Goal: Task Accomplishment & Management: Manage account settings

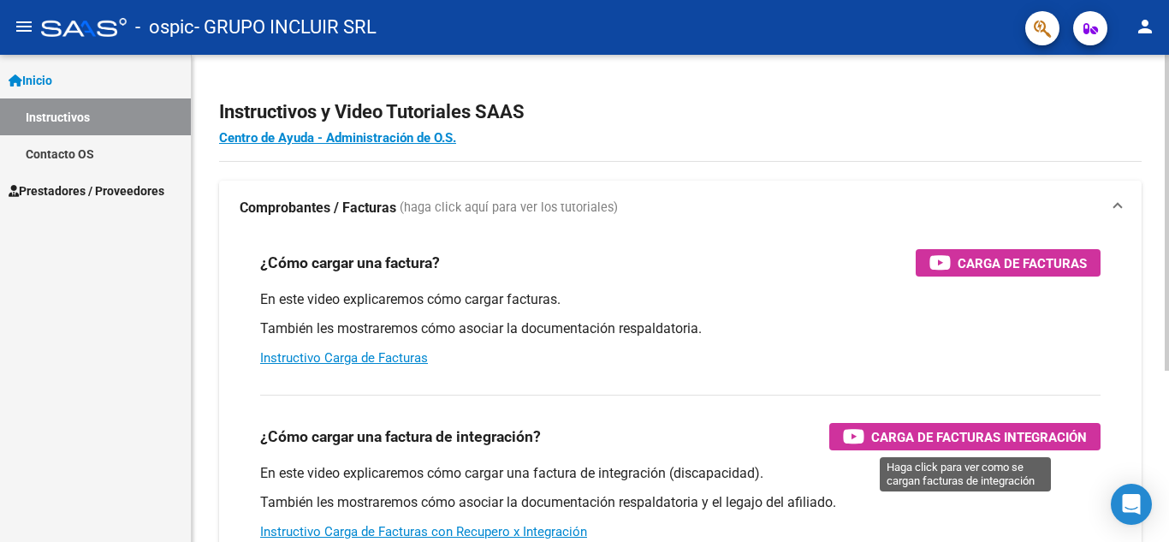
scroll to position [264, 0]
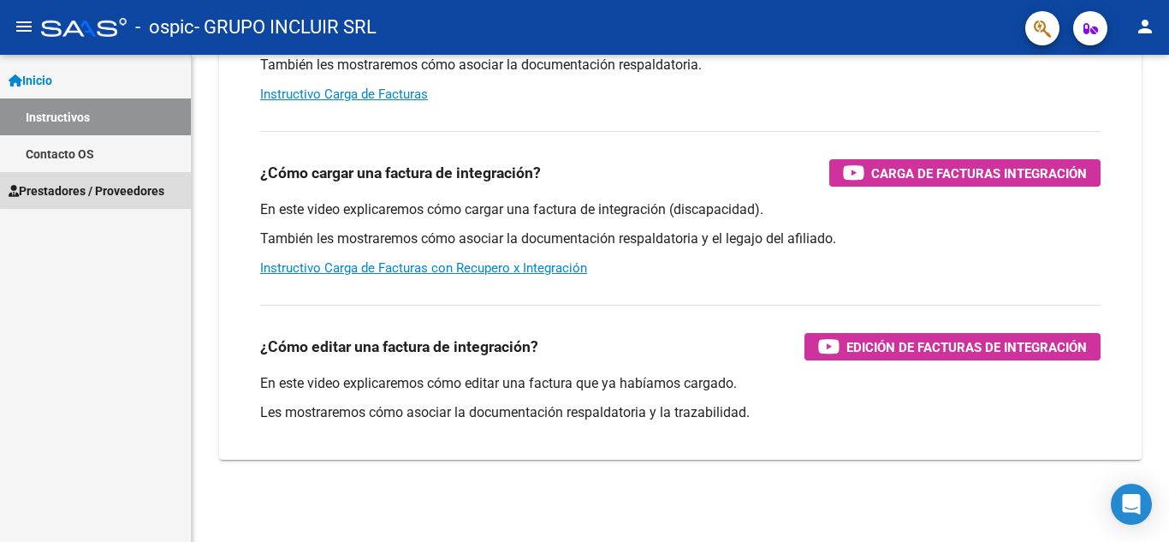
click at [102, 185] on span "Prestadores / Proveedores" at bounding box center [87, 190] width 156 height 19
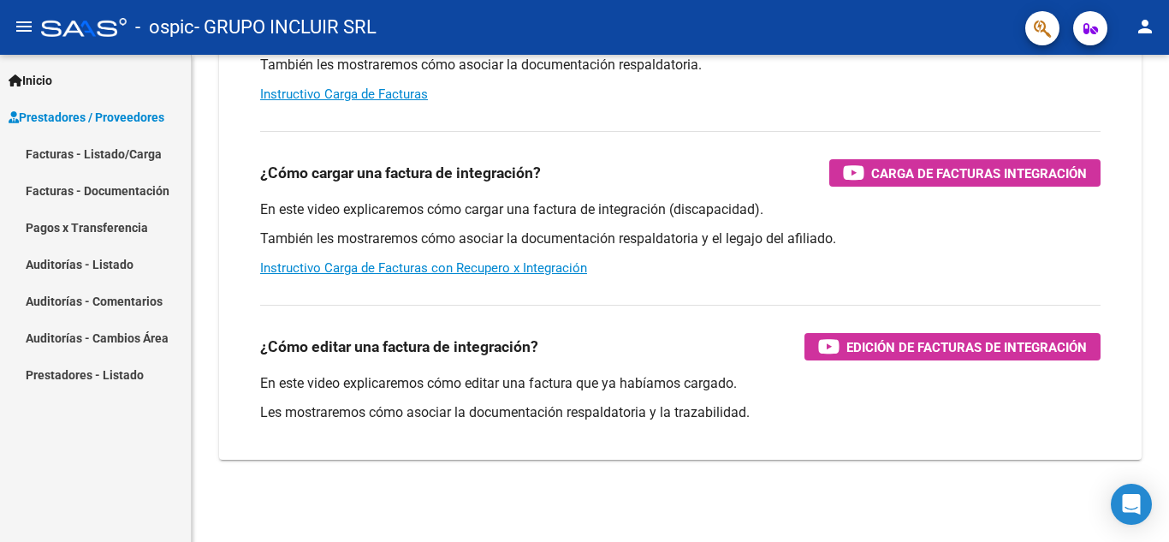
click at [122, 224] on link "Pagos x Transferencia" at bounding box center [95, 227] width 191 height 37
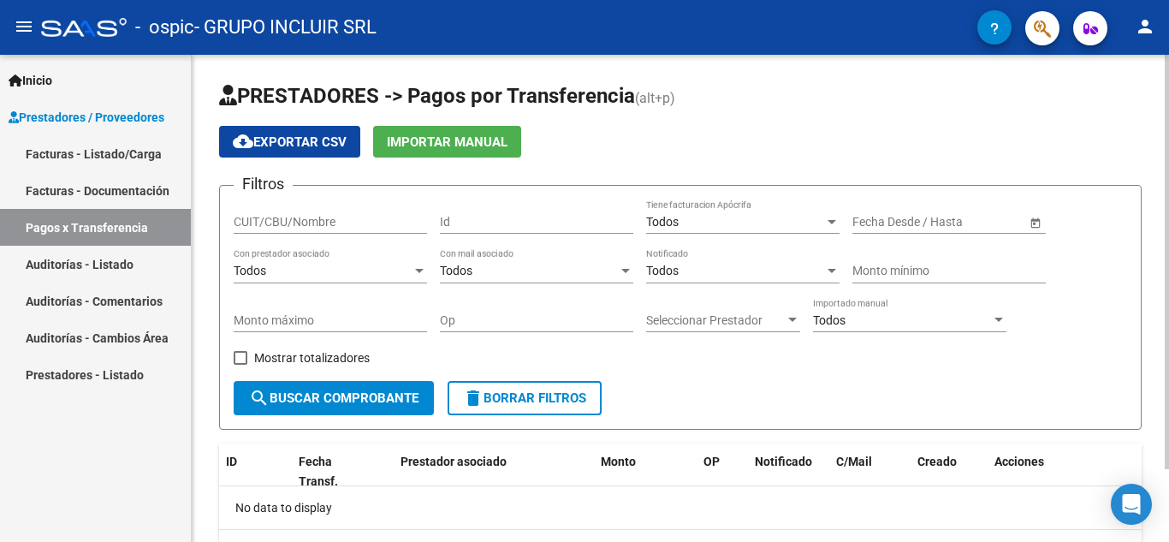
click at [1036, 220] on span "Open calendar" at bounding box center [1035, 222] width 41 height 41
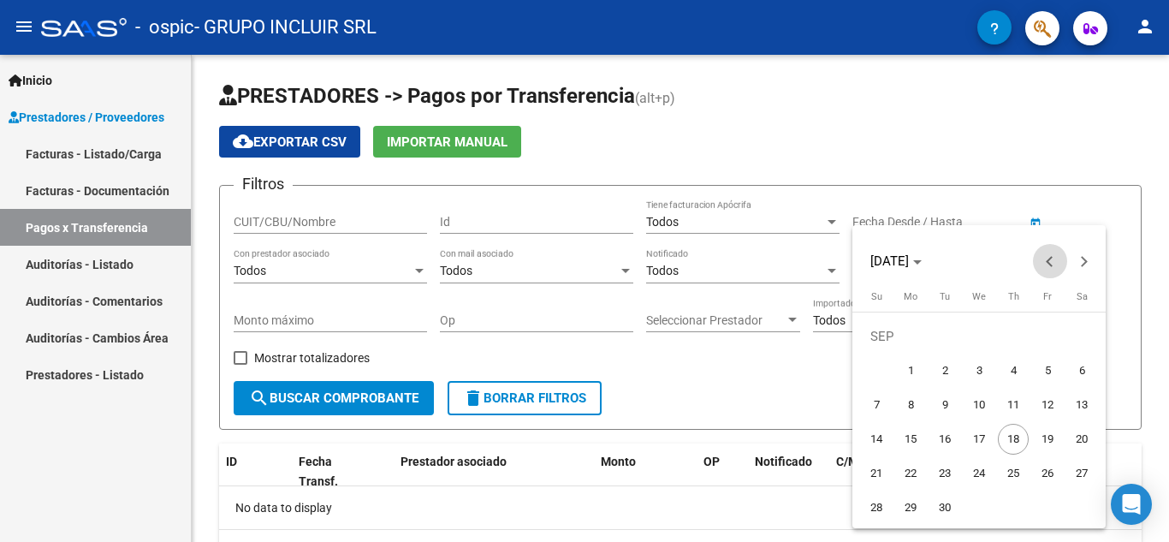
click at [1050, 264] on button "Previous month" at bounding box center [1050, 261] width 34 height 34
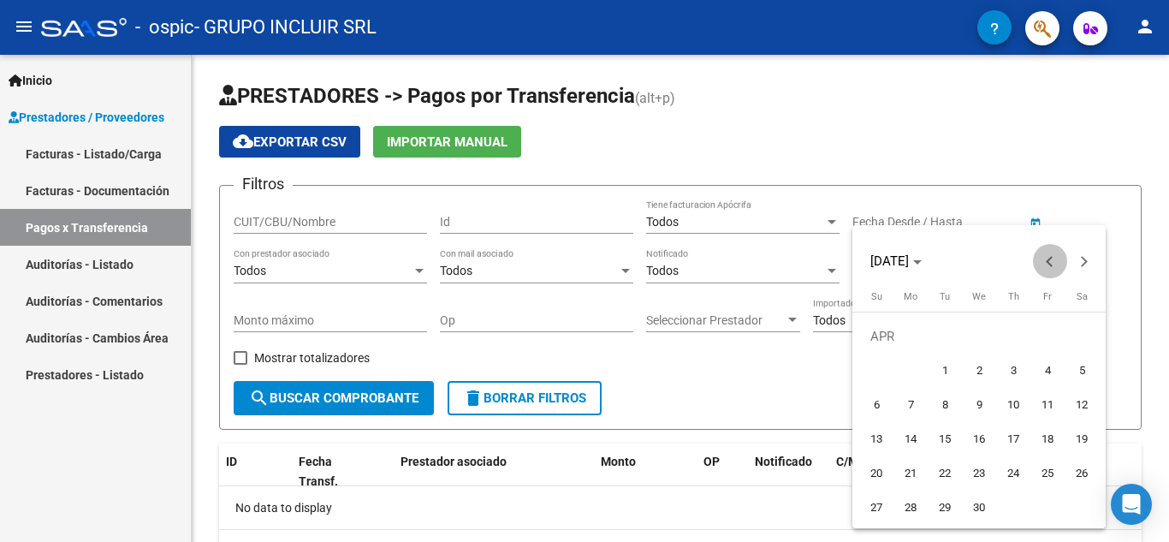
click at [1050, 264] on button "Previous month" at bounding box center [1050, 261] width 34 height 34
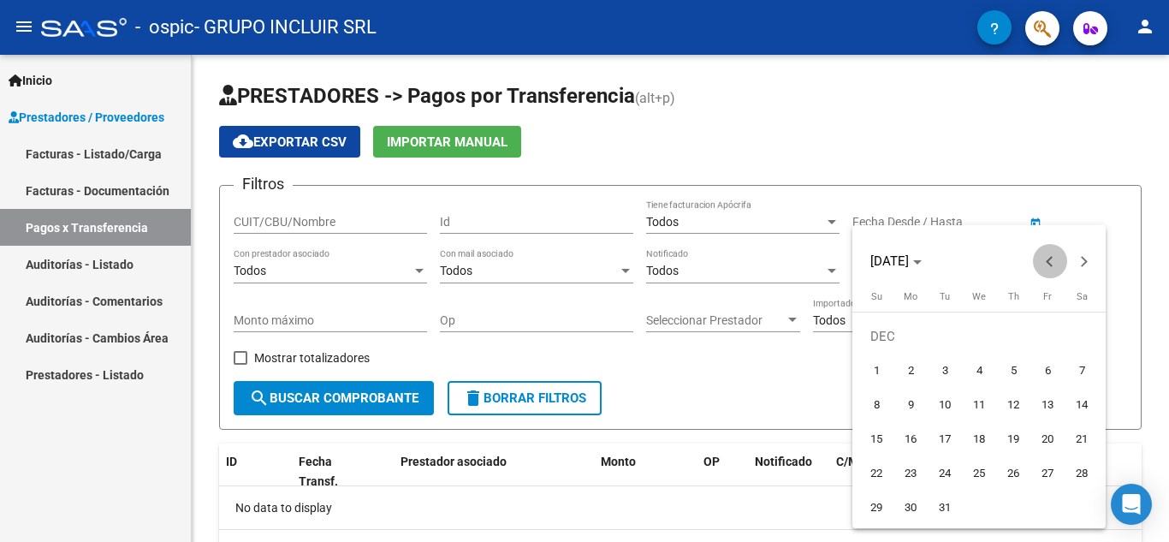
click at [1050, 264] on button "Previous month" at bounding box center [1050, 261] width 34 height 34
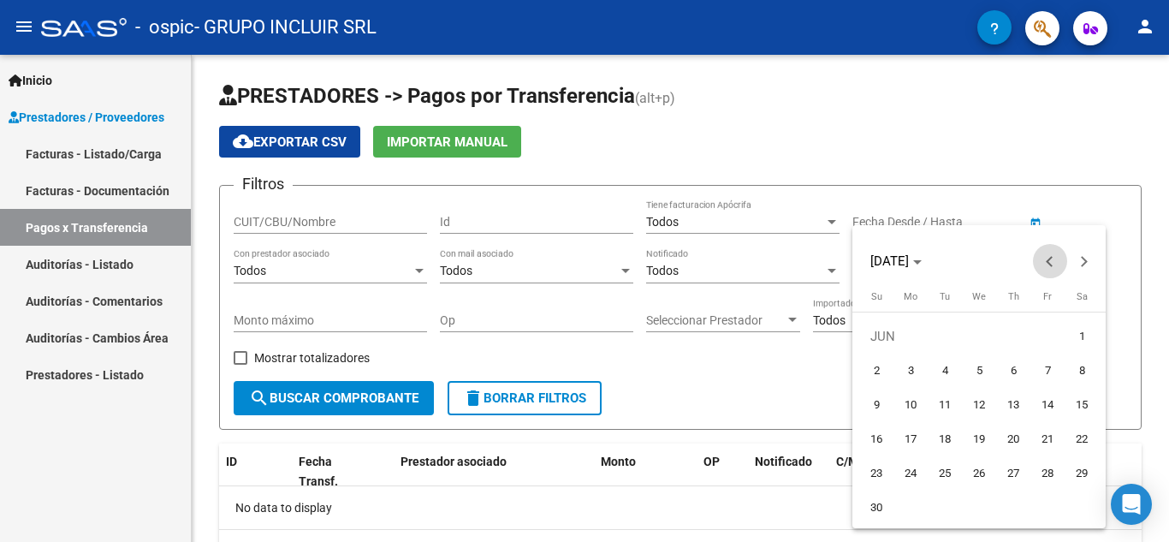
click at [1050, 264] on button "Previous month" at bounding box center [1050, 261] width 34 height 34
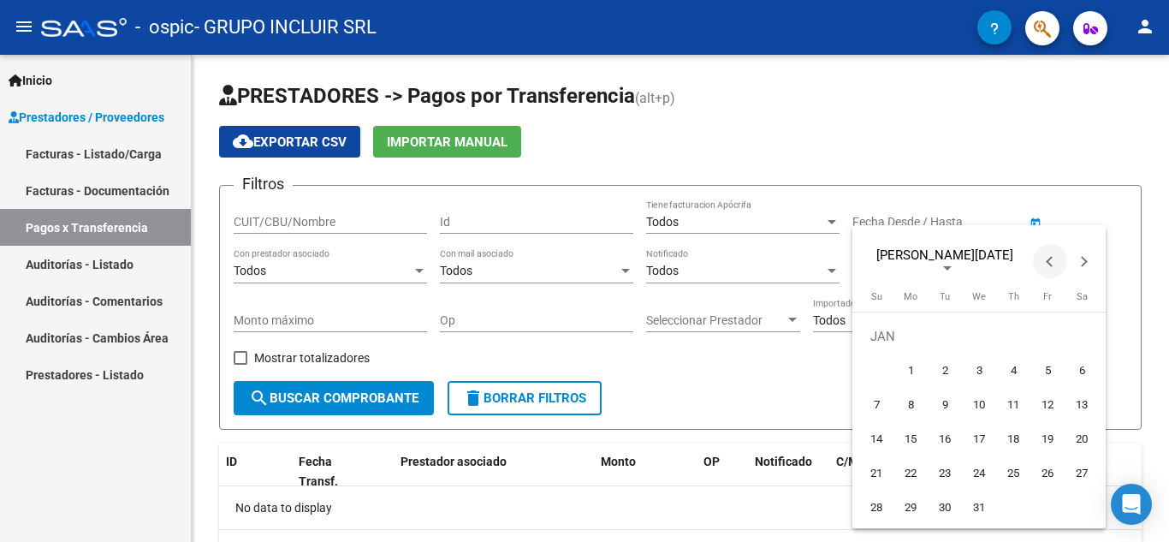
click at [1050, 264] on button "Previous month" at bounding box center [1050, 261] width 34 height 34
click at [1091, 251] on span "Next month" at bounding box center [1084, 261] width 34 height 34
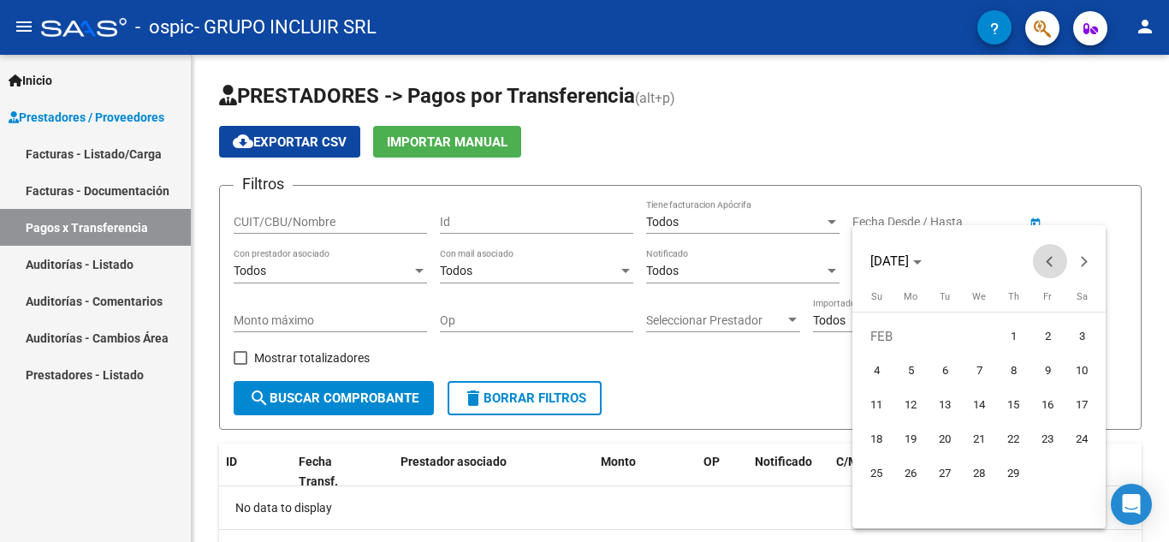
click at [1044, 263] on span "Previous month" at bounding box center [1050, 261] width 34 height 34
click at [909, 361] on span "1" at bounding box center [910, 370] width 31 height 31
type input "[DATE]"
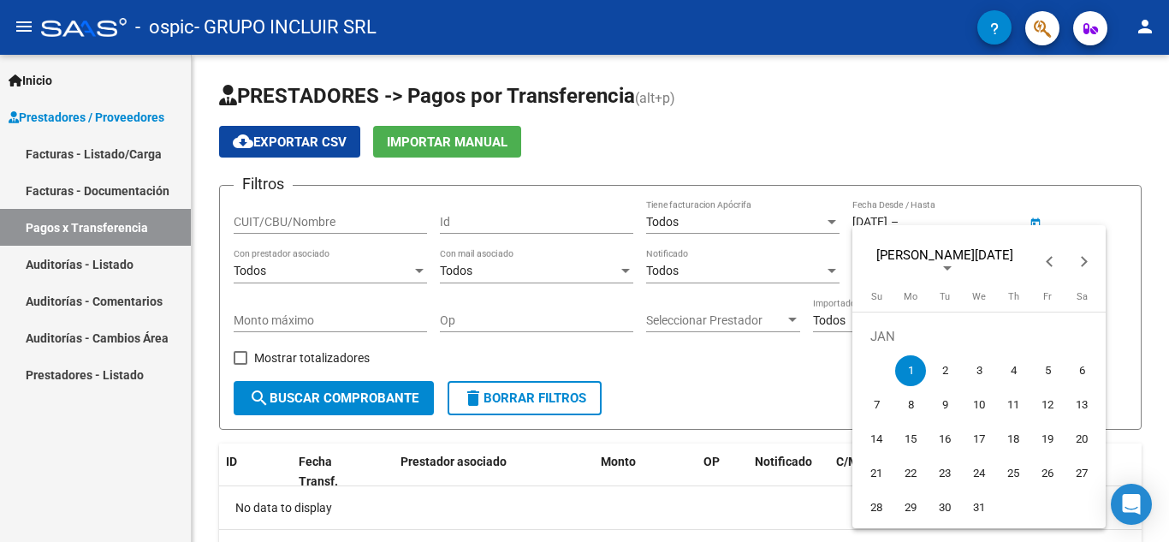
drag, startPoint x: 740, startPoint y: 408, endPoint x: 765, endPoint y: 387, distance: 32.8
click at [745, 404] on div at bounding box center [584, 271] width 1169 height 542
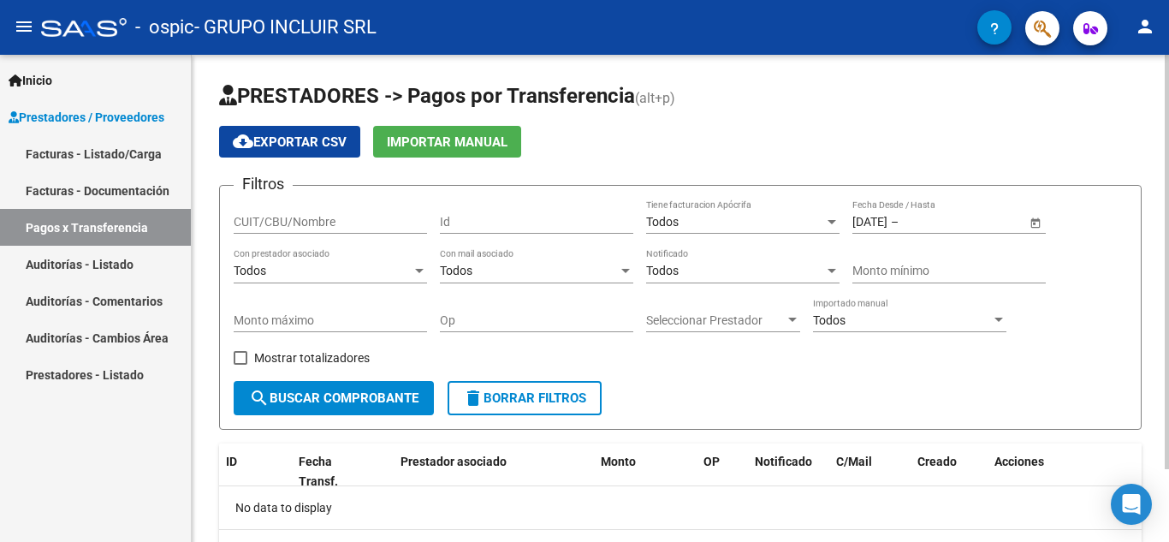
click at [995, 210] on div "[DATE] [DATE] – Fecha fin Fecha Desde / Hasta" at bounding box center [939, 216] width 174 height 34
click at [1037, 222] on span "Open calendar" at bounding box center [1035, 222] width 41 height 41
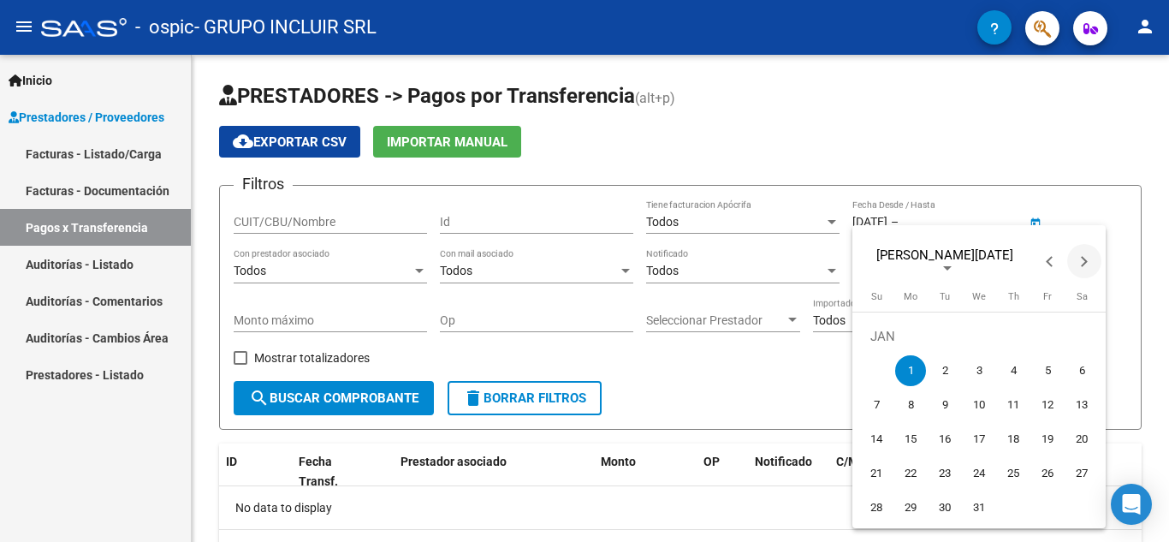
click at [1088, 257] on span "Next month" at bounding box center [1084, 261] width 34 height 34
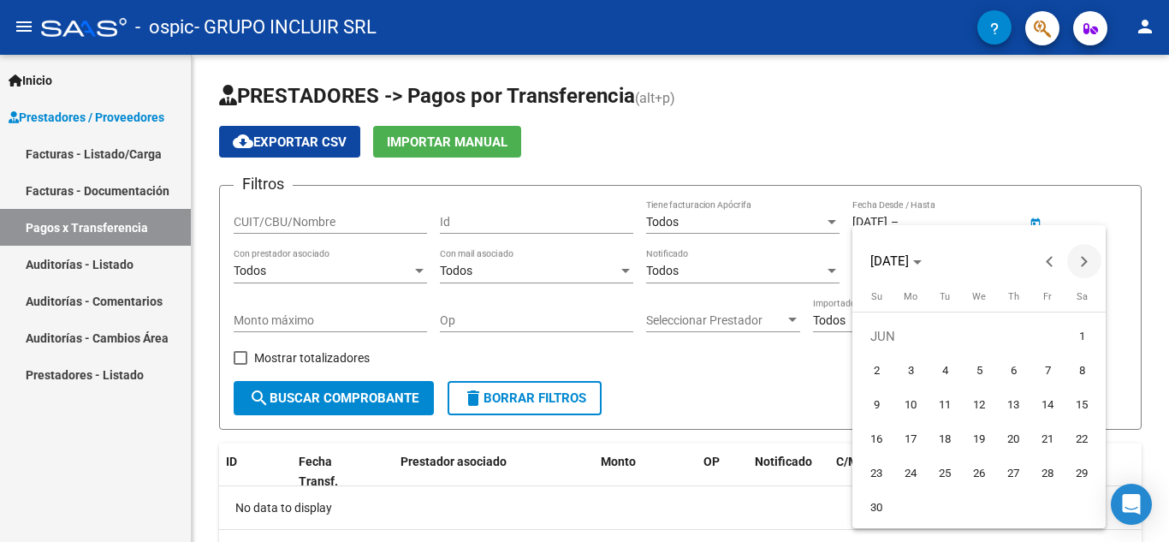
click at [1088, 257] on span "Next month" at bounding box center [1084, 261] width 34 height 34
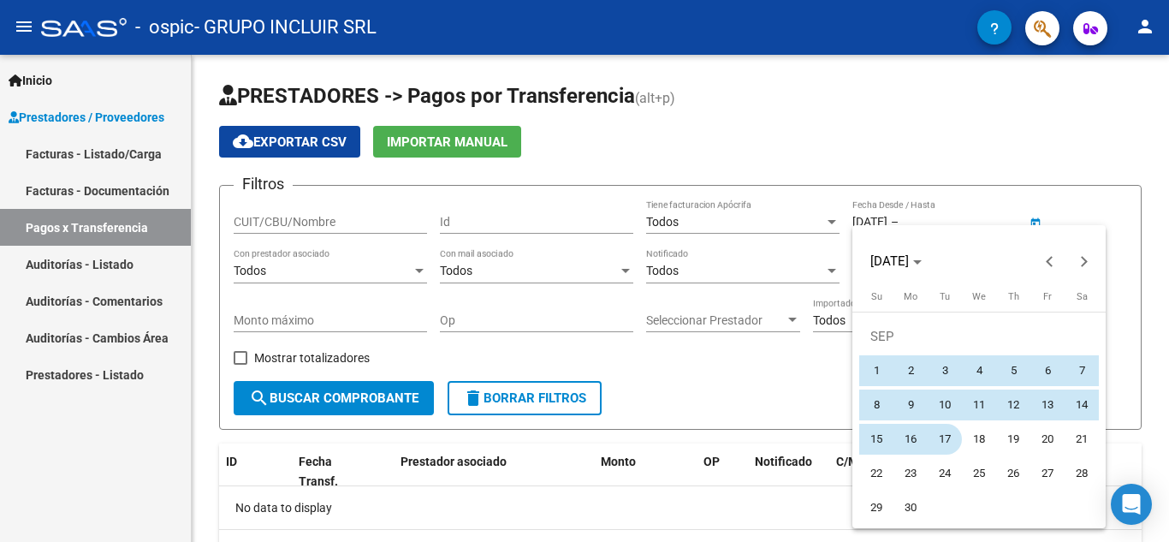
click at [946, 428] on span "17" at bounding box center [944, 439] width 31 height 31
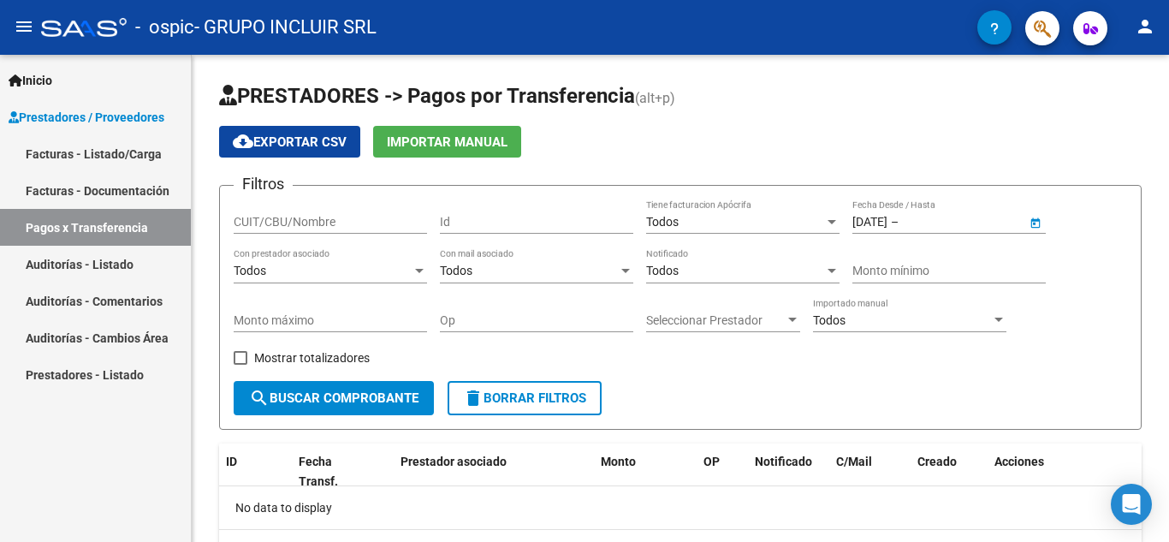
type input "[DATE]"
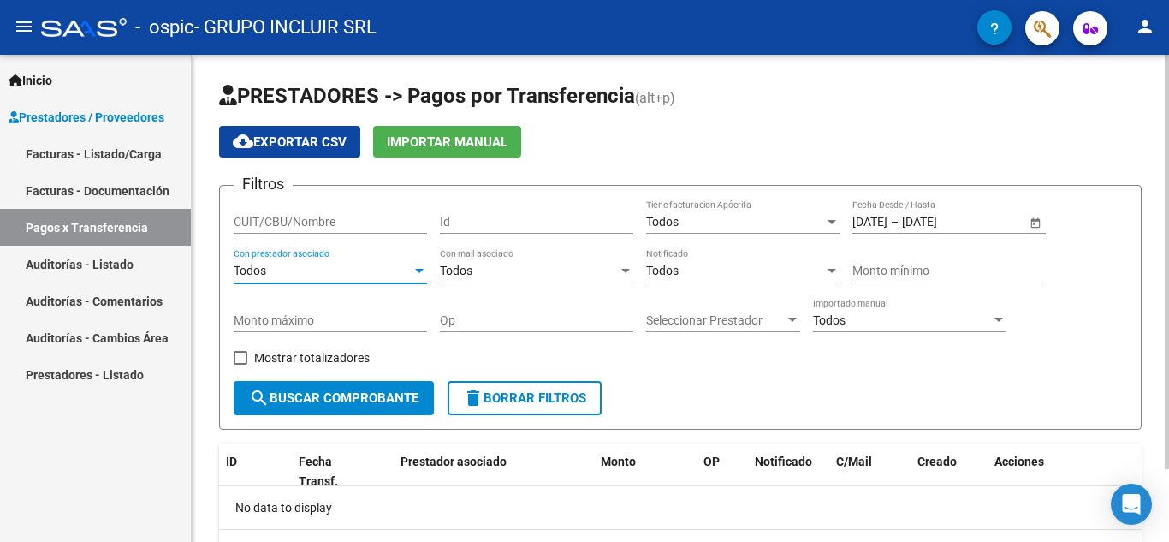
click at [412, 271] on div at bounding box center [419, 271] width 15 height 14
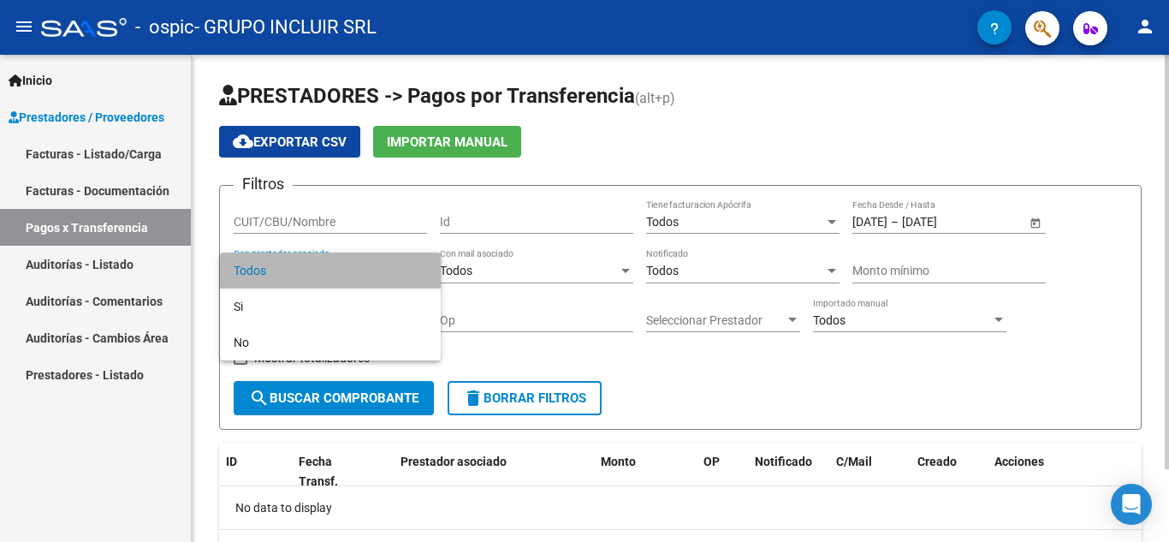
click at [412, 271] on span "Todos" at bounding box center [330, 270] width 193 height 36
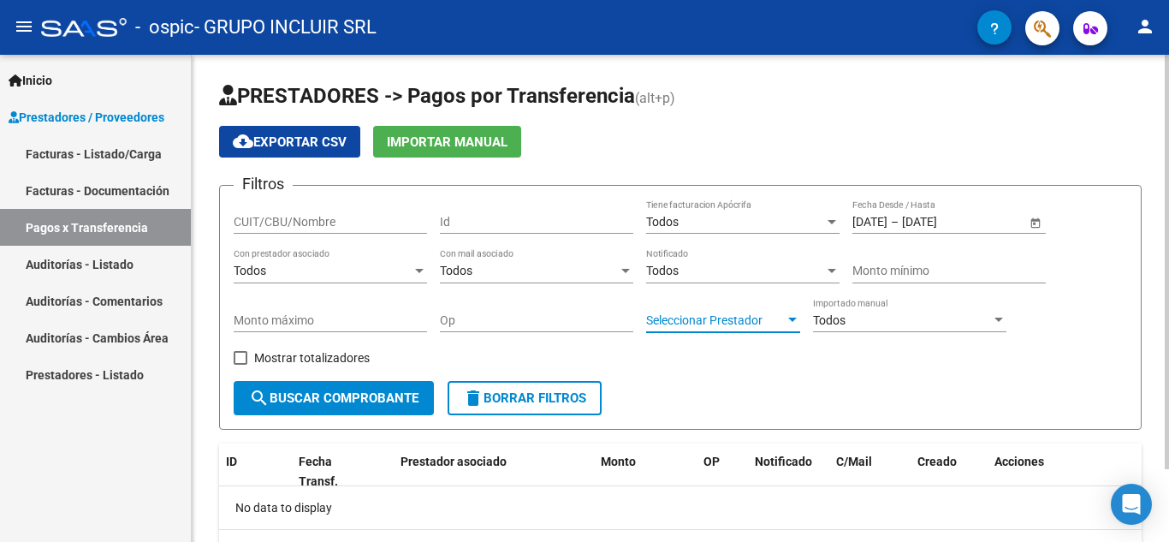
click at [759, 318] on span "Seleccionar Prestador" at bounding box center [715, 320] width 139 height 15
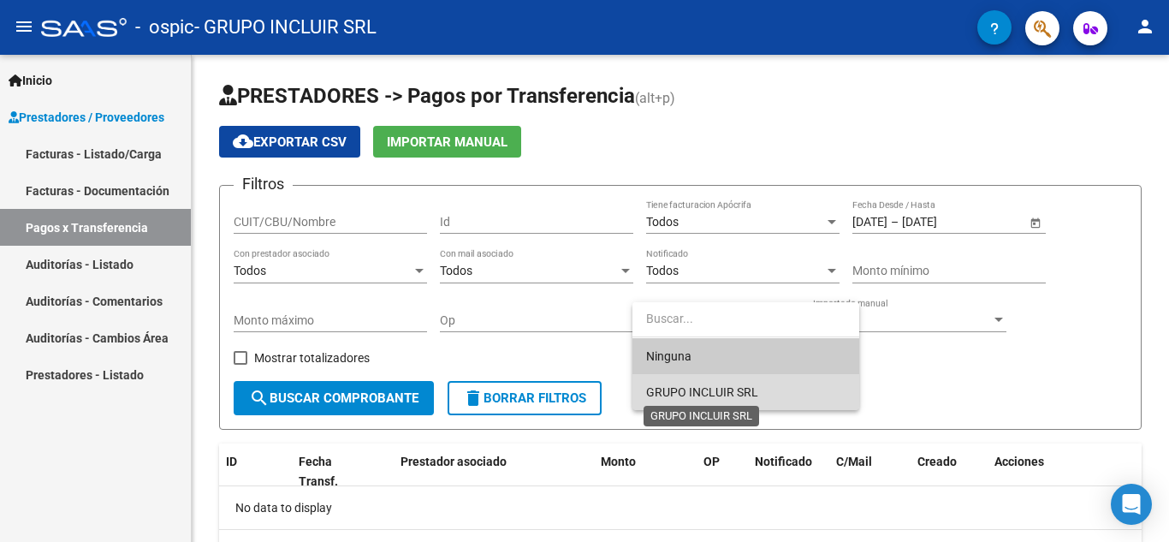
click at [740, 387] on span "GRUPO INCLUIR SRL" at bounding box center [702, 392] width 112 height 14
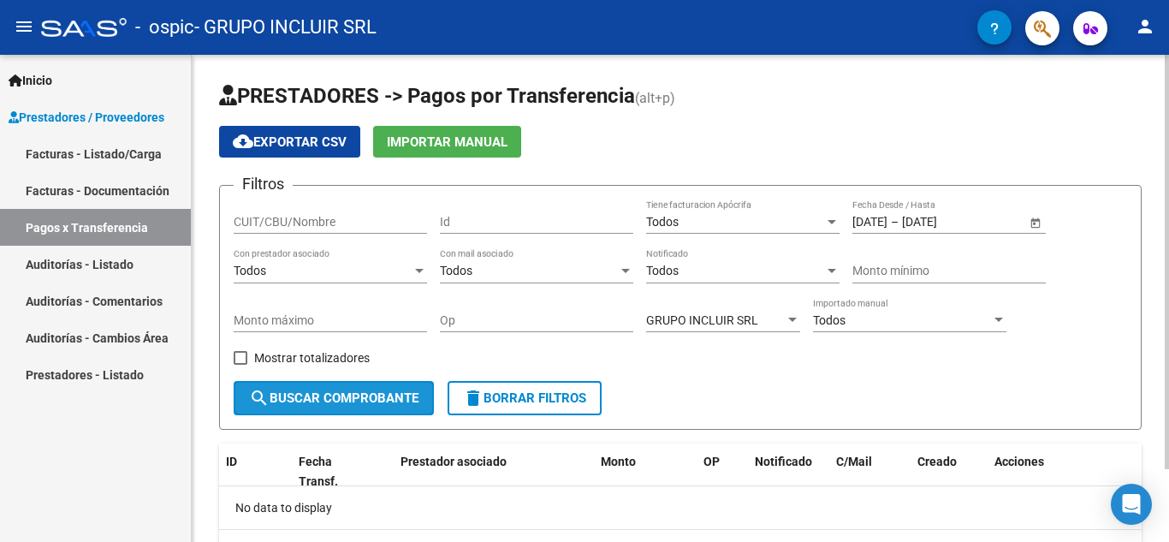
click at [312, 393] on span "search Buscar Comprobante" at bounding box center [333, 397] width 169 height 15
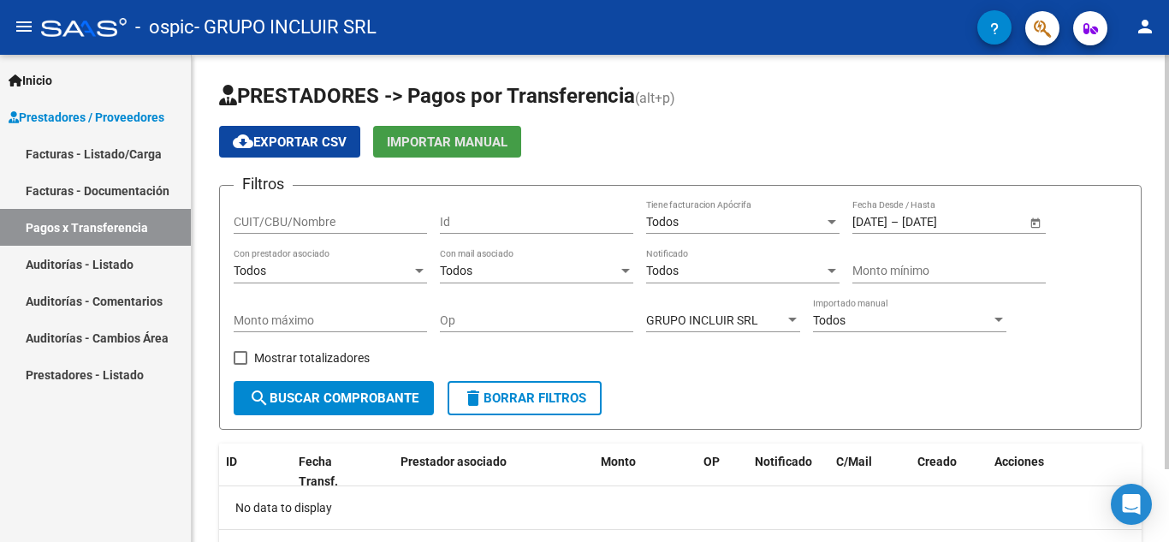
click at [435, 147] on span "Importar Manual" at bounding box center [447, 141] width 121 height 15
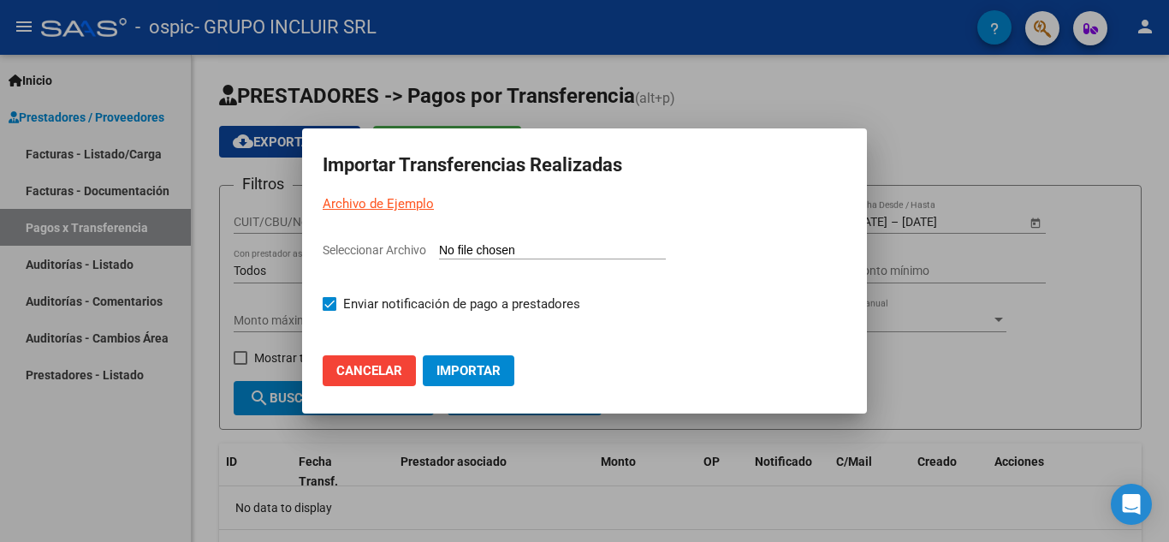
click at [376, 376] on span "Cancelar" at bounding box center [369, 370] width 66 height 15
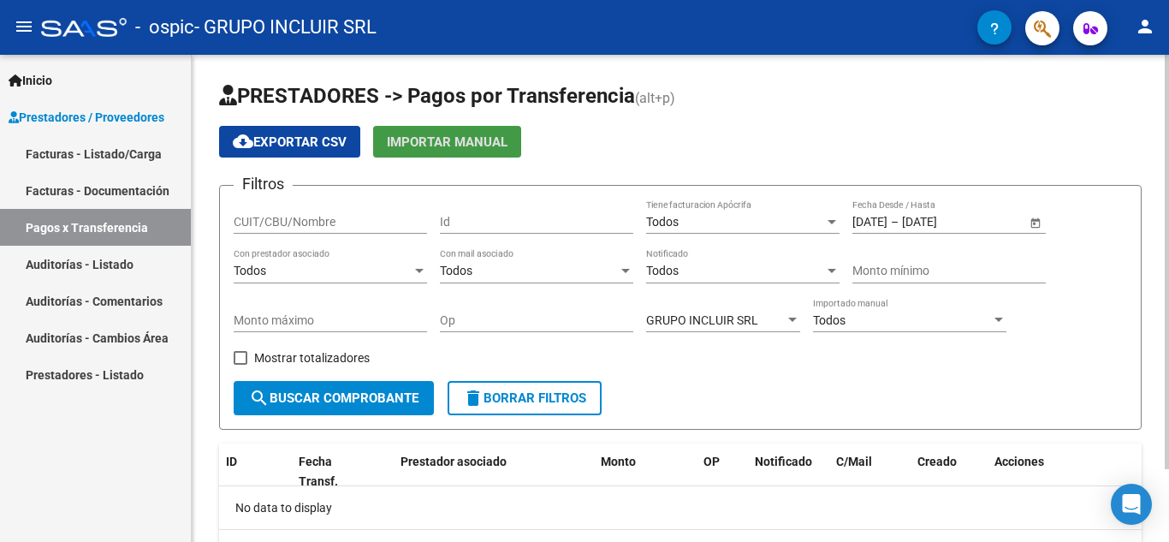
scroll to position [86, 0]
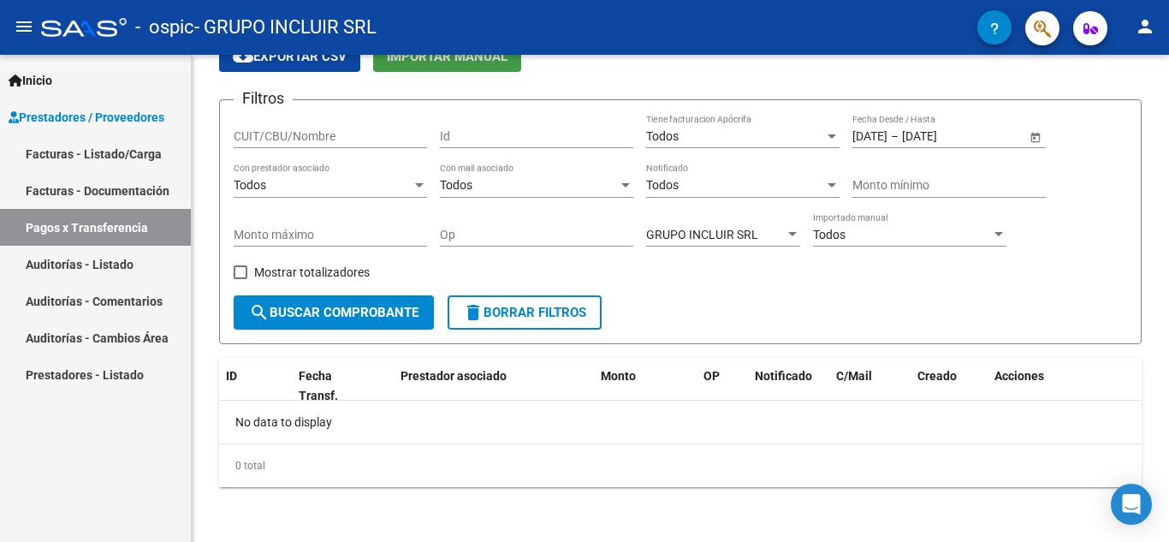
click at [112, 266] on link "Auditorías - Listado" at bounding box center [95, 264] width 191 height 37
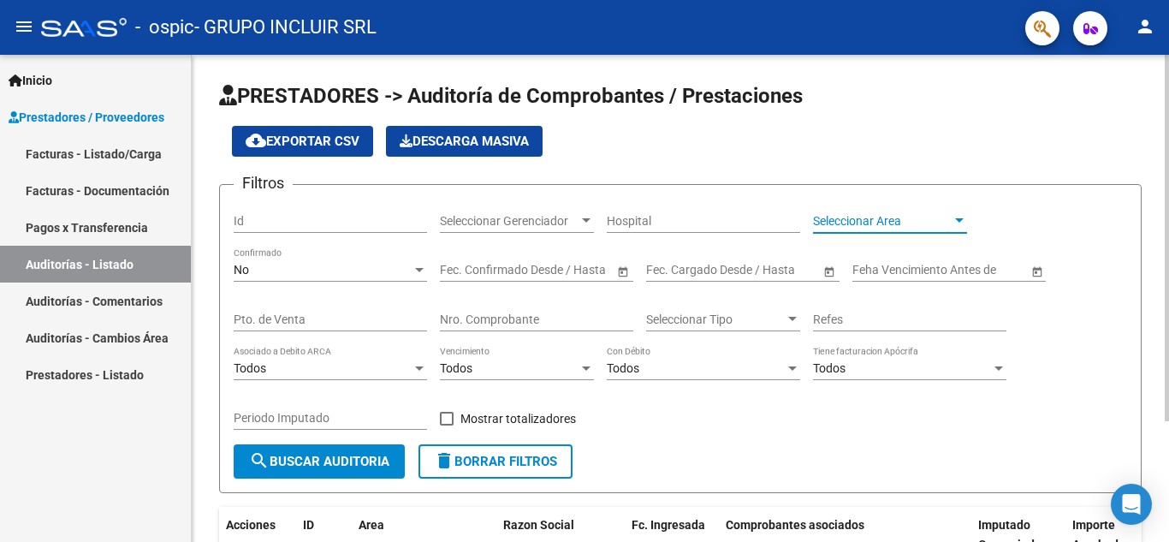
click at [956, 216] on div at bounding box center [958, 221] width 15 height 14
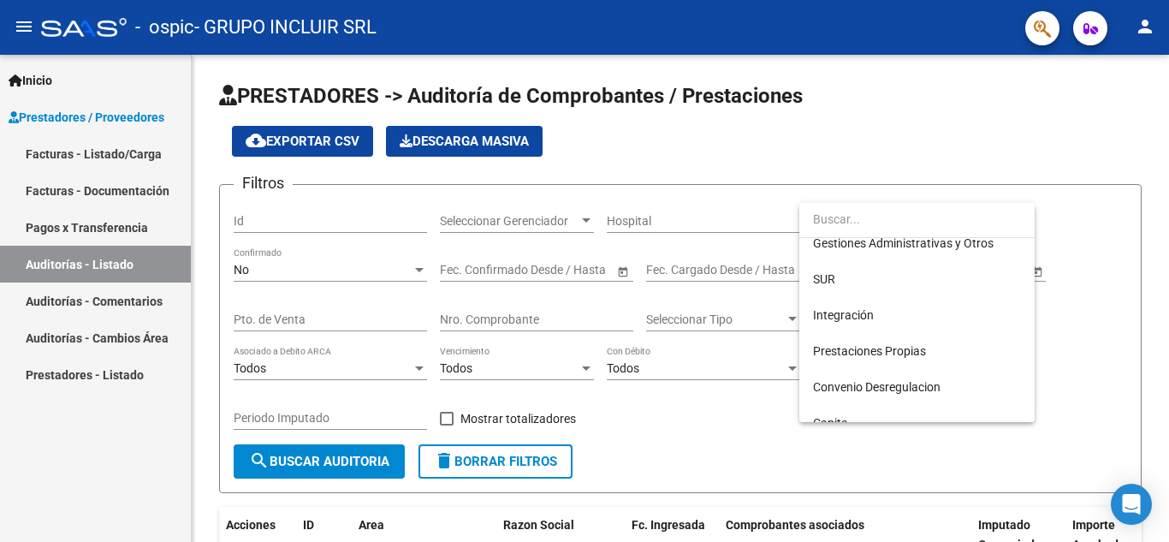
scroll to position [176, 0]
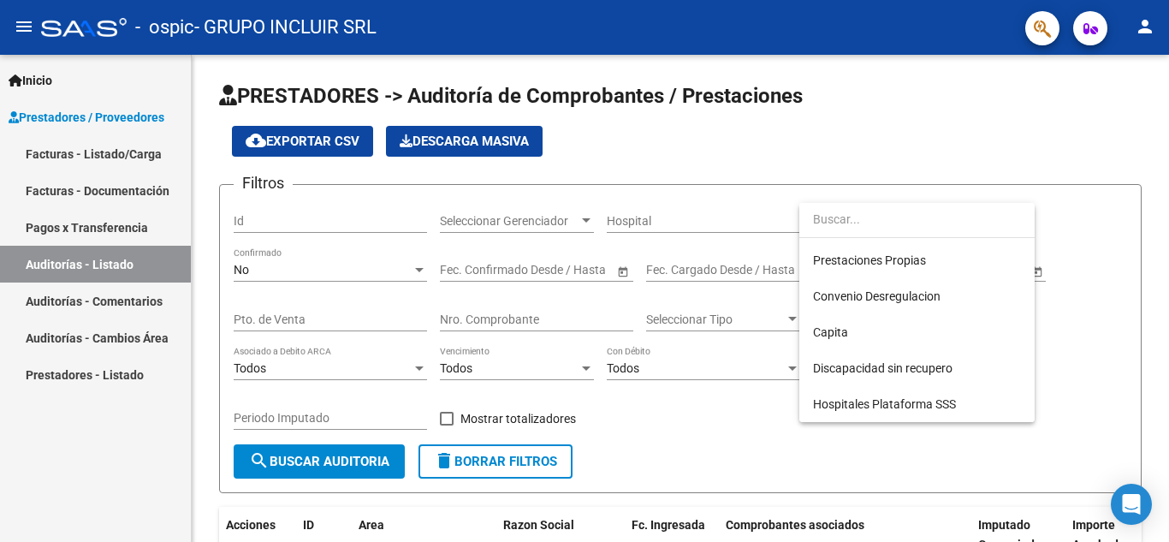
click at [109, 370] on div at bounding box center [584, 271] width 1169 height 542
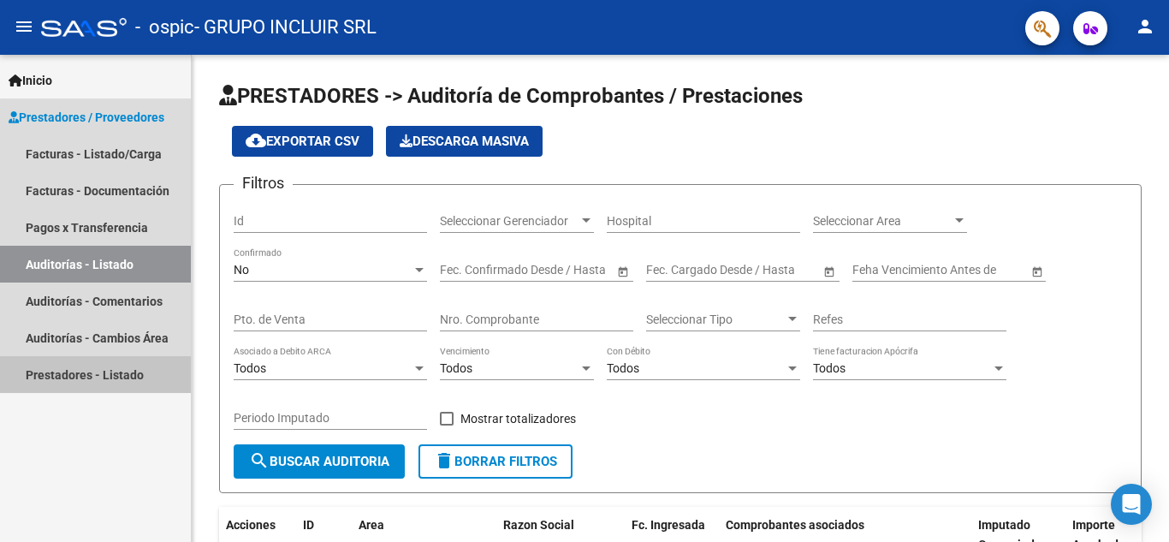
click at [109, 370] on link "Prestadores - Listado" at bounding box center [95, 374] width 191 height 37
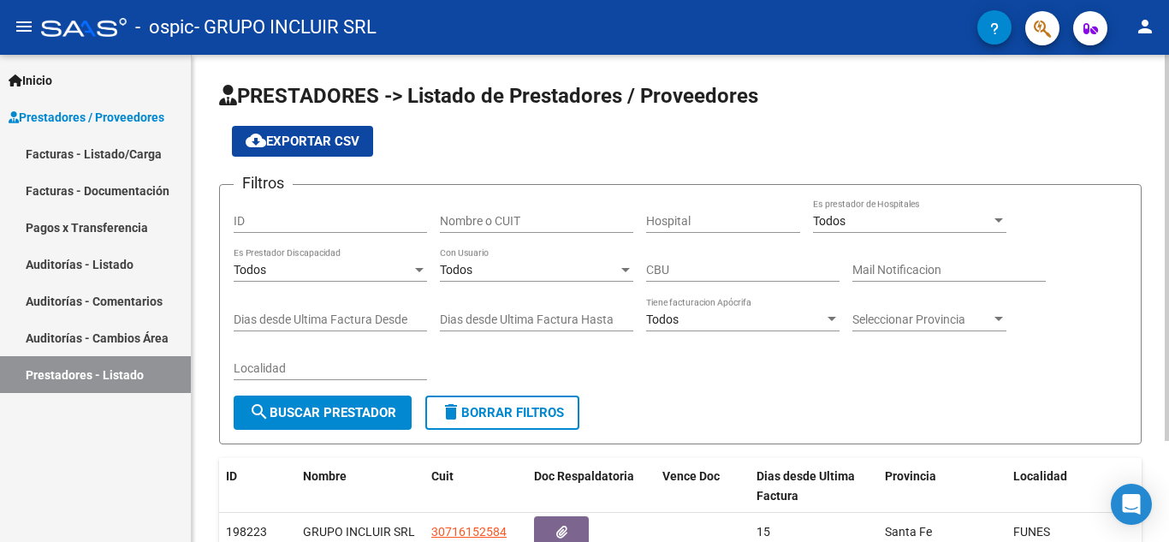
scroll to position [127, 0]
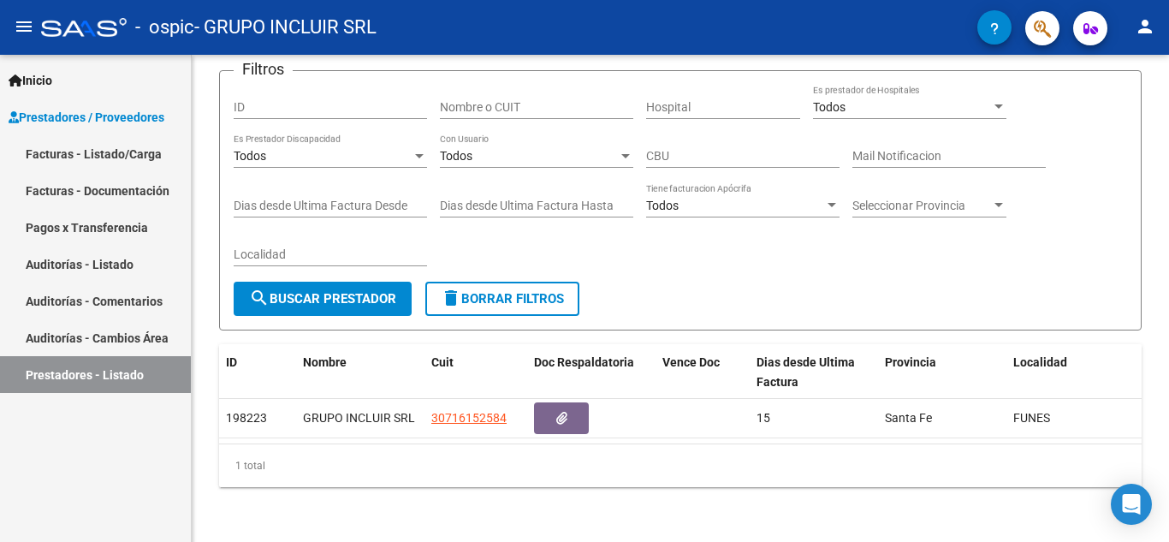
click at [92, 101] on link "Prestadores / Proveedores" at bounding box center [95, 116] width 191 height 37
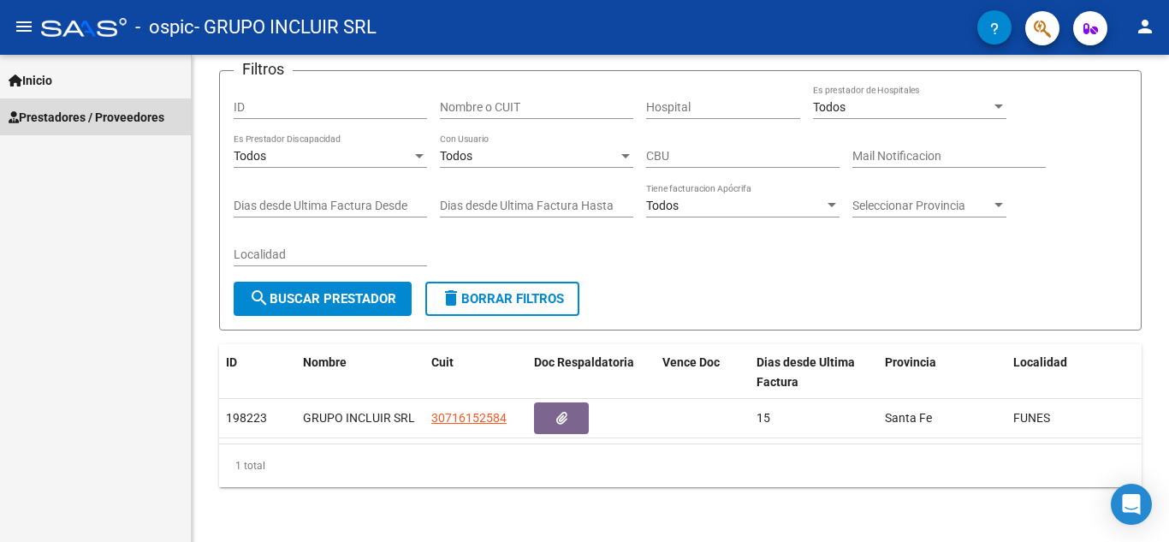
click at [92, 101] on link "Prestadores / Proveedores" at bounding box center [95, 116] width 191 height 37
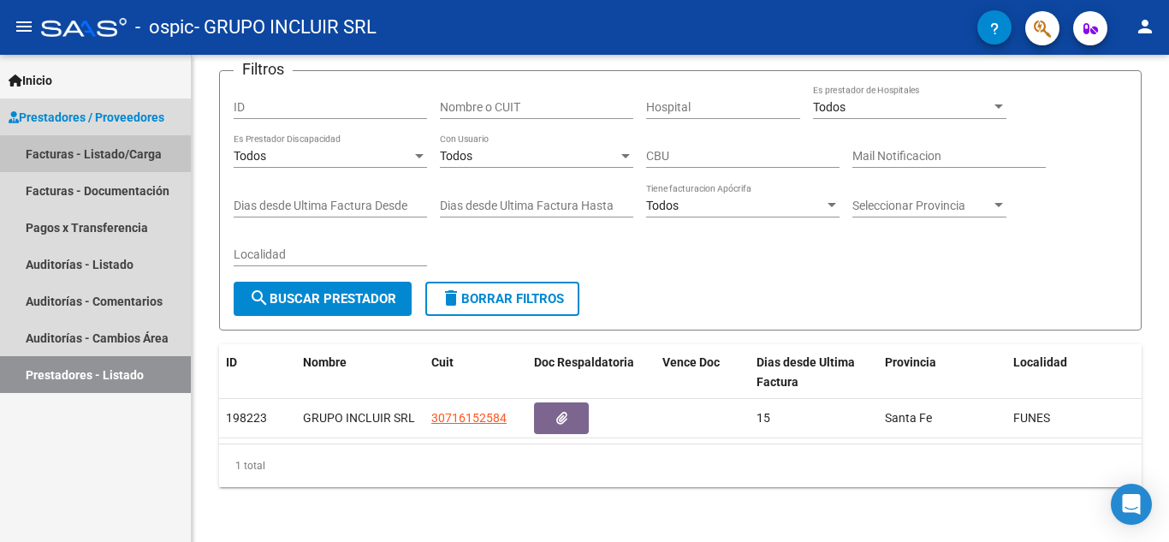
click at [98, 156] on link "Facturas - Listado/Carga" at bounding box center [95, 153] width 191 height 37
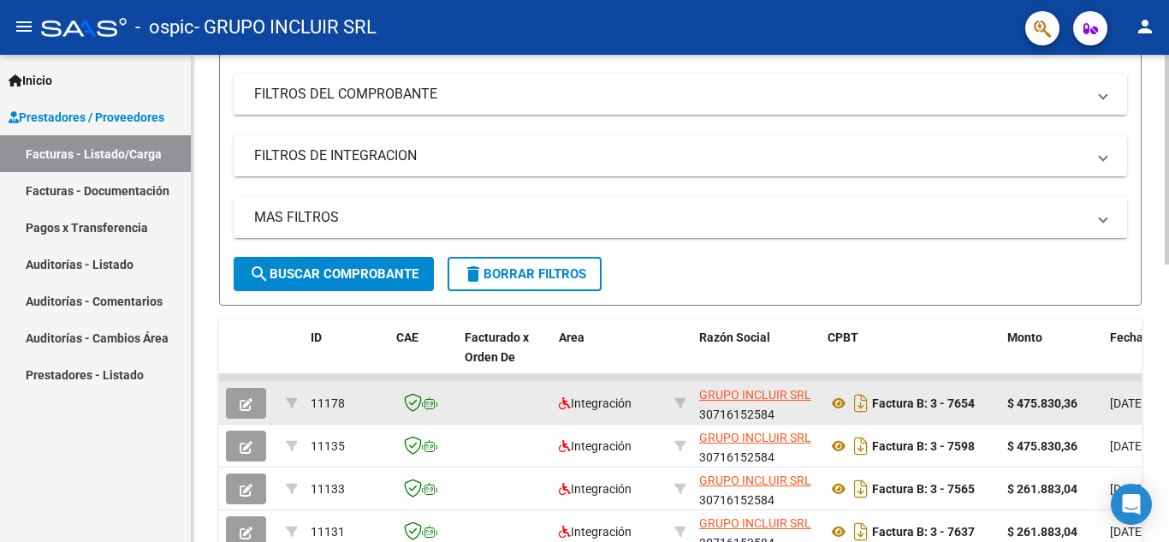
scroll to position [428, 0]
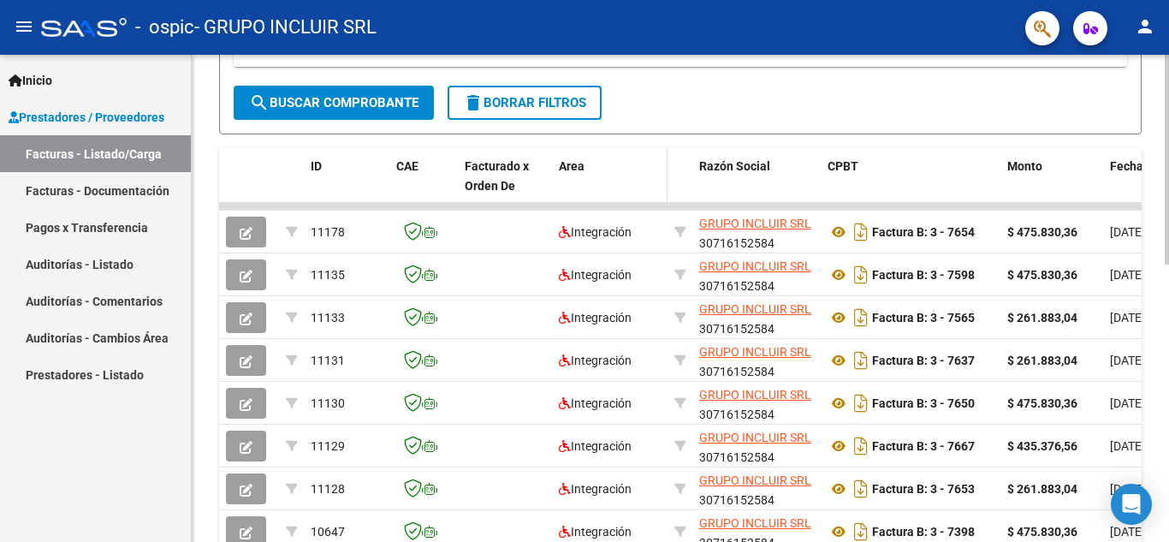
drag, startPoint x: 536, startPoint y: 198, endPoint x: 604, endPoint y: 190, distance: 68.1
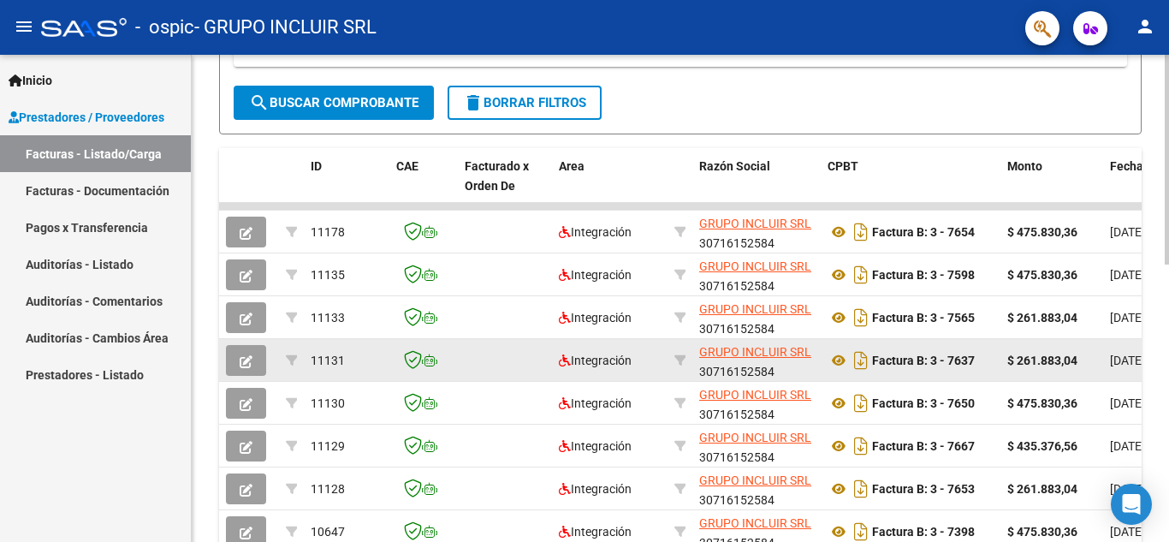
scroll to position [599, 0]
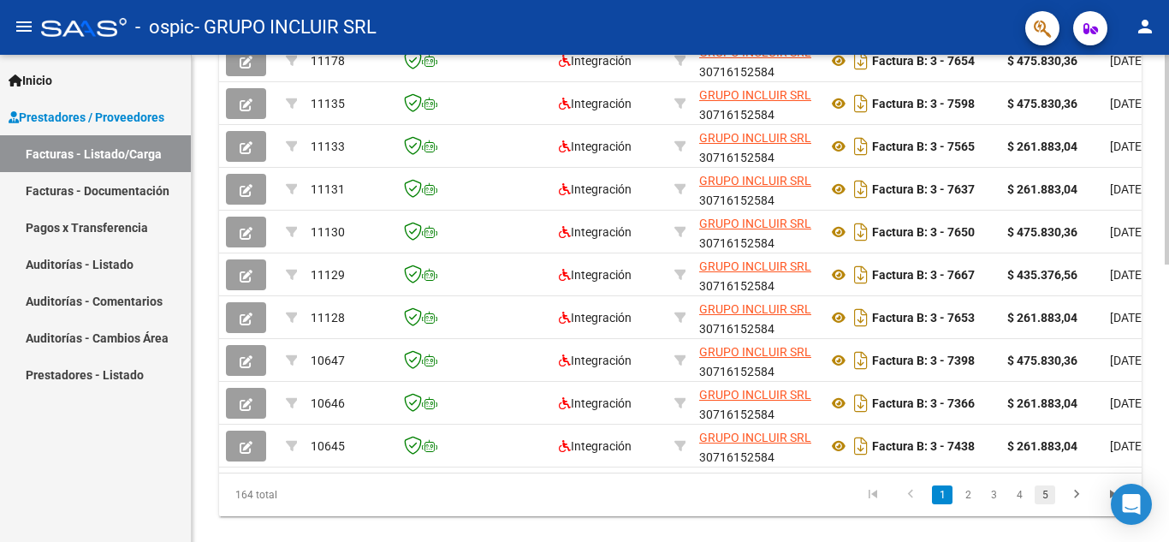
click at [1045, 504] on link "5" at bounding box center [1044, 494] width 21 height 19
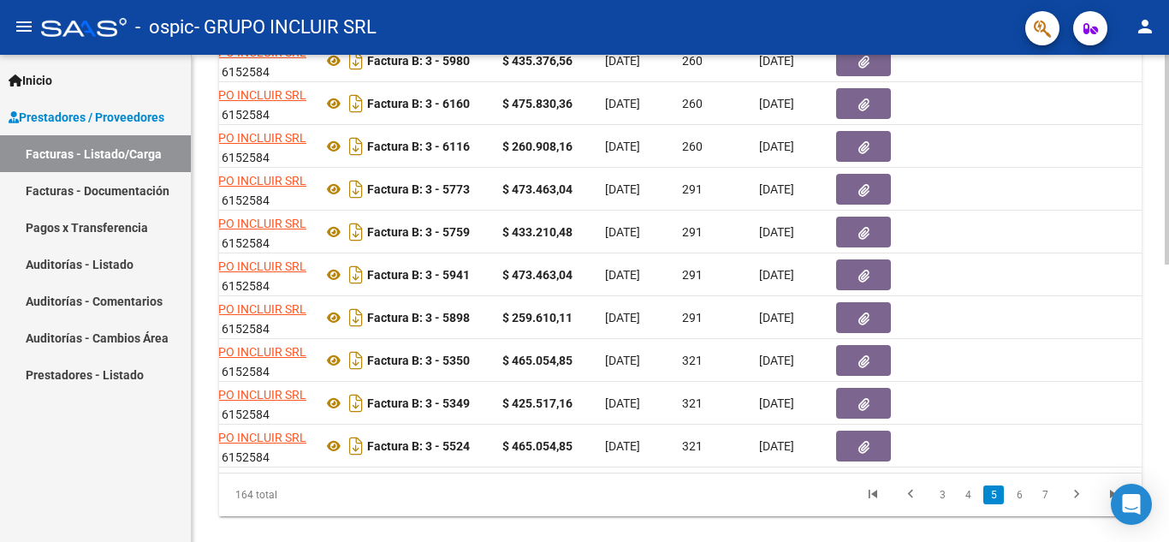
scroll to position [0, 560]
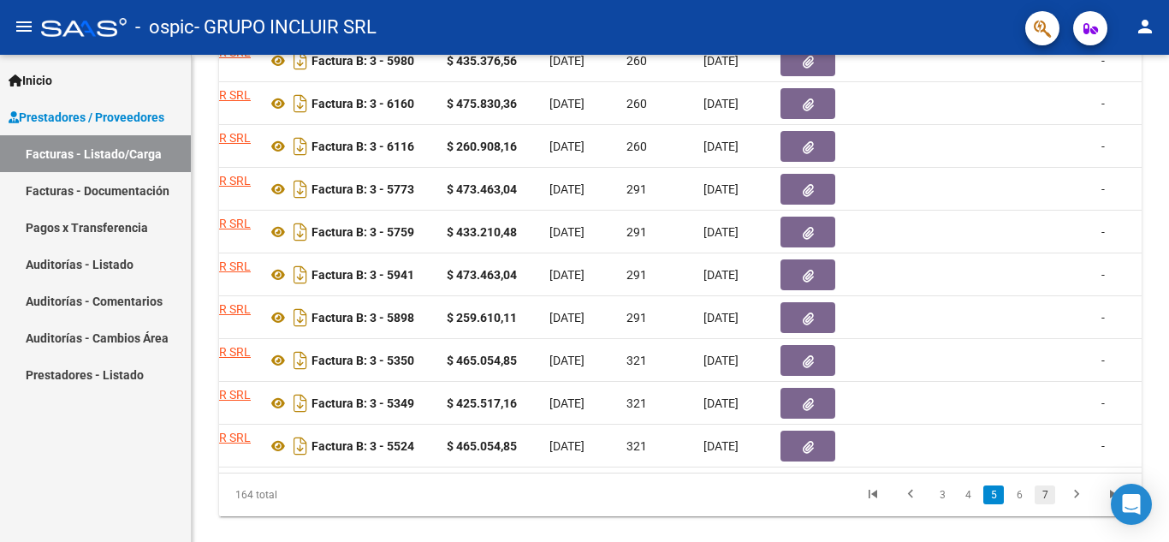
click at [1038, 504] on link "7" at bounding box center [1044, 494] width 21 height 19
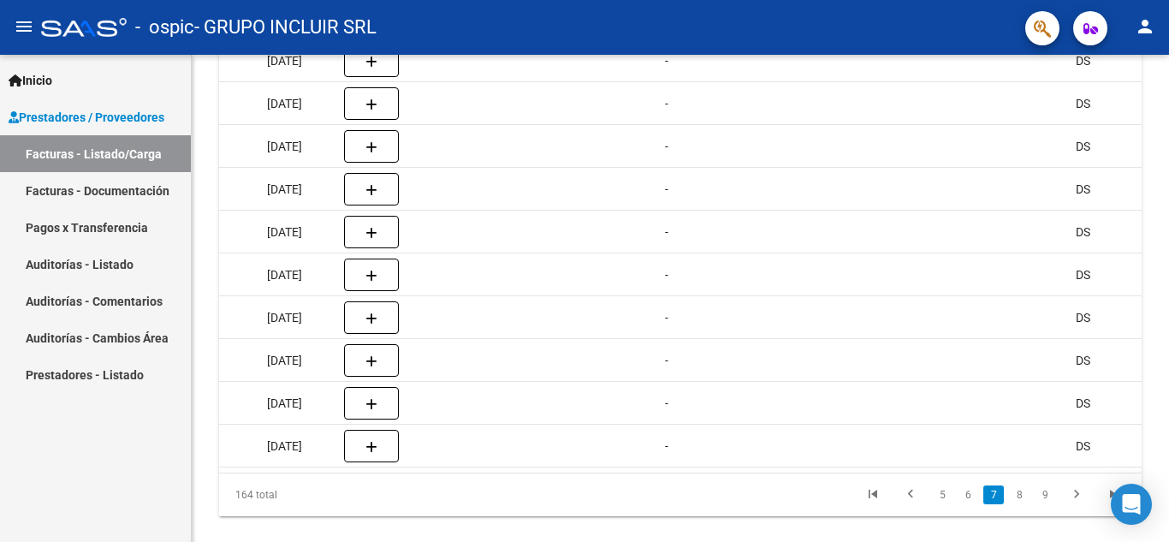
scroll to position [0, 955]
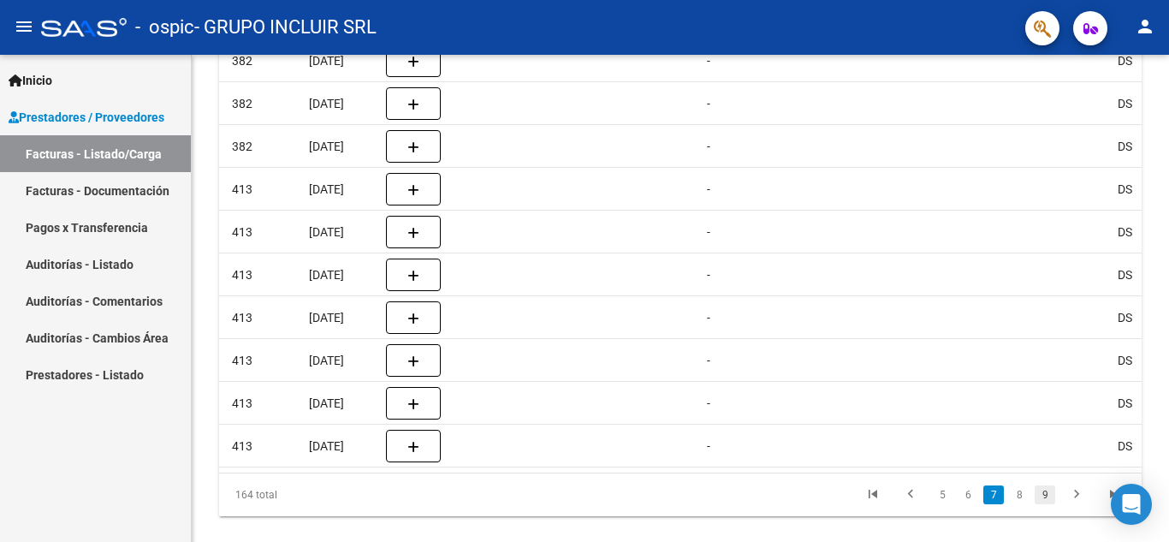
click at [1044, 504] on link "9" at bounding box center [1044, 494] width 21 height 19
click at [664, 472] on datatable-body "5255 Integración GRUPO INCLUIR SRL 30716152584 Factura B: 3 - 3431 $ 42.396,69 …" at bounding box center [680, 252] width 922 height 441
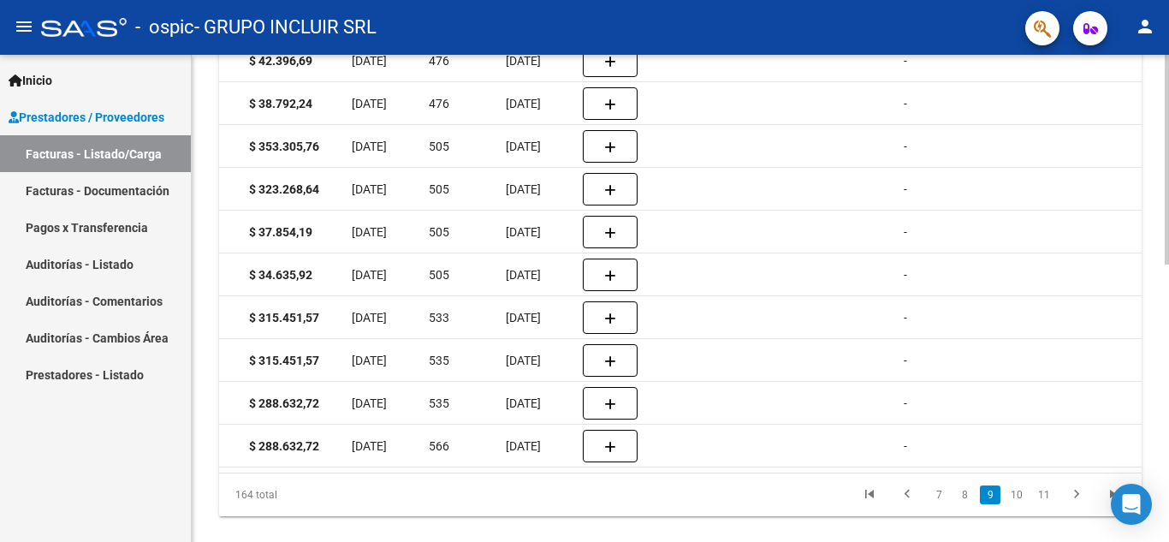
scroll to position [0, 408]
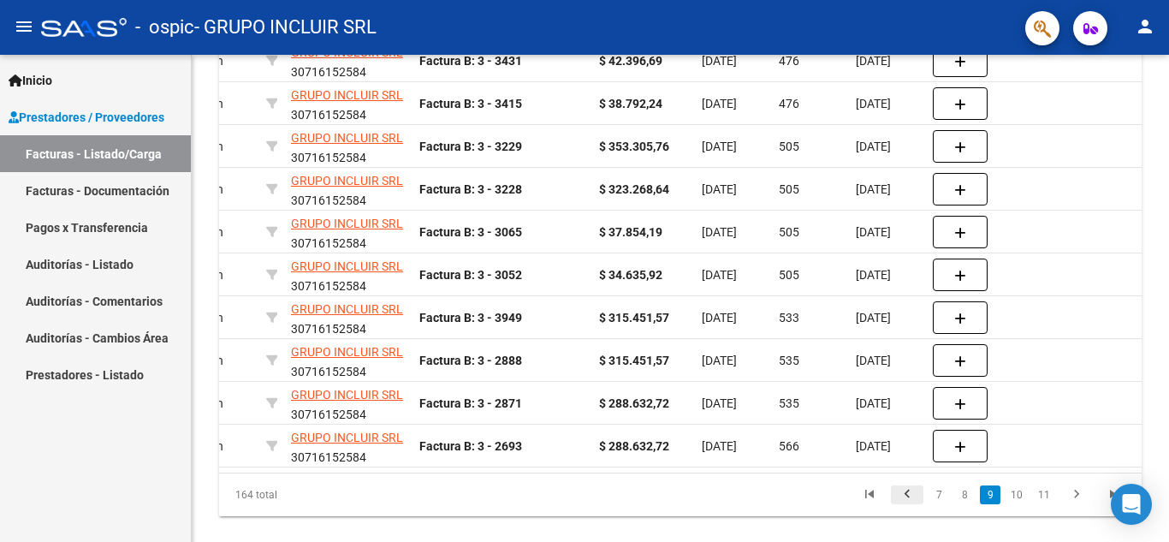
click at [907, 507] on icon "go to previous page" at bounding box center [907, 496] width 22 height 21
click at [907, 508] on div "164 total 6 7 8 9 10" at bounding box center [680, 494] width 922 height 43
click at [907, 507] on icon "go to previous page" at bounding box center [909, 496] width 22 height 21
click at [907, 509] on div "164 total 5 6 7 8 9" at bounding box center [680, 494] width 922 height 43
click at [911, 507] on icon "go to previous page" at bounding box center [910, 496] width 22 height 21
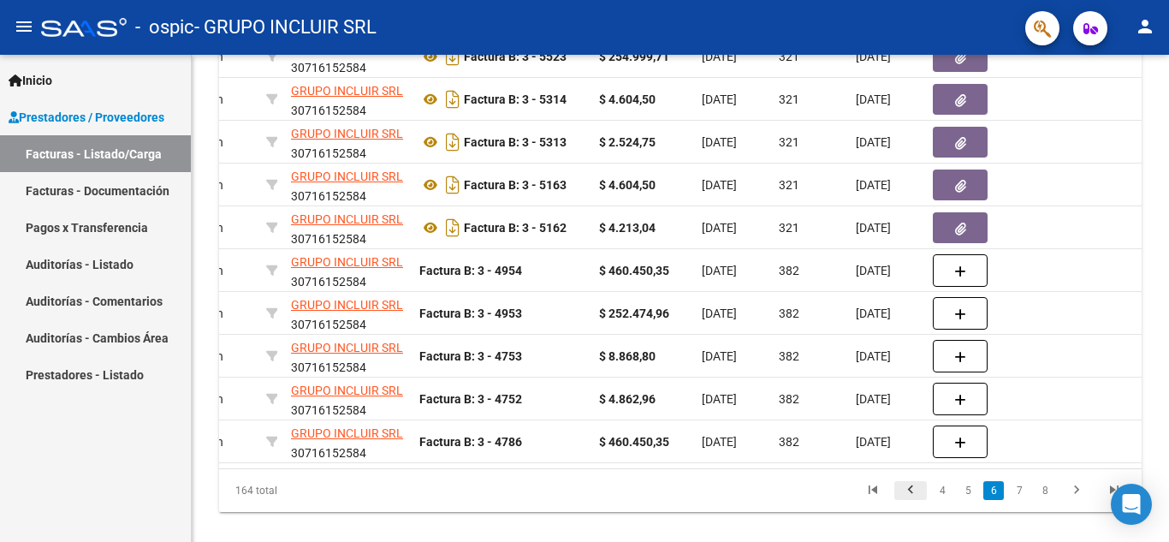
scroll to position [603, 0]
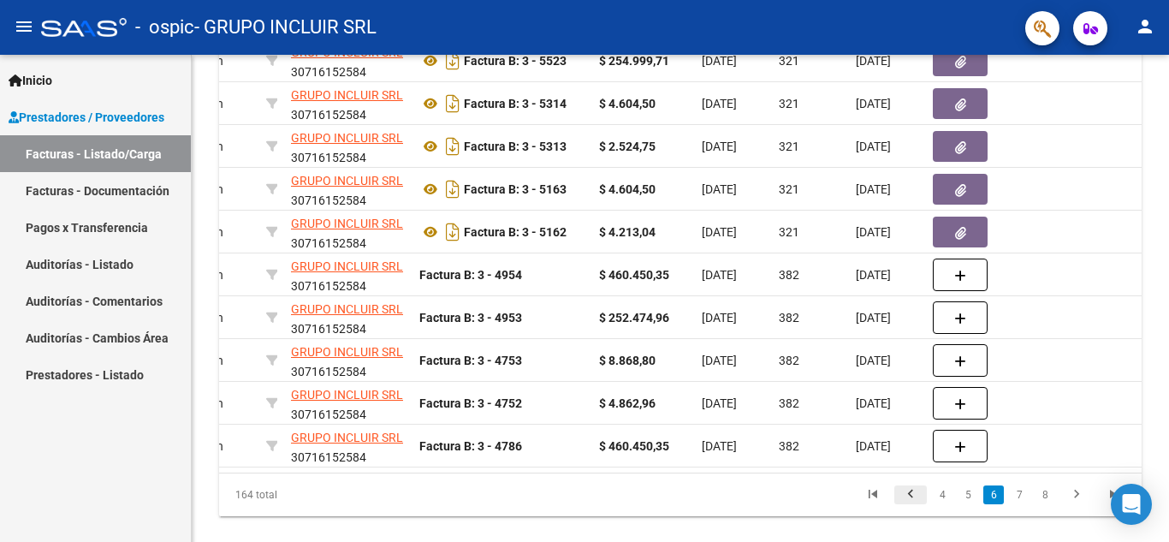
click at [911, 507] on icon "go to previous page" at bounding box center [910, 496] width 22 height 21
click at [911, 511] on div "164 total 3 4 5 6 7" at bounding box center [680, 494] width 922 height 43
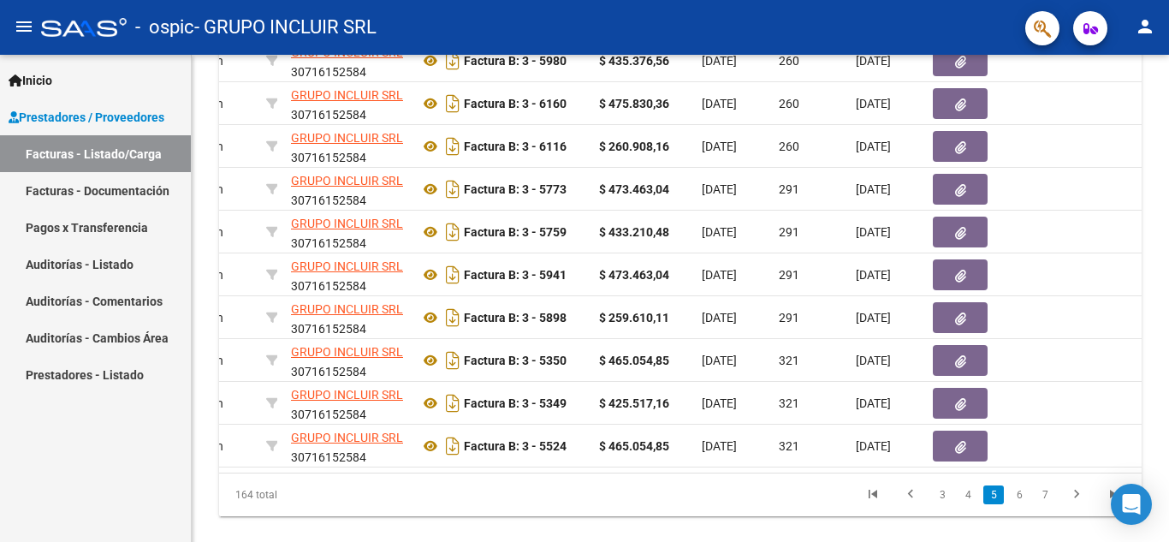
click at [911, 507] on icon "go to previous page" at bounding box center [910, 496] width 22 height 21
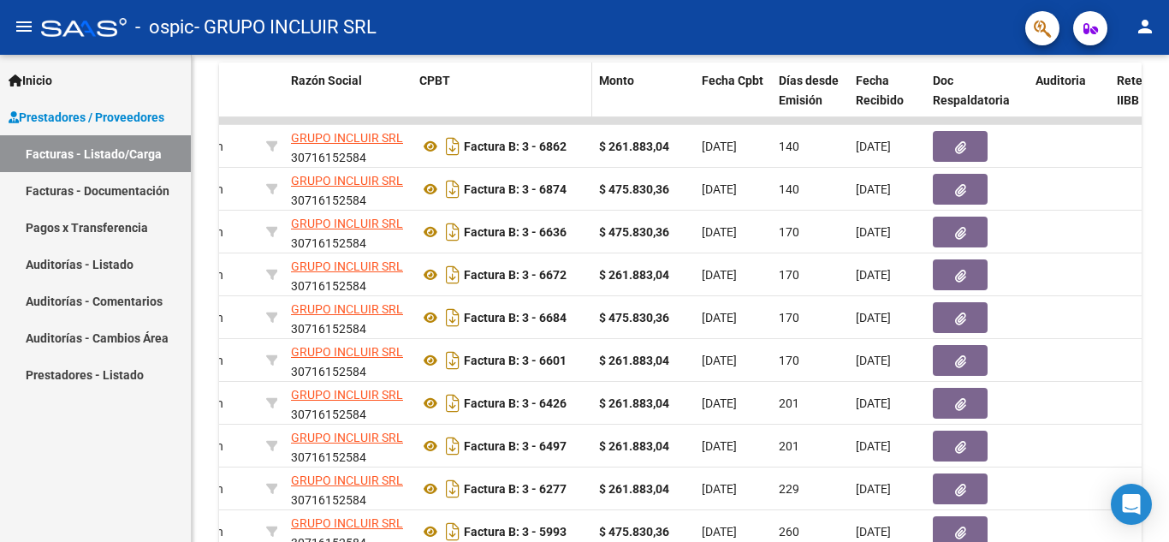
scroll to position [642, 0]
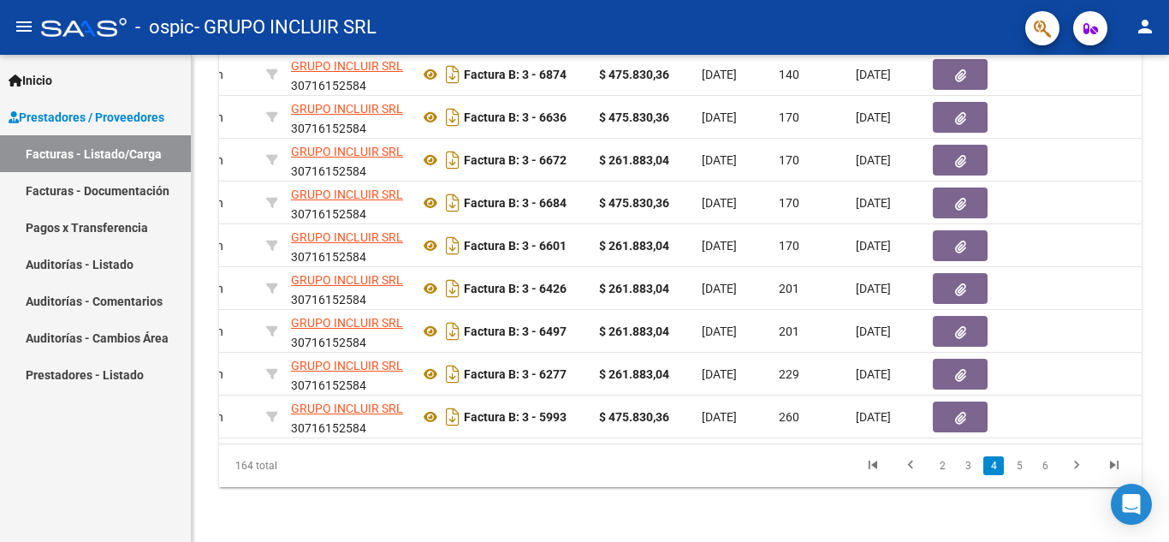
click at [944, 466] on link "2" at bounding box center [942, 465] width 21 height 19
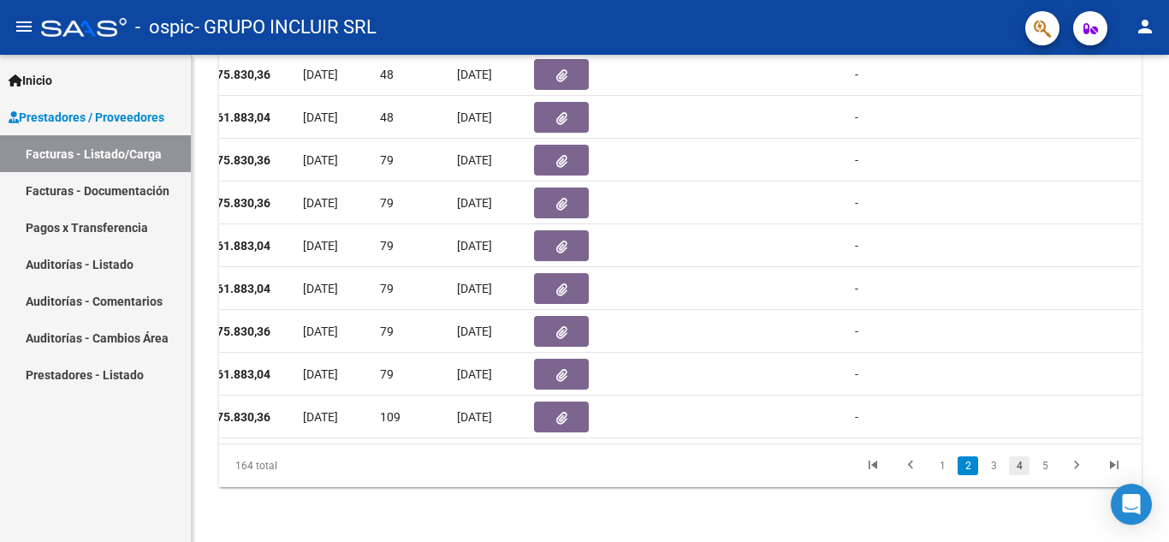
click at [1022, 470] on link "4" at bounding box center [1019, 465] width 21 height 19
click at [1022, 470] on link "5" at bounding box center [1019, 465] width 21 height 19
click at [1022, 467] on link "6" at bounding box center [1019, 465] width 21 height 19
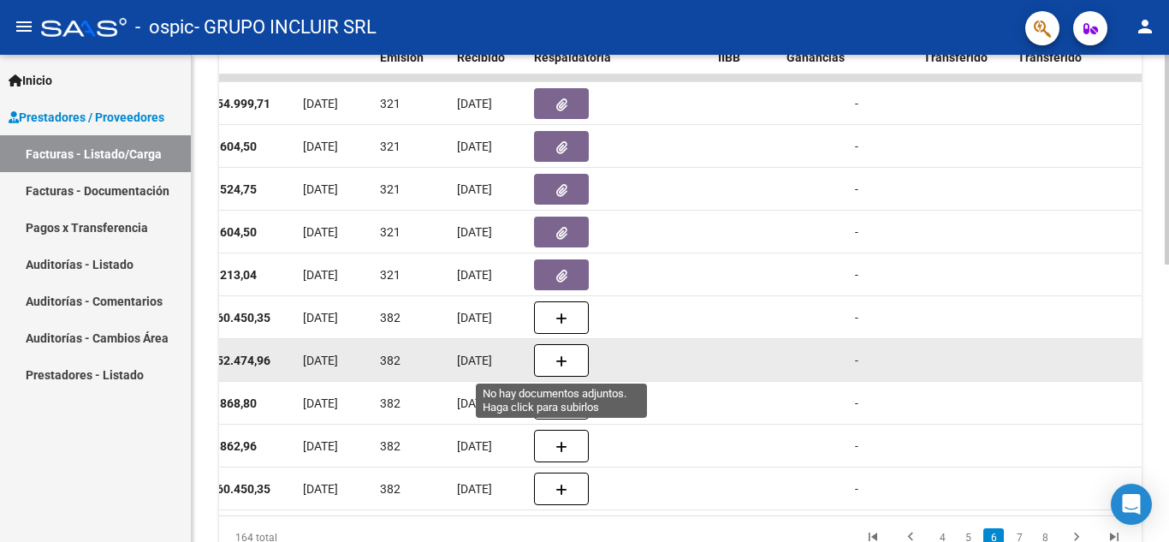
scroll to position [385, 0]
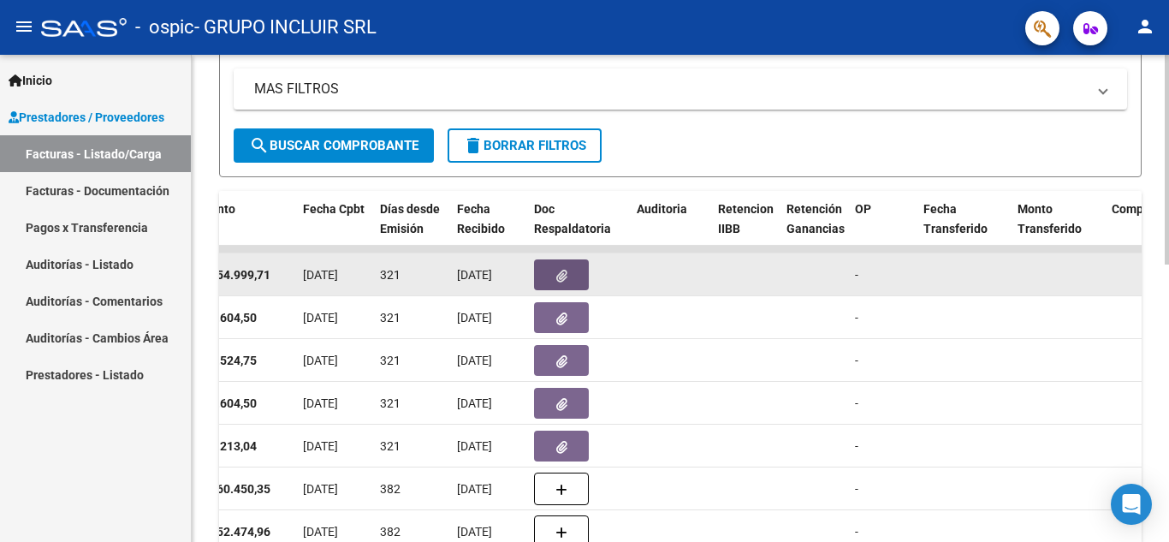
click at [556, 276] on icon "button" at bounding box center [561, 276] width 11 height 13
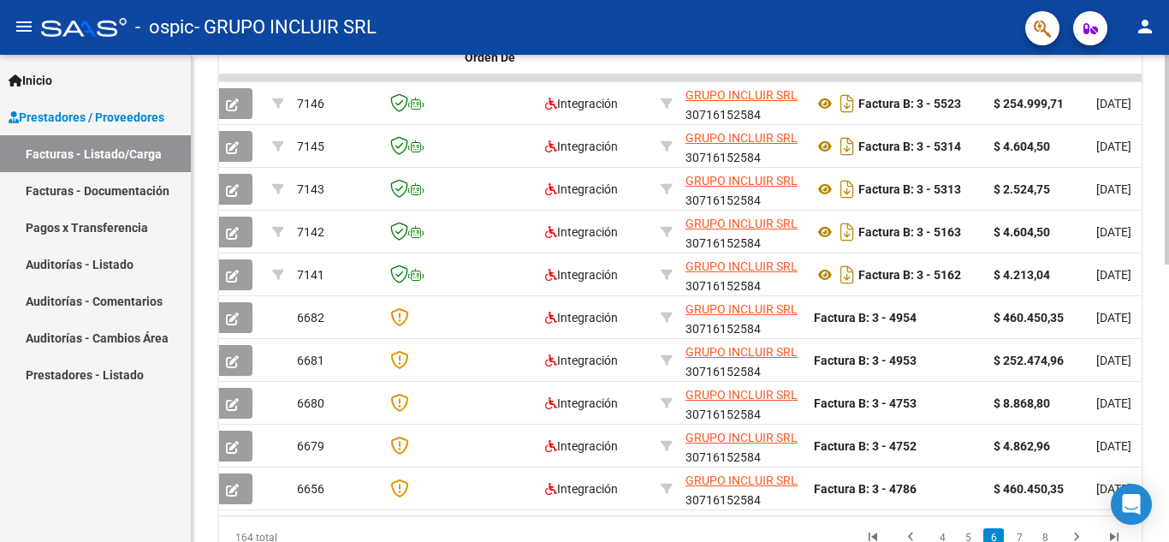
scroll to position [0, 0]
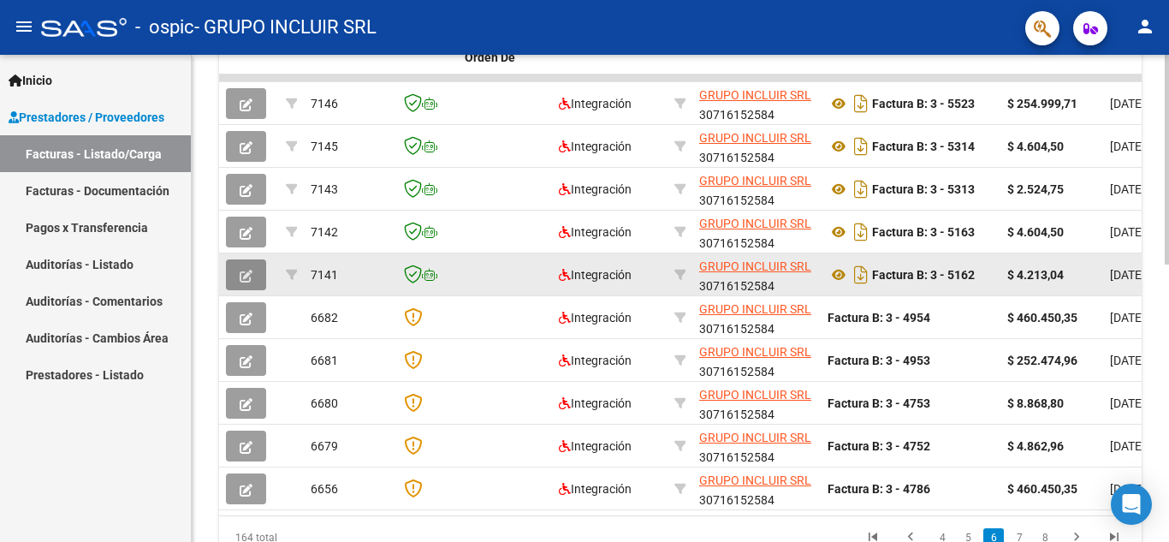
click at [246, 270] on icon "button" at bounding box center [246, 276] width 13 height 13
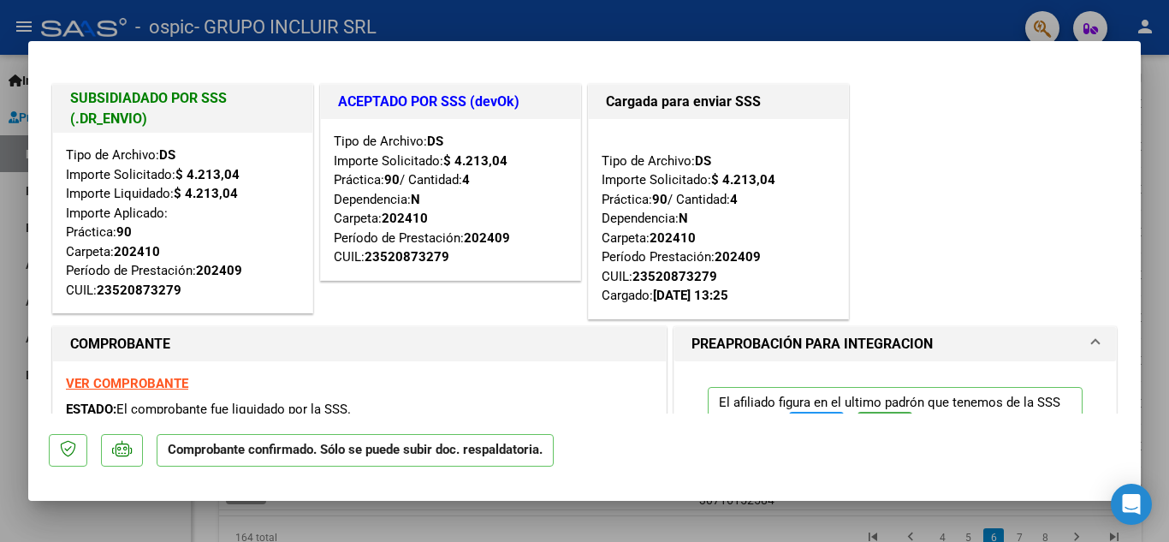
type input "$ 0,00"
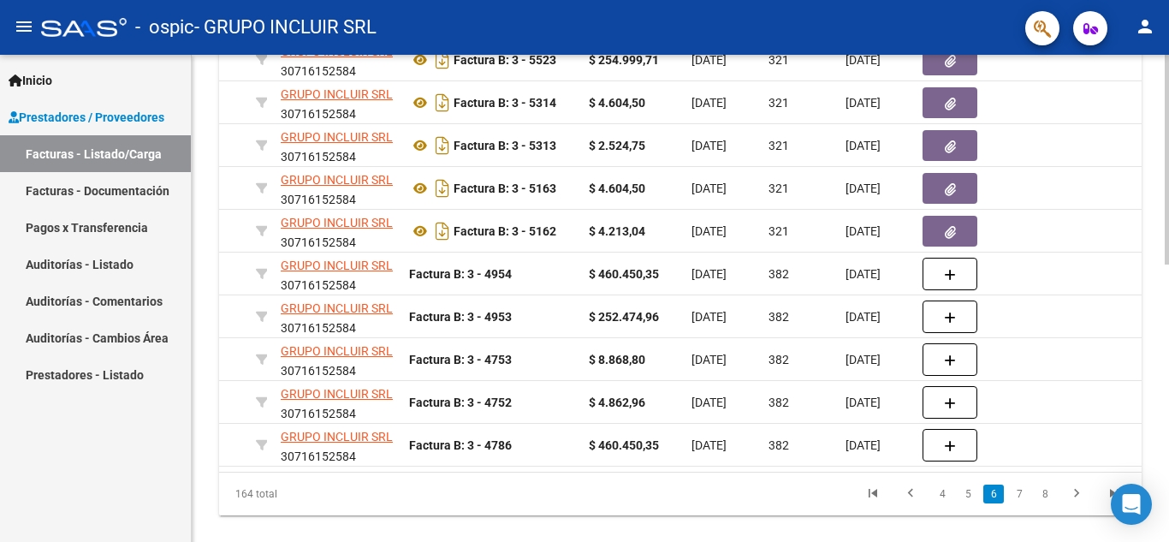
scroll to position [0, 422]
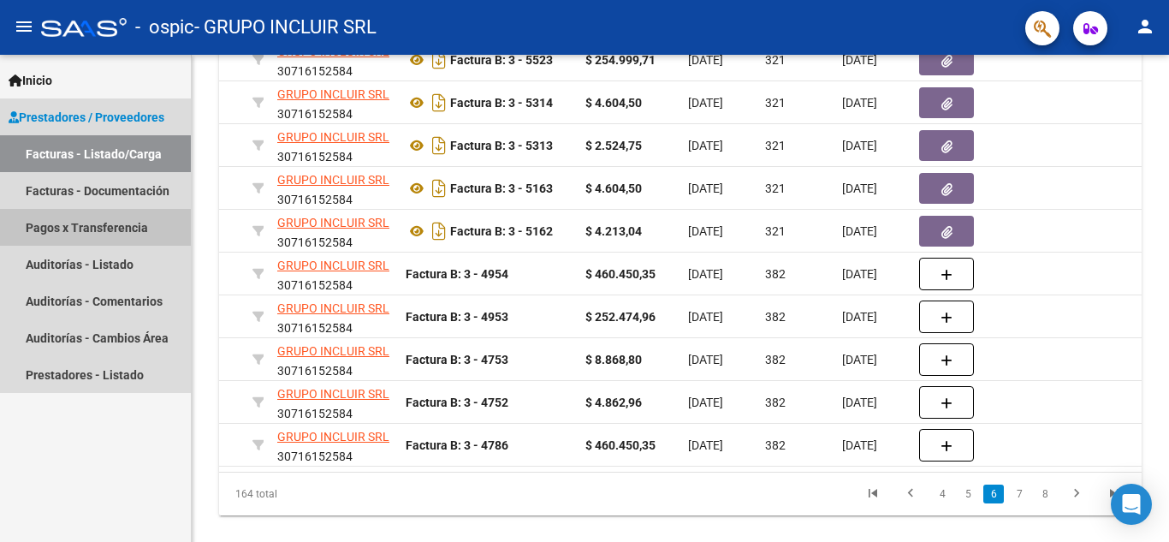
click at [135, 229] on link "Pagos x Transferencia" at bounding box center [95, 227] width 191 height 37
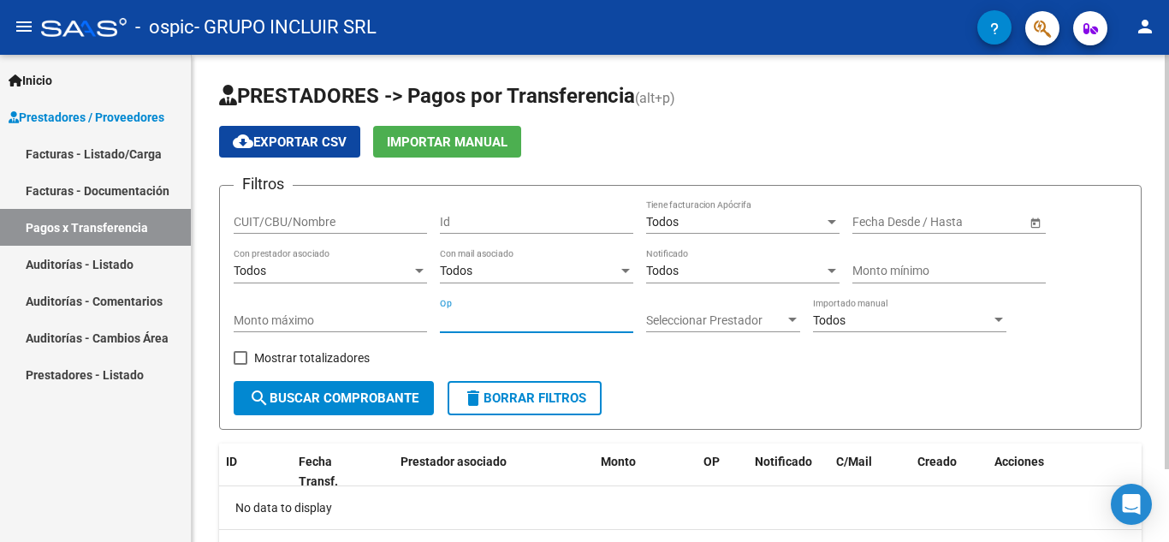
click at [483, 326] on input "Op" at bounding box center [536, 320] width 193 height 15
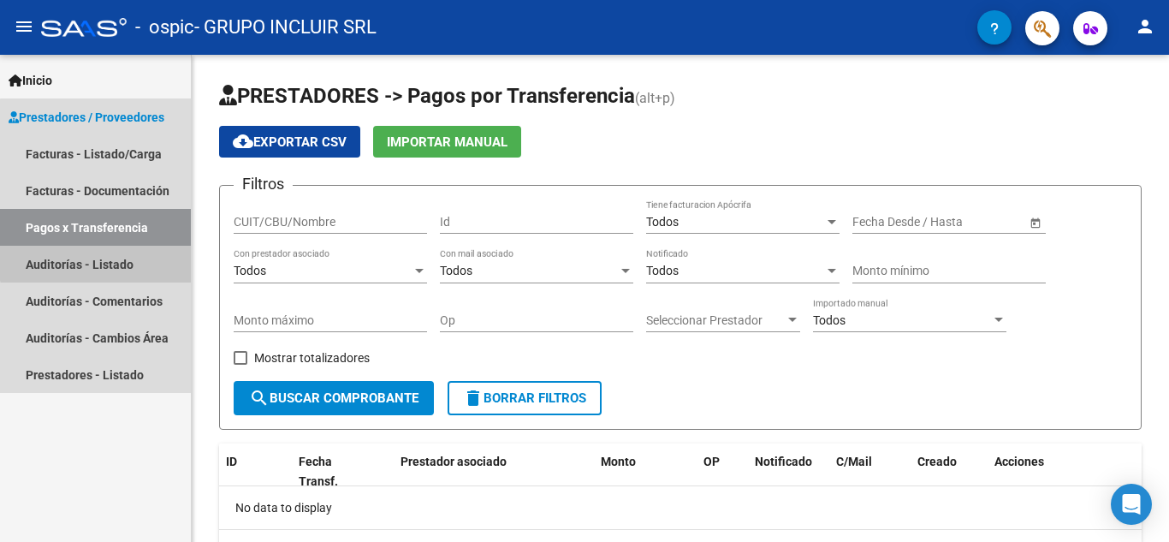
click at [102, 254] on link "Auditorías - Listado" at bounding box center [95, 264] width 191 height 37
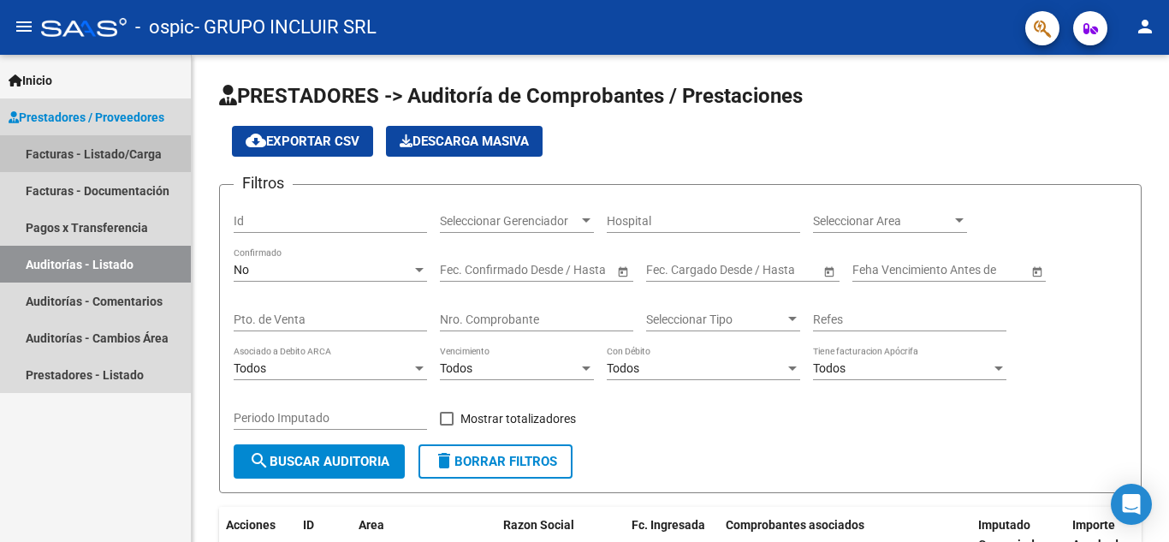
click at [116, 149] on link "Facturas - Listado/Carga" at bounding box center [95, 153] width 191 height 37
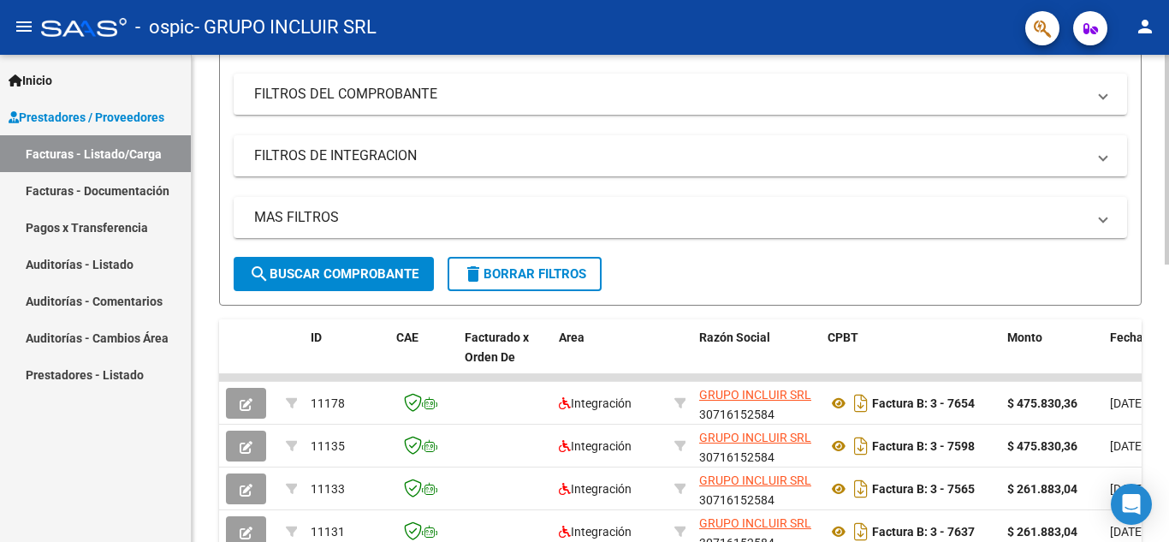
scroll to position [86, 0]
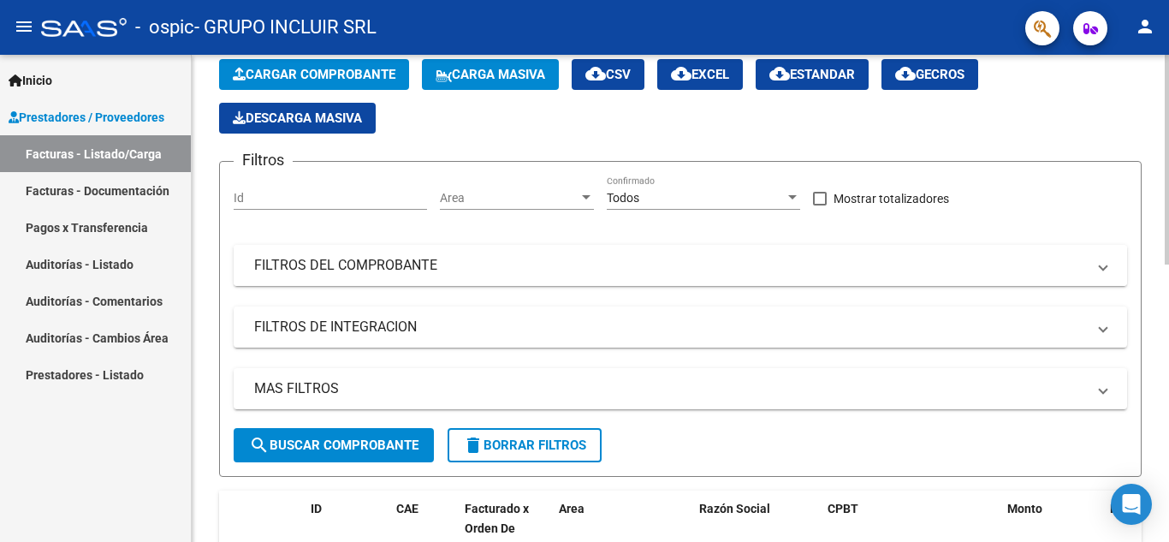
click at [377, 258] on mat-panel-title "FILTROS DEL COMPROBANTE" at bounding box center [670, 265] width 832 height 19
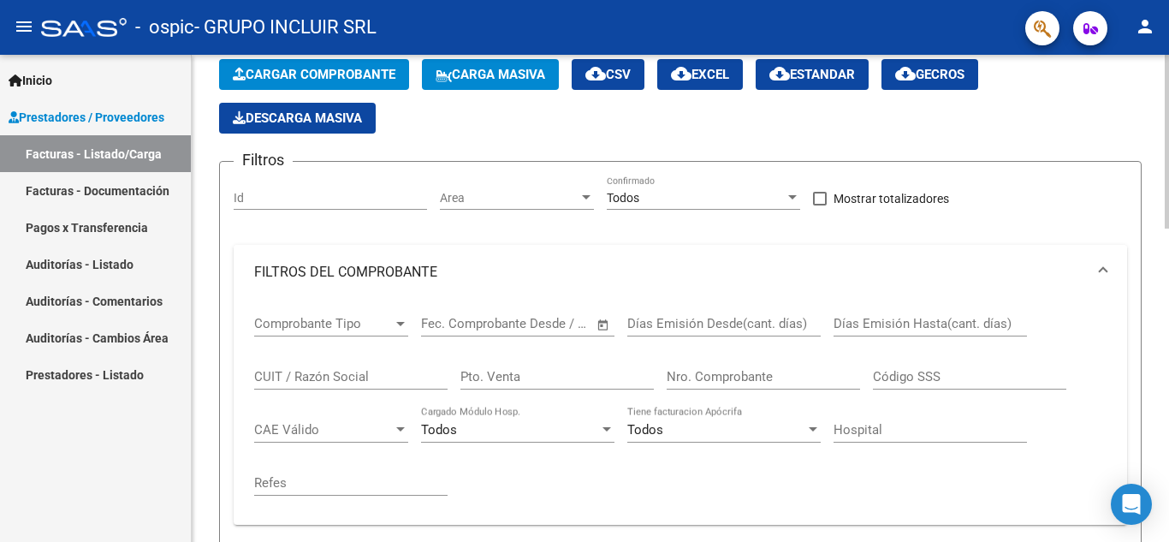
scroll to position [171, 0]
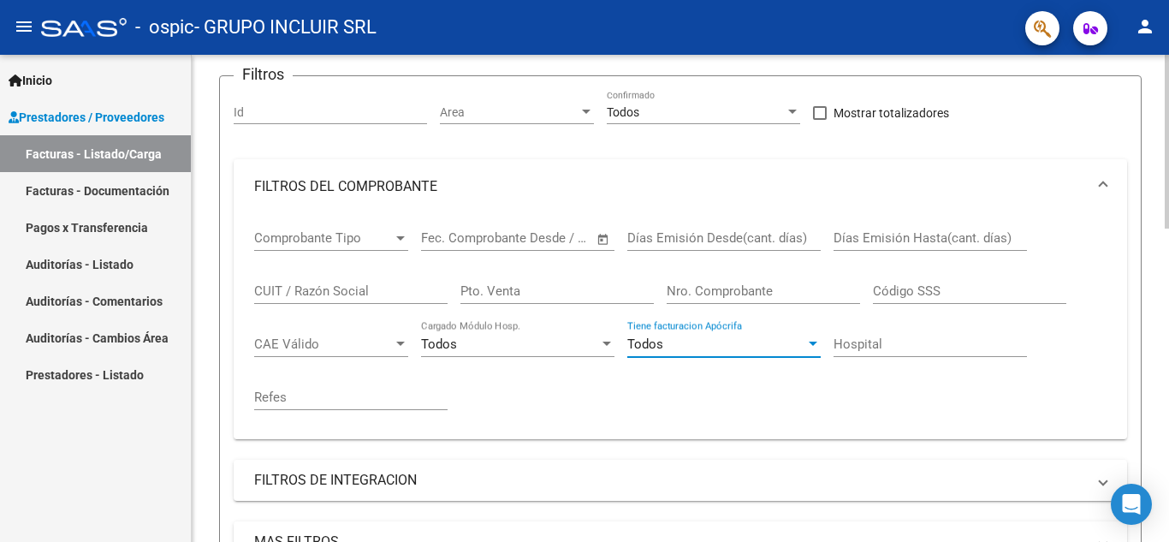
click at [742, 345] on div "Todos" at bounding box center [716, 343] width 178 height 15
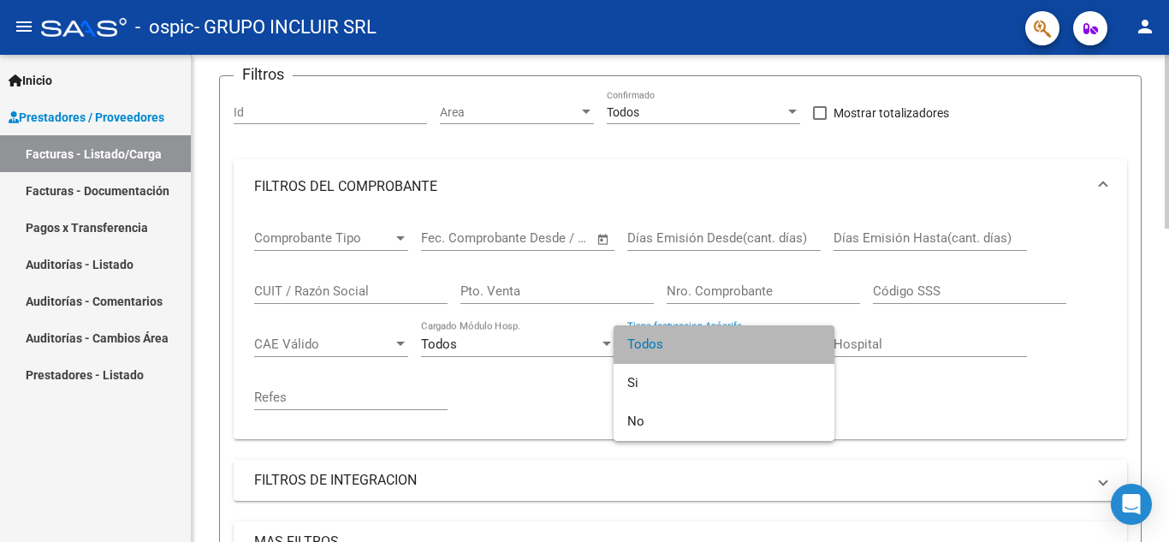
click at [742, 345] on span "Todos" at bounding box center [723, 344] width 193 height 39
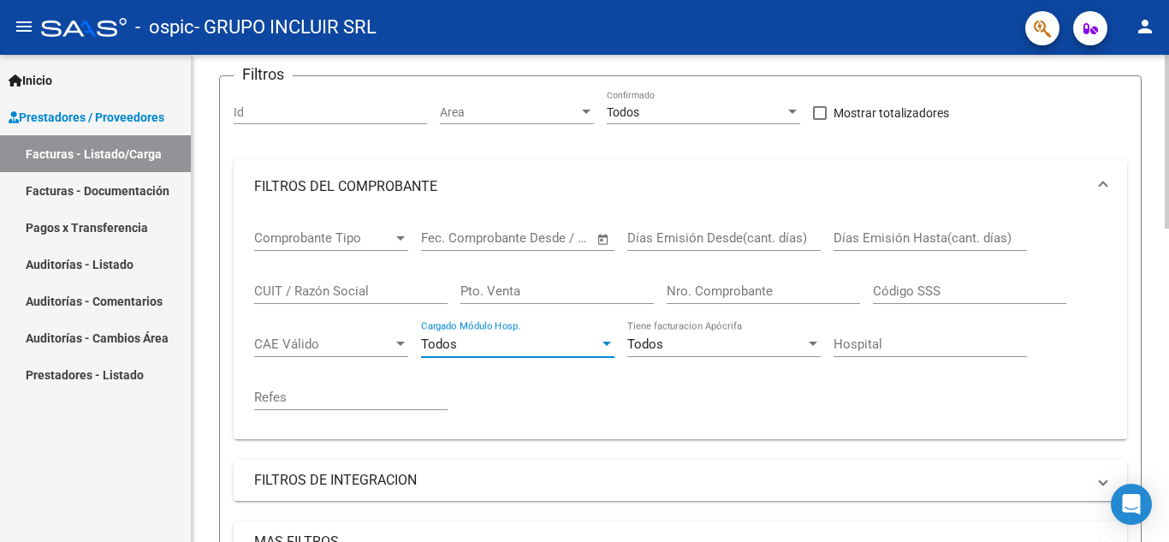
click at [576, 339] on div "Todos" at bounding box center [510, 343] width 178 height 15
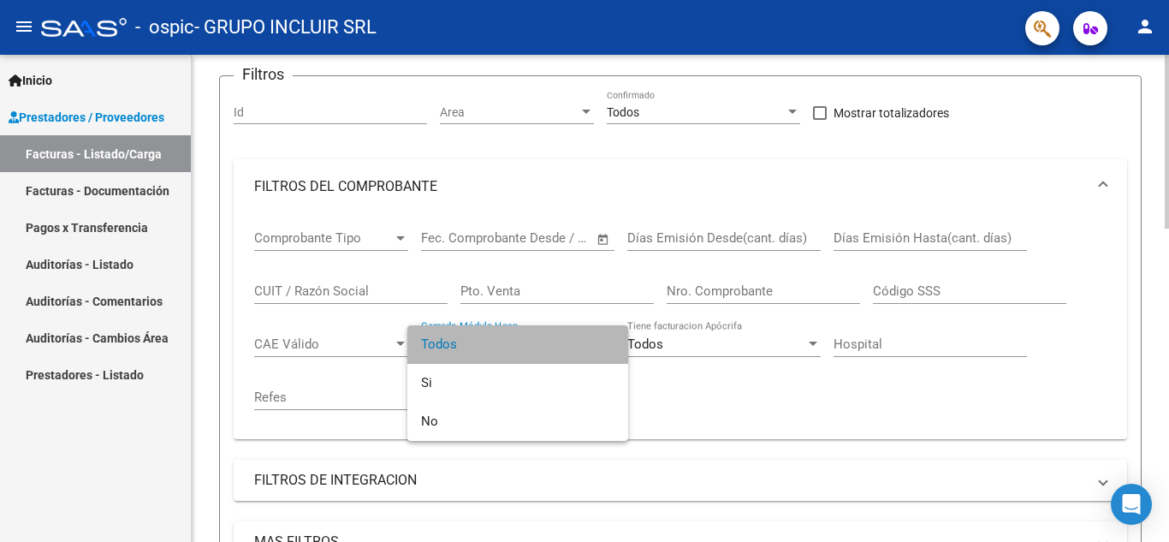
click at [576, 339] on span "Todos" at bounding box center [517, 344] width 193 height 39
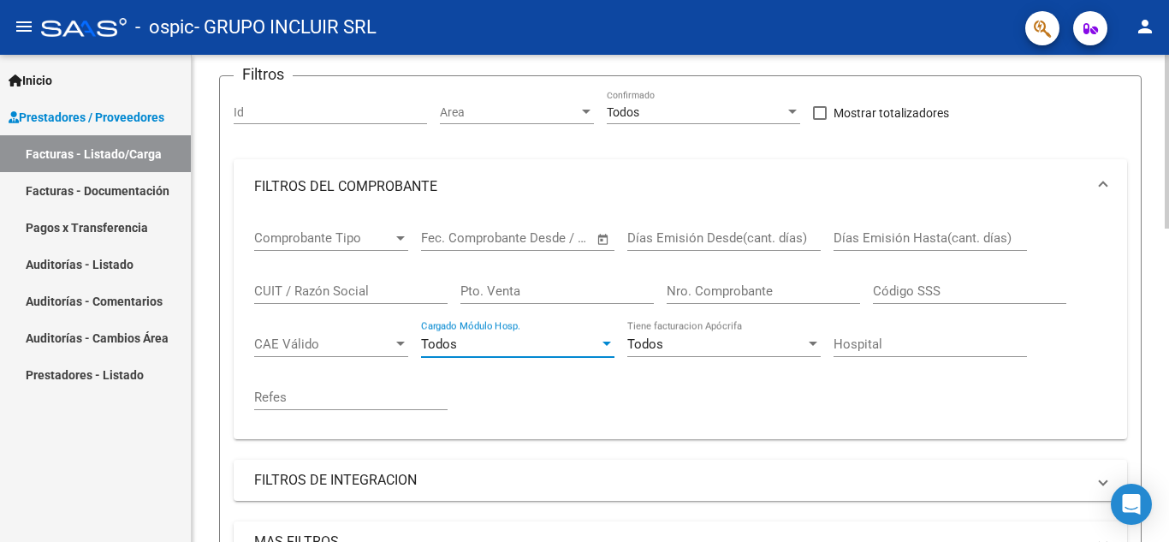
click at [355, 243] on span "Comprobante Tipo" at bounding box center [323, 237] width 139 height 15
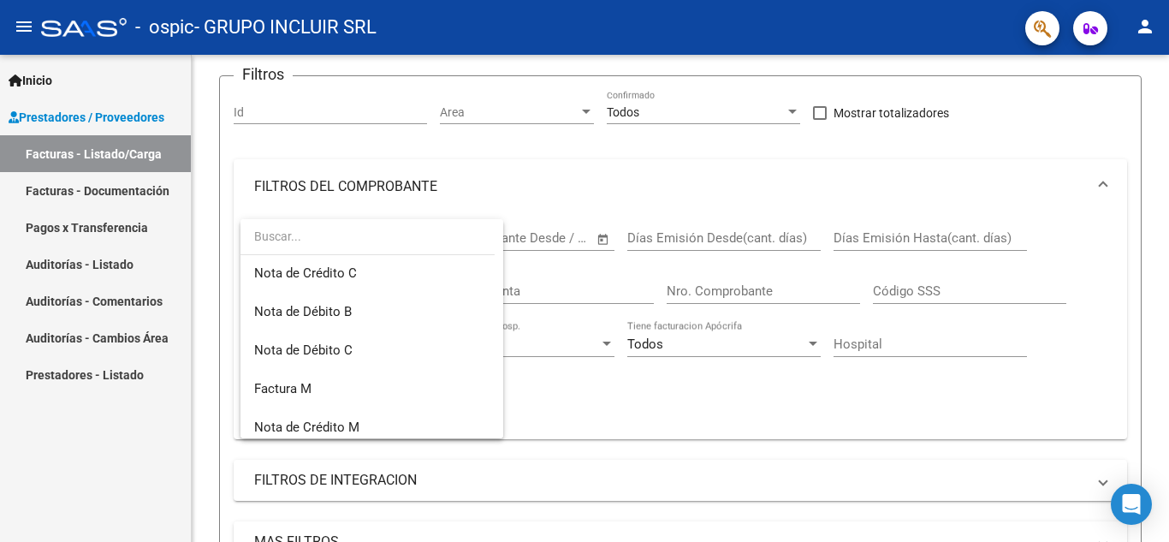
scroll to position [0, 0]
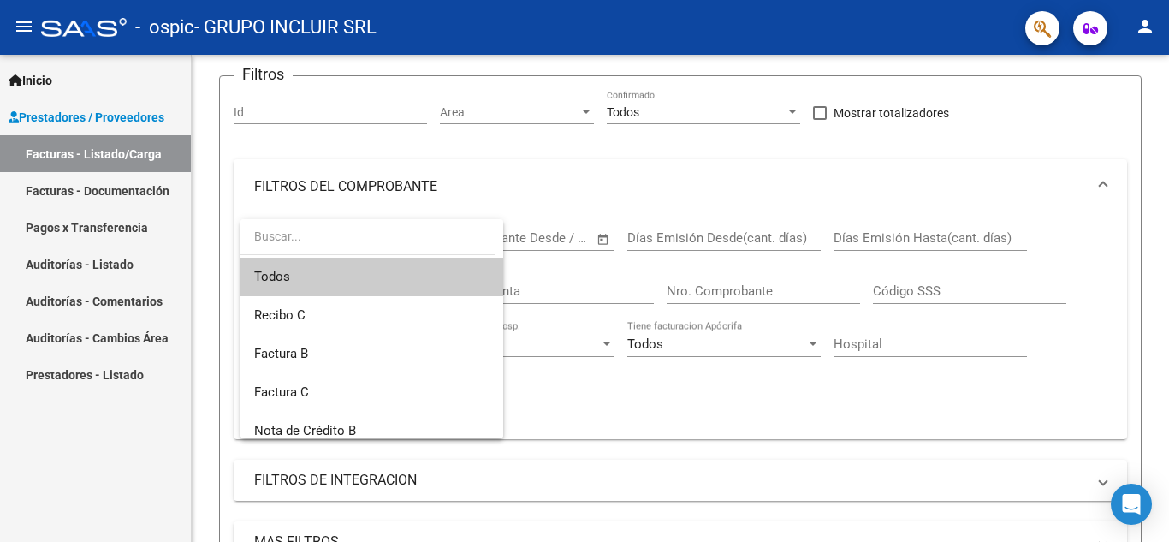
click at [1091, 31] on div at bounding box center [584, 271] width 1169 height 542
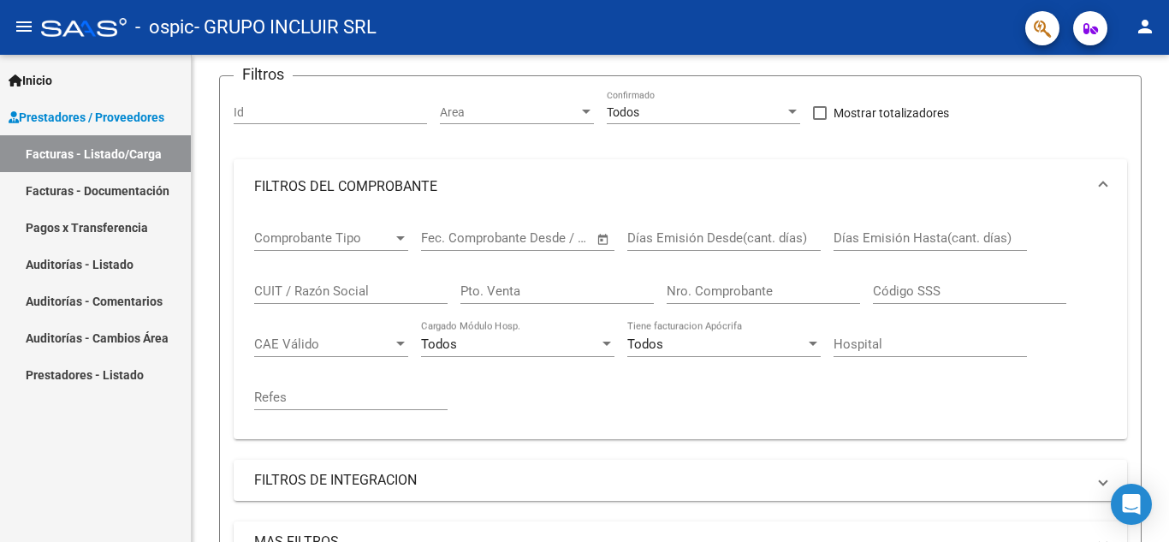
click at [1092, 31] on icon "button" at bounding box center [1090, 28] width 15 height 13
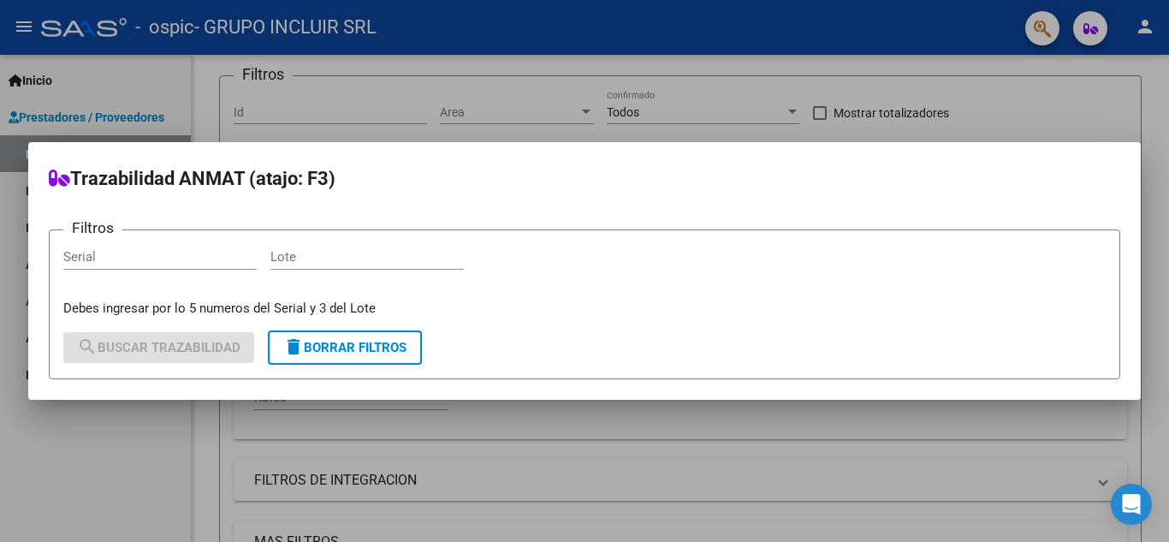
click at [1092, 31] on div at bounding box center [584, 271] width 1169 height 542
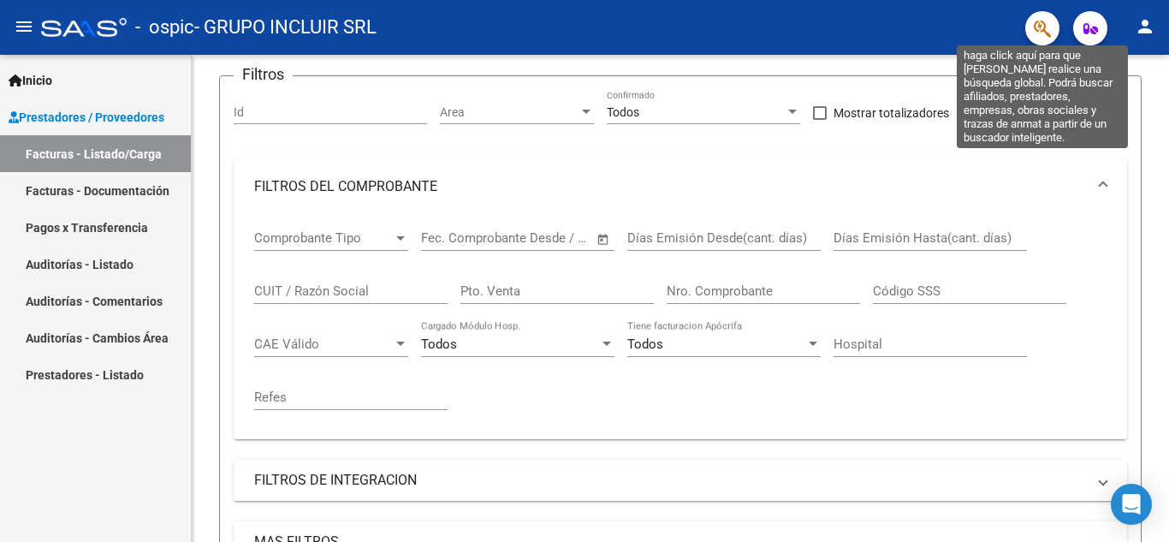
click at [1047, 27] on icon "button" at bounding box center [1042, 29] width 17 height 20
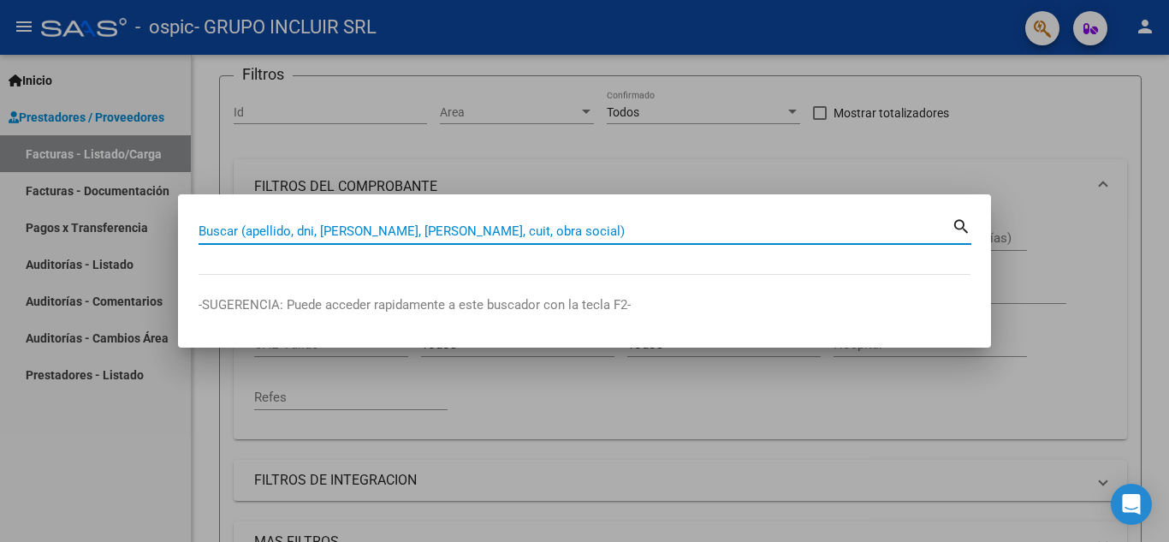
drag, startPoint x: 314, startPoint y: 234, endPoint x: 332, endPoint y: 251, distance: 24.2
click at [319, 239] on div "Buscar (apellido, dni, [PERSON_NAME], [PERSON_NAME], cuit, obra social)" at bounding box center [574, 231] width 753 height 26
type input "r"
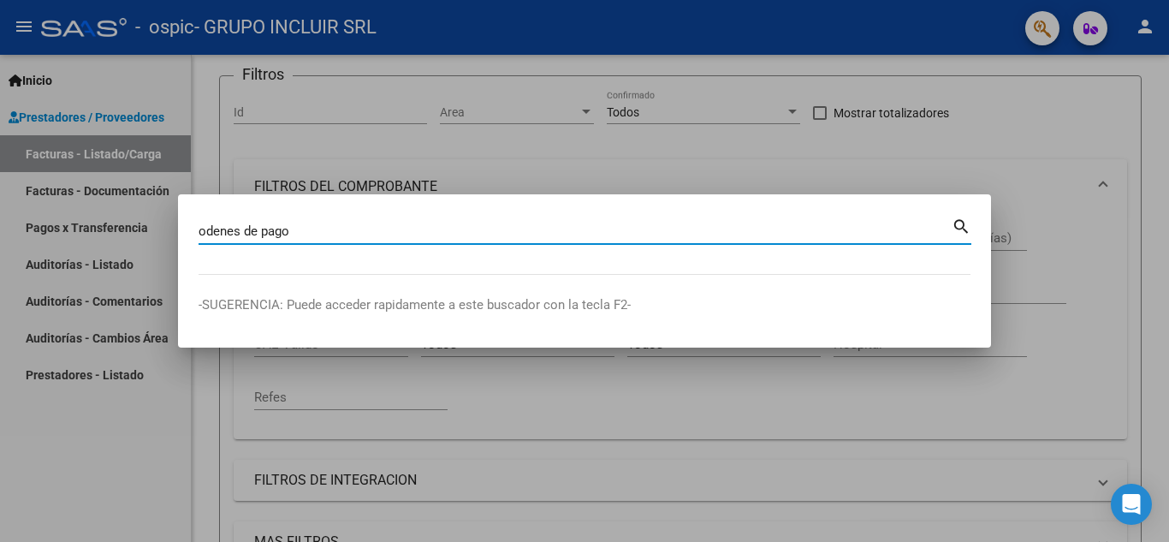
click at [207, 230] on input "odenes de pago" at bounding box center [574, 230] width 753 height 15
type input "ordenes de pago"
click at [962, 224] on mat-icon "search" at bounding box center [961, 225] width 20 height 21
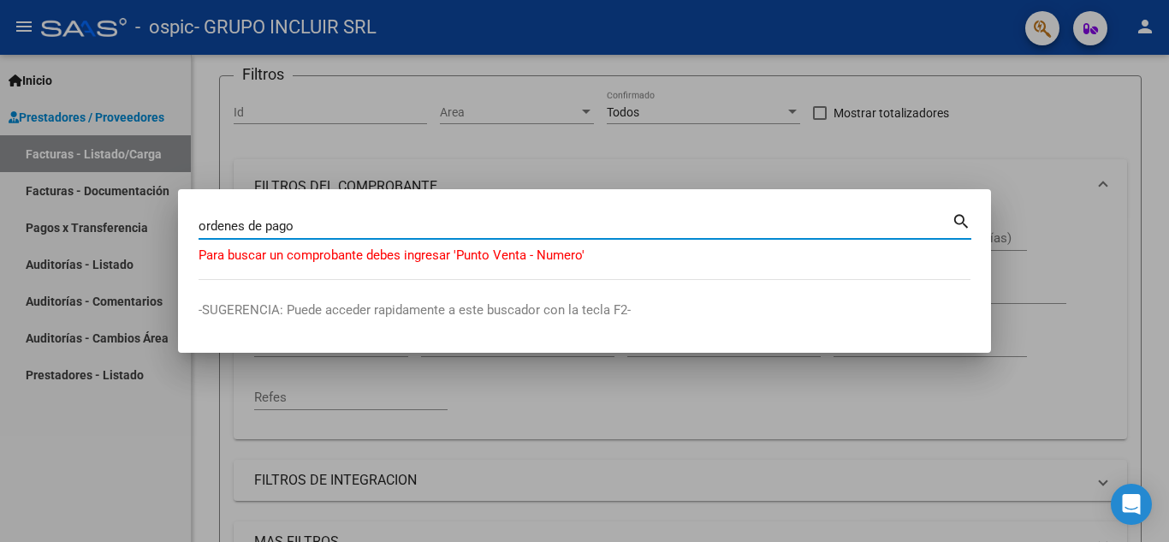
click at [955, 222] on mat-icon "search" at bounding box center [961, 220] width 20 height 21
click at [422, 218] on input "ordenes de pago" at bounding box center [574, 225] width 753 height 15
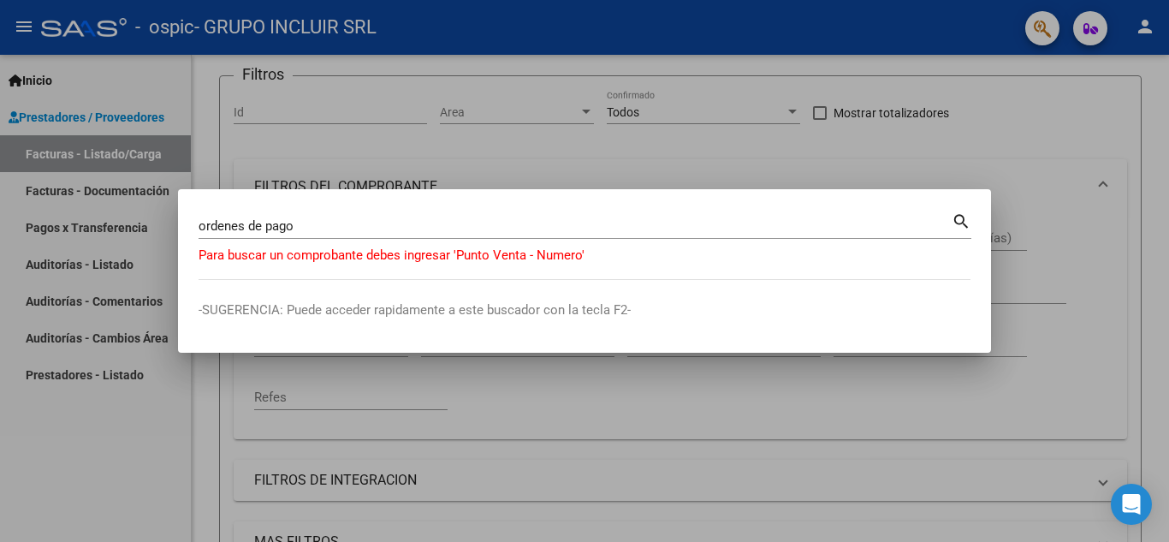
click at [548, 166] on div at bounding box center [584, 271] width 1169 height 542
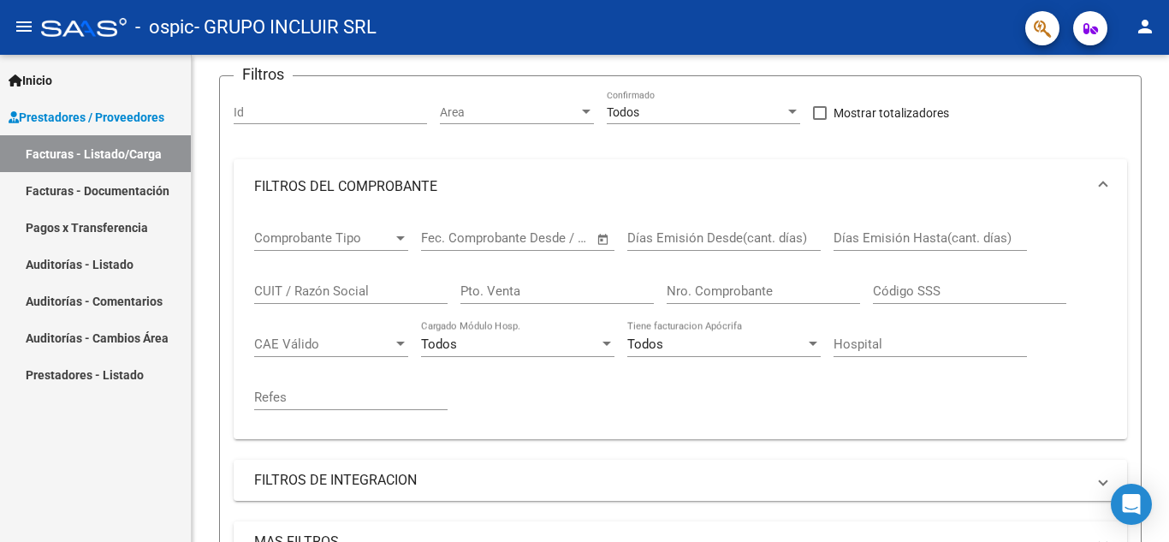
click at [1148, 21] on mat-icon "person" at bounding box center [1145, 26] width 21 height 21
click at [1125, 67] on button "person Mi Perfil" at bounding box center [1110, 71] width 104 height 41
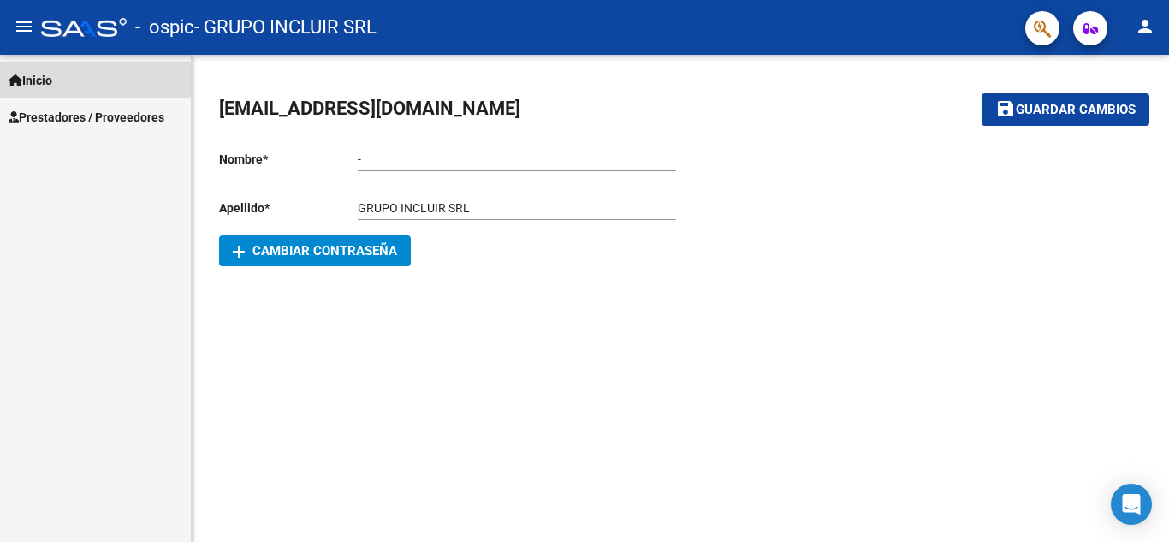
click at [41, 74] on span "Inicio" at bounding box center [31, 80] width 44 height 19
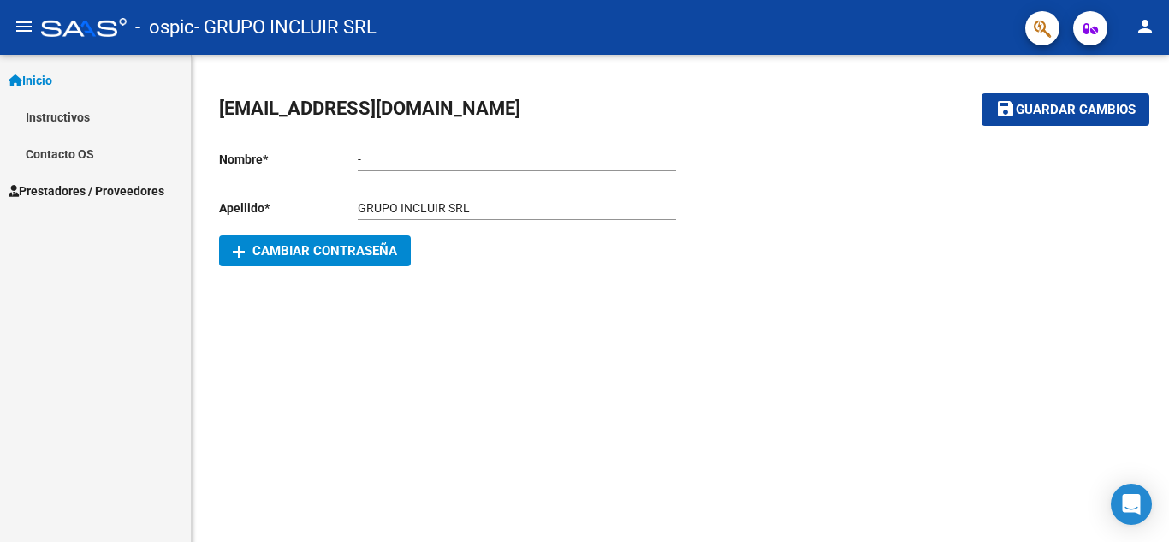
click at [80, 151] on link "Contacto OS" at bounding box center [95, 153] width 191 height 37
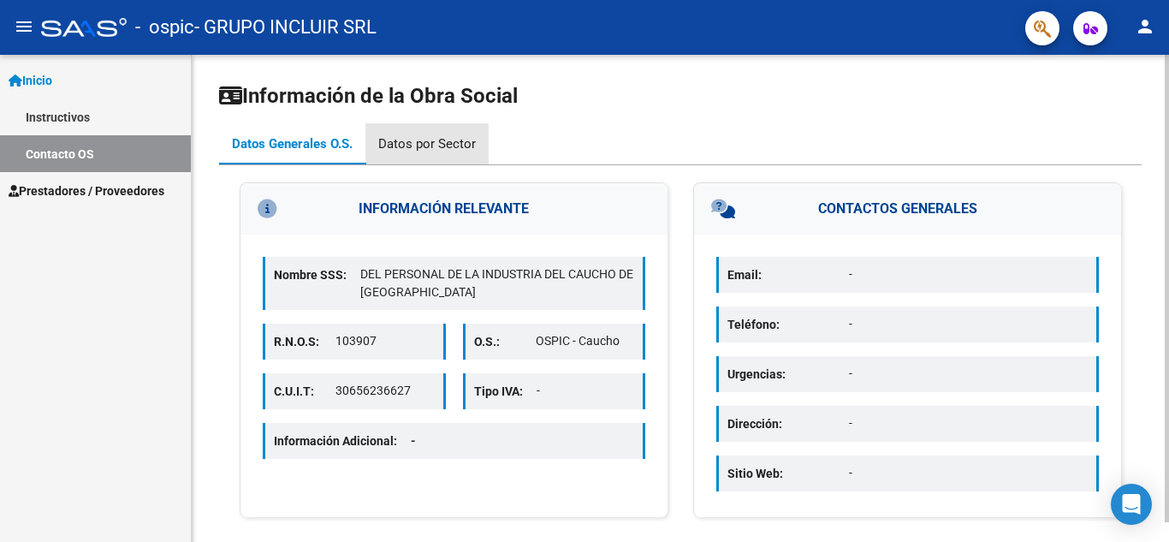
click at [444, 140] on div "Datos por Sector" at bounding box center [427, 143] width 98 height 19
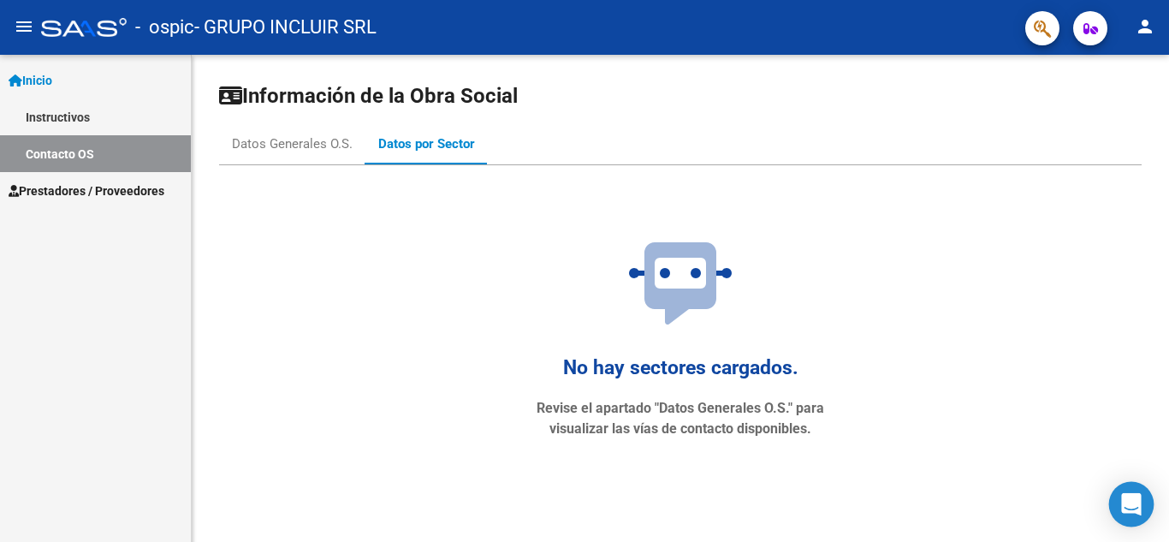
click at [1141, 504] on div "Open Intercom Messenger" at bounding box center [1131, 504] width 45 height 45
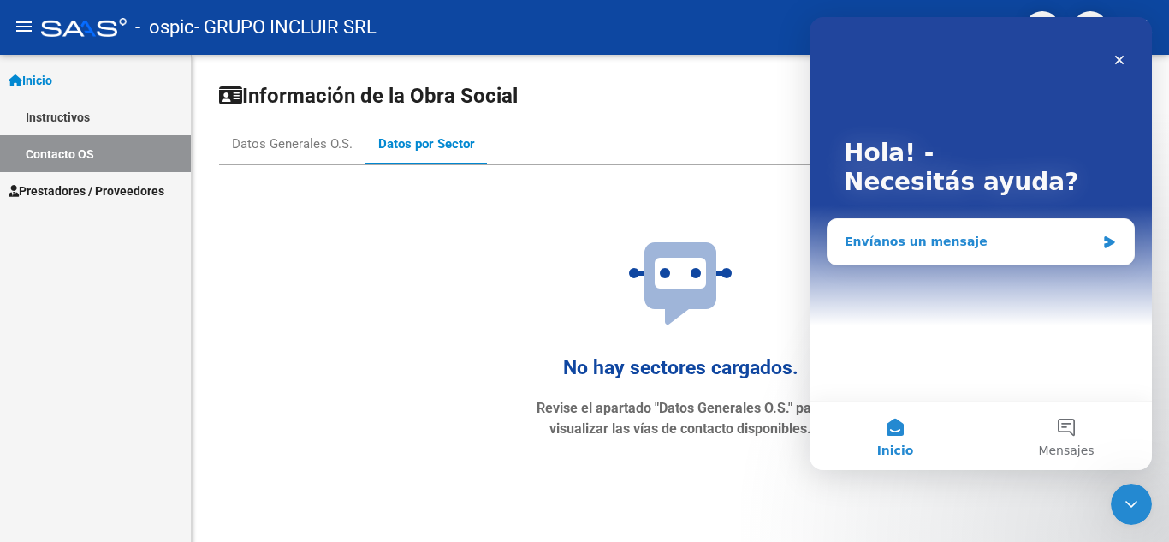
click at [945, 249] on div "Envíanos un mensaje" at bounding box center [969, 242] width 251 height 18
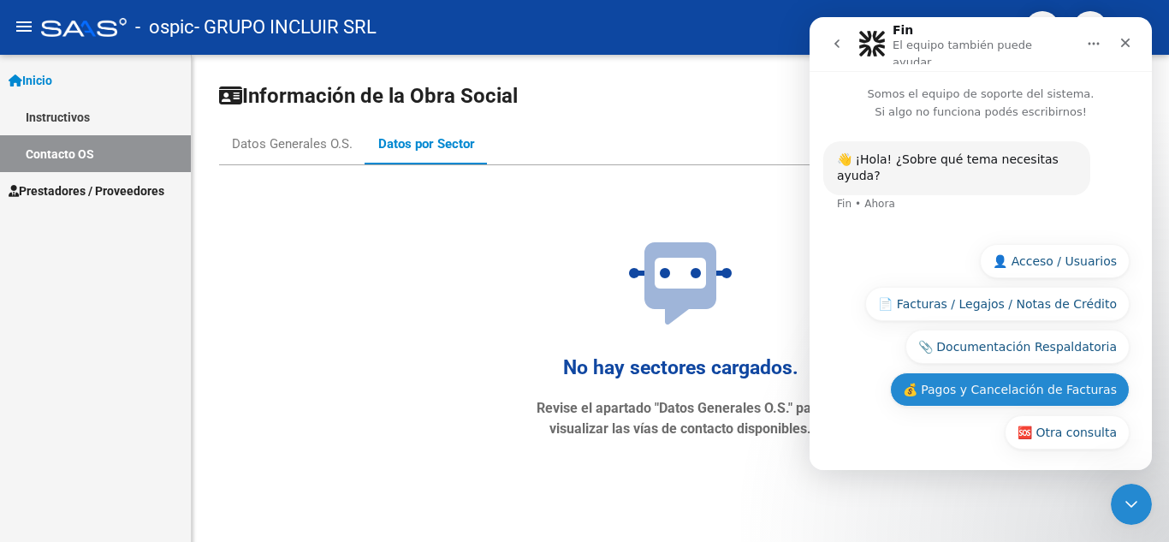
click at [1101, 380] on button "💰 Pagos y Cancelación de Facturas" at bounding box center [1010, 389] width 240 height 34
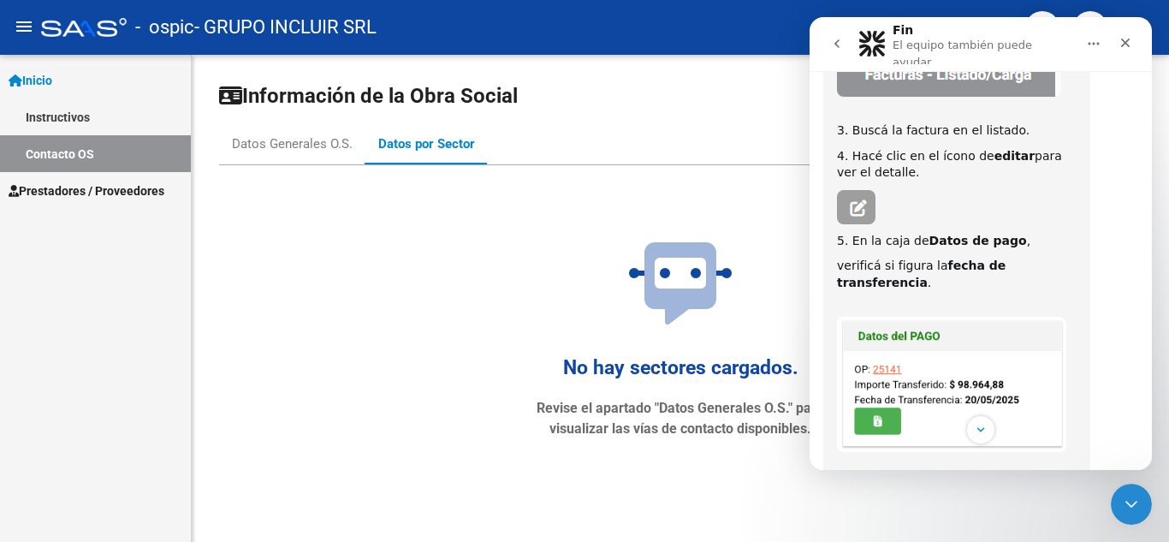
scroll to position [448, 0]
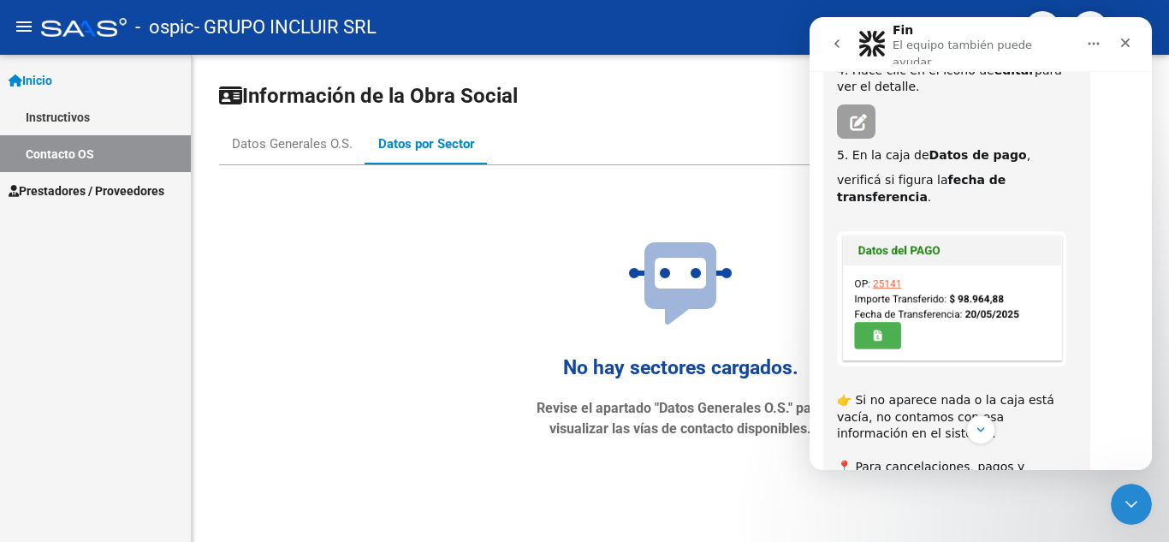
click at [72, 193] on span "Prestadores / Proveedores" at bounding box center [87, 190] width 156 height 19
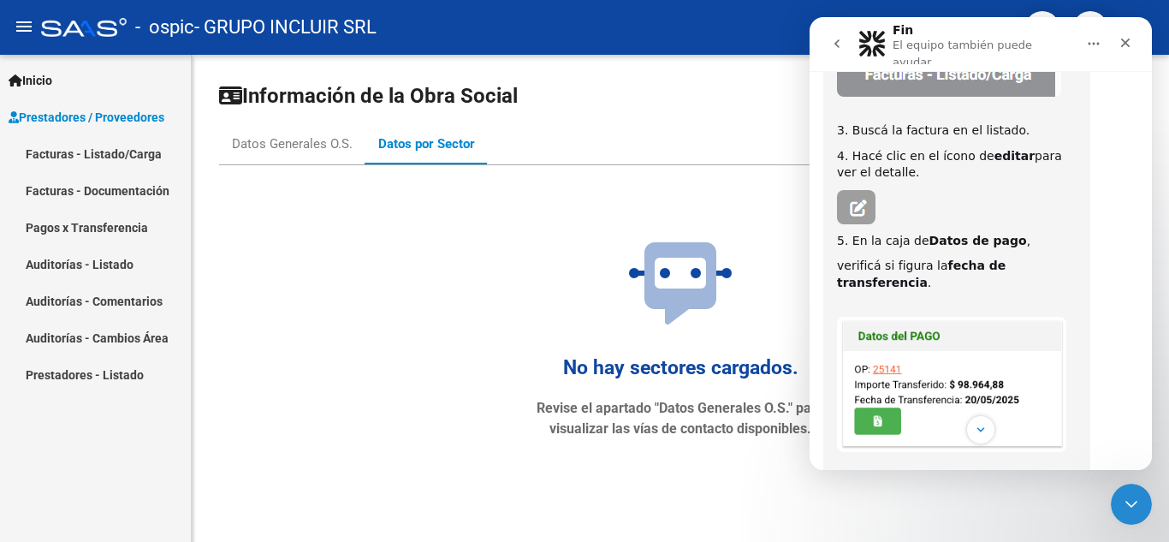
scroll to position [277, 0]
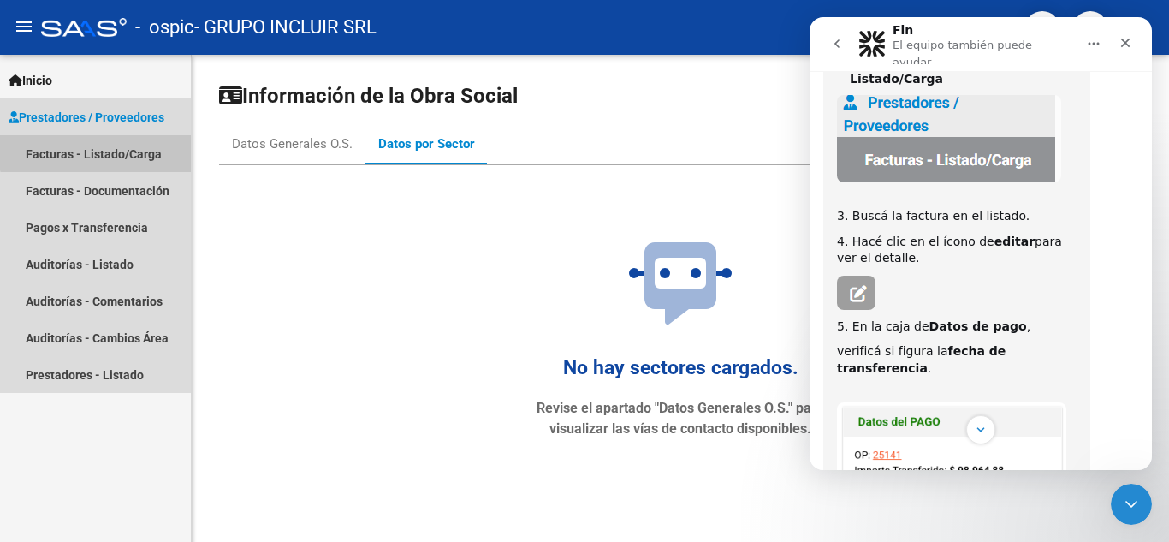
click at [109, 146] on link "Facturas - Listado/Carga" at bounding box center [95, 153] width 191 height 37
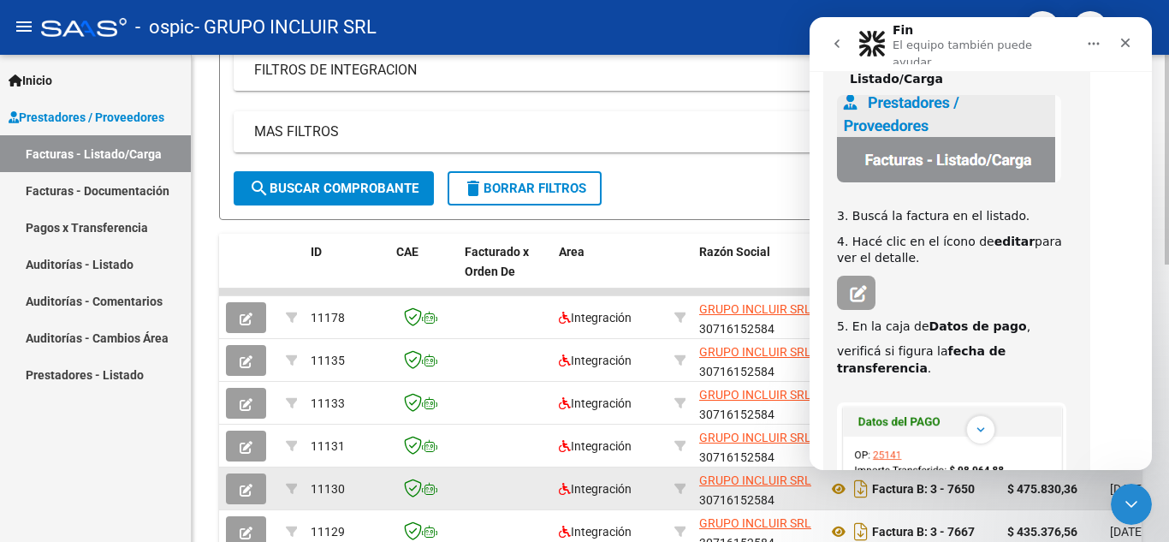
scroll to position [513, 0]
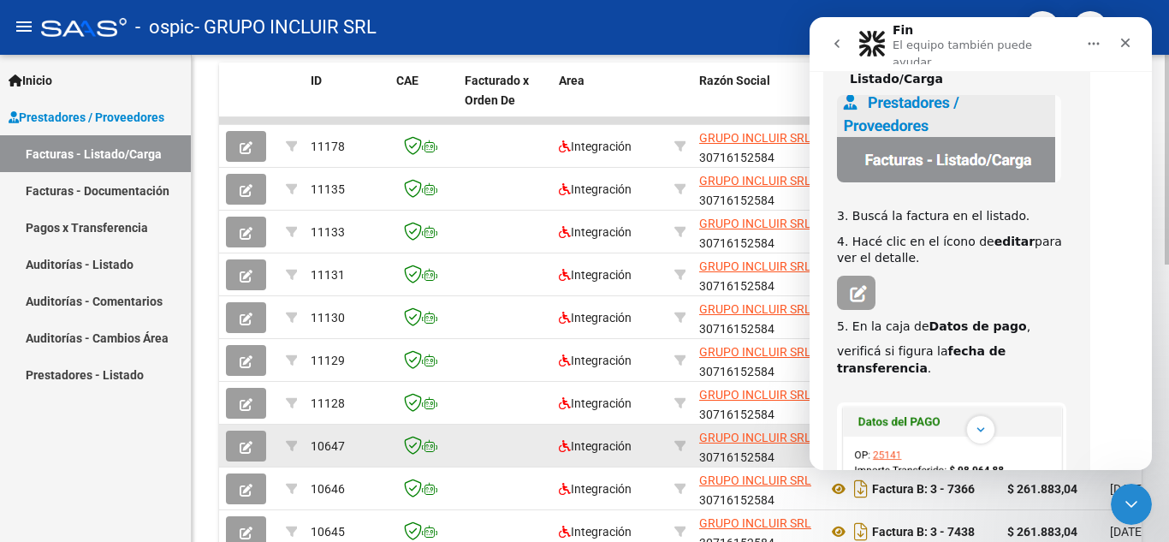
click at [245, 445] on icon "button" at bounding box center [246, 447] width 13 height 13
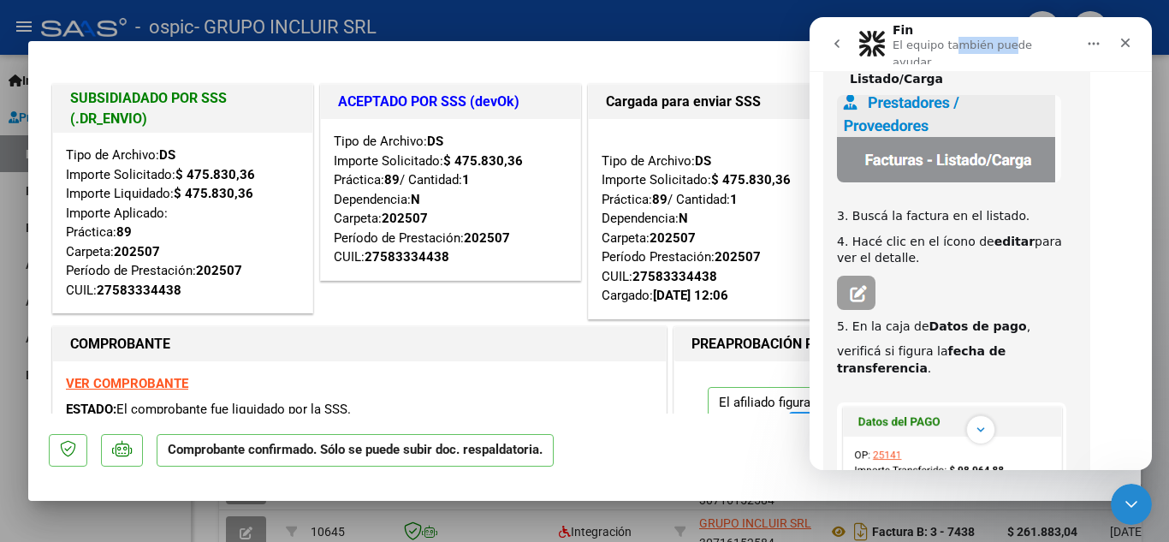
drag, startPoint x: 957, startPoint y: 38, endPoint x: 1004, endPoint y: 55, distance: 50.1
click at [1004, 55] on div "Fin El equipo también puede ayudar" at bounding box center [983, 44] width 183 height 40
click at [149, 385] on strong "VER COMPROBANTE" at bounding box center [127, 383] width 122 height 15
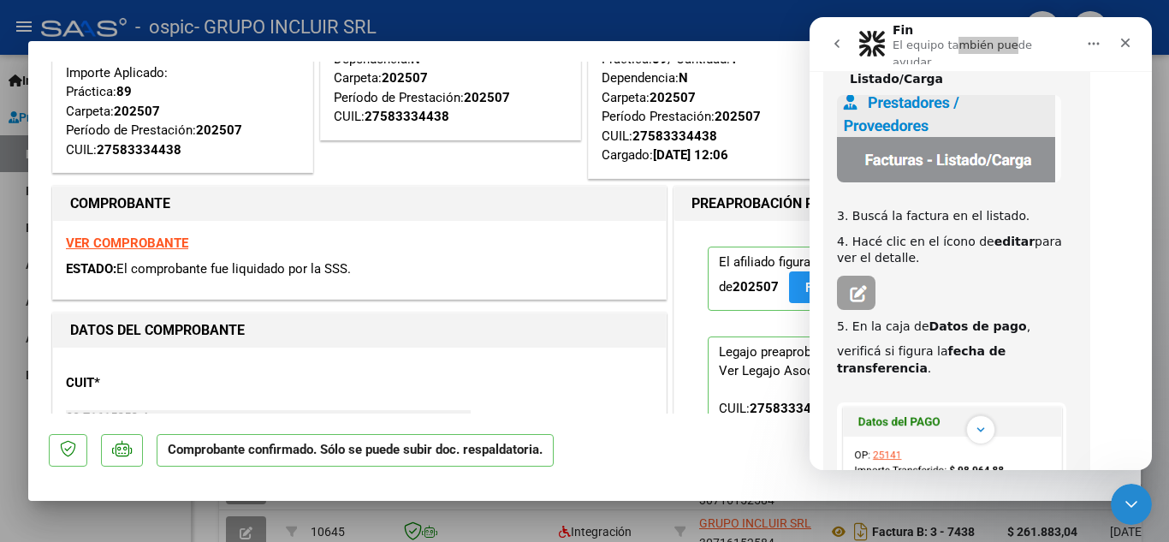
scroll to position [0, 0]
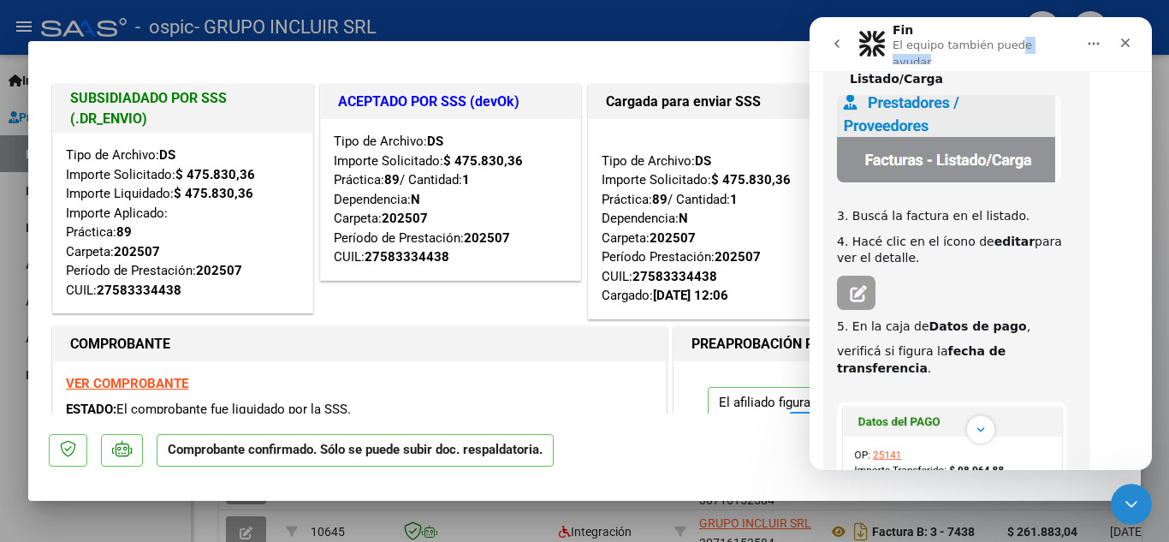
drag, startPoint x: 1057, startPoint y: 22, endPoint x: 1008, endPoint y: 26, distance: 48.9
click at [1008, 26] on nav "Fin El equipo también puede ayudar" at bounding box center [980, 44] width 342 height 54
drag, startPoint x: 672, startPoint y: 49, endPoint x: 632, endPoint y: -19, distance: 78.6
click at [632, 0] on html "menu - ospic - GRUPO INCLUIR SRL person Inicio Instructivos Contacto OS Prestad…" at bounding box center [584, 271] width 1169 height 542
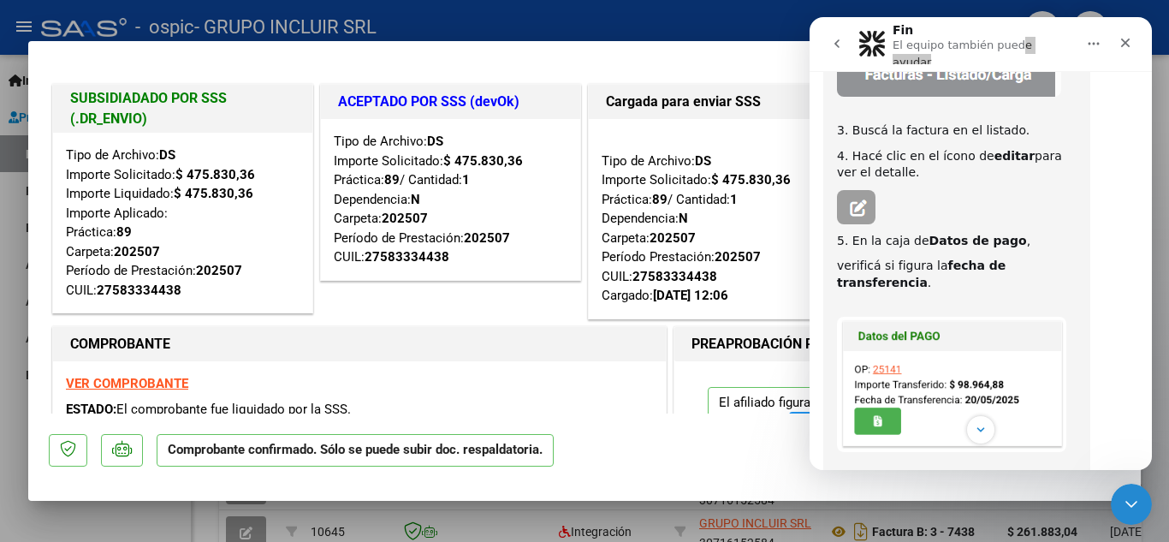
scroll to position [448, 0]
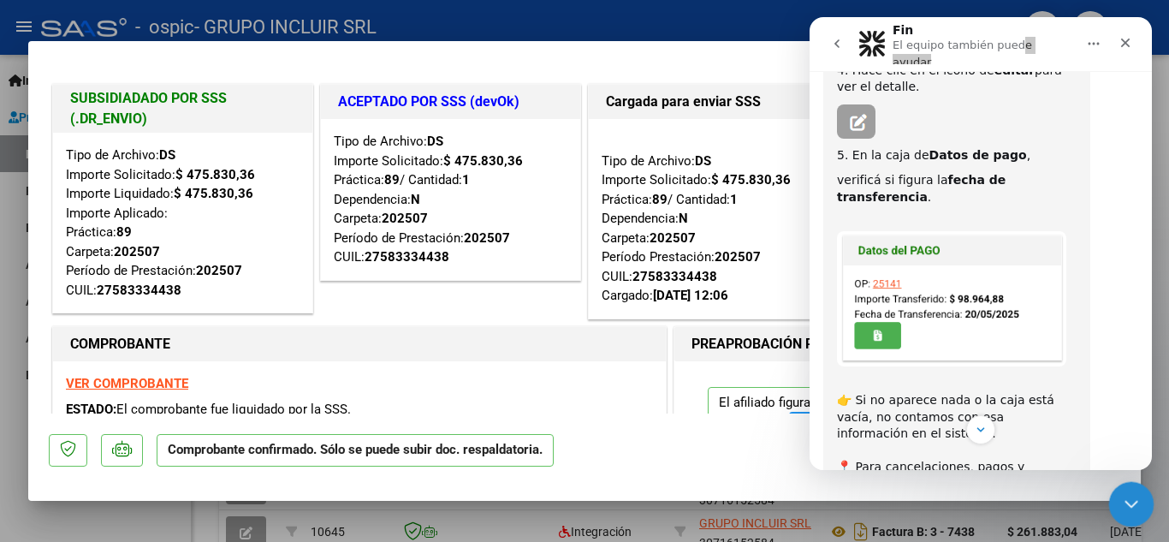
click at [1131, 500] on icon "Cerrar Intercom Messenger" at bounding box center [1128, 501] width 21 height 21
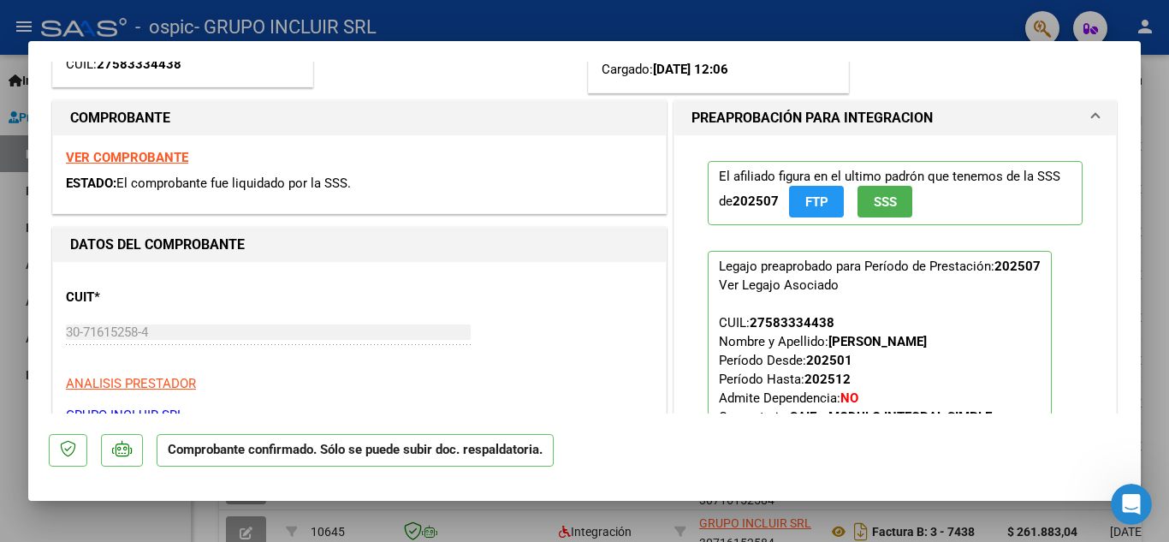
scroll to position [0, 0]
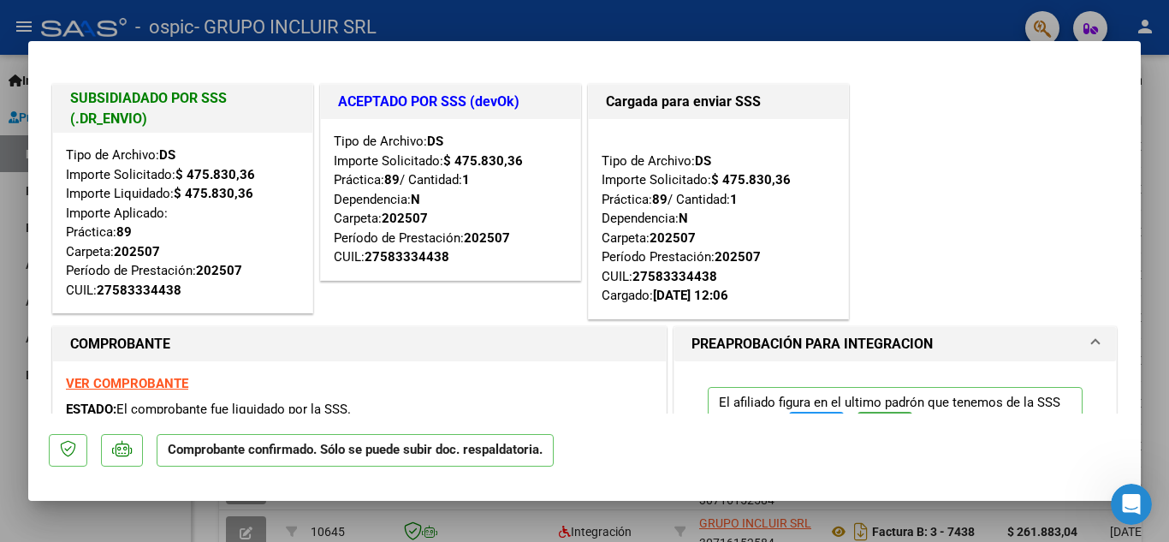
drag, startPoint x: 71, startPoint y: 12, endPoint x: 120, endPoint y: 68, distance: 74.0
click at [71, 13] on div at bounding box center [584, 271] width 1169 height 542
type input "$ 0,00"
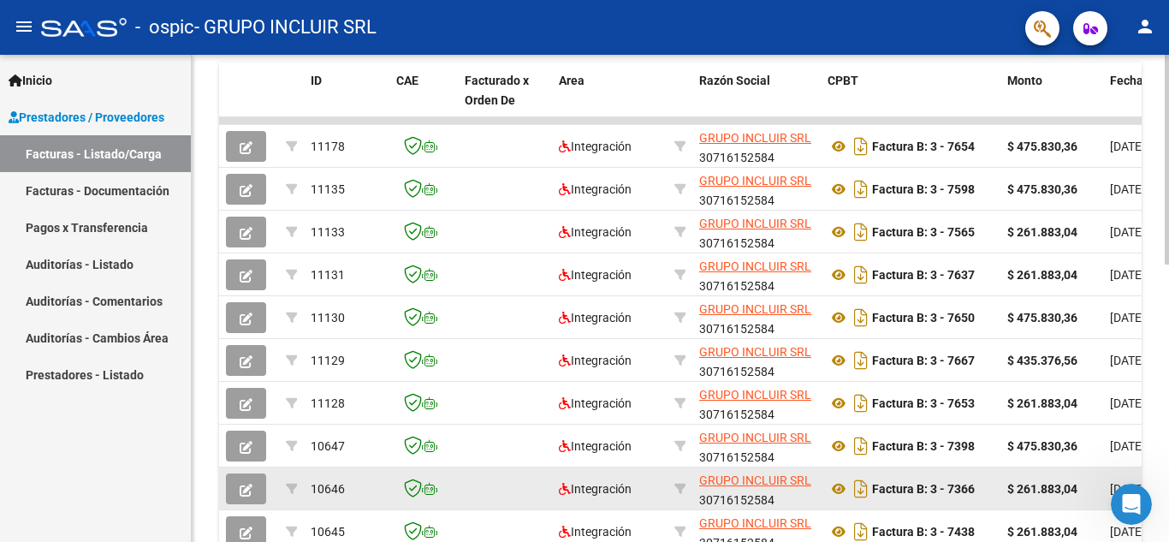
scroll to position [642, 0]
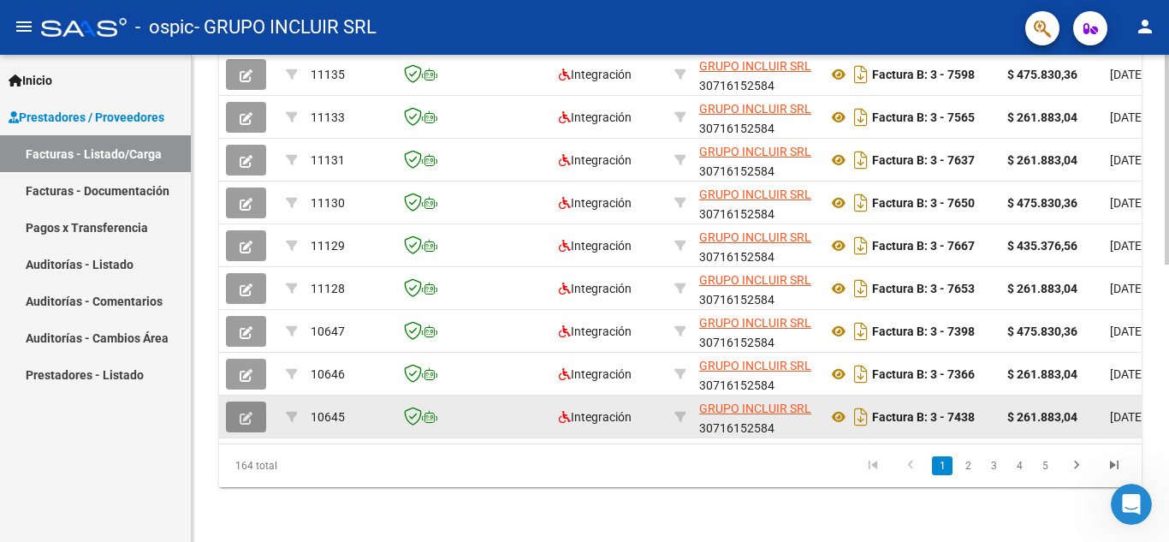
click at [252, 412] on icon "button" at bounding box center [246, 418] width 13 height 13
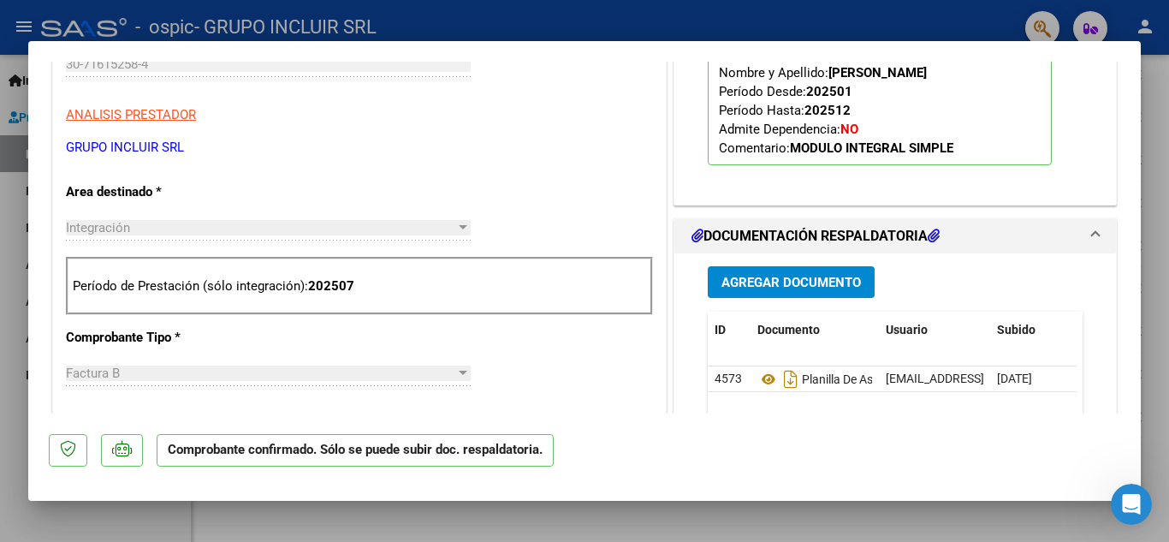
scroll to position [599, 0]
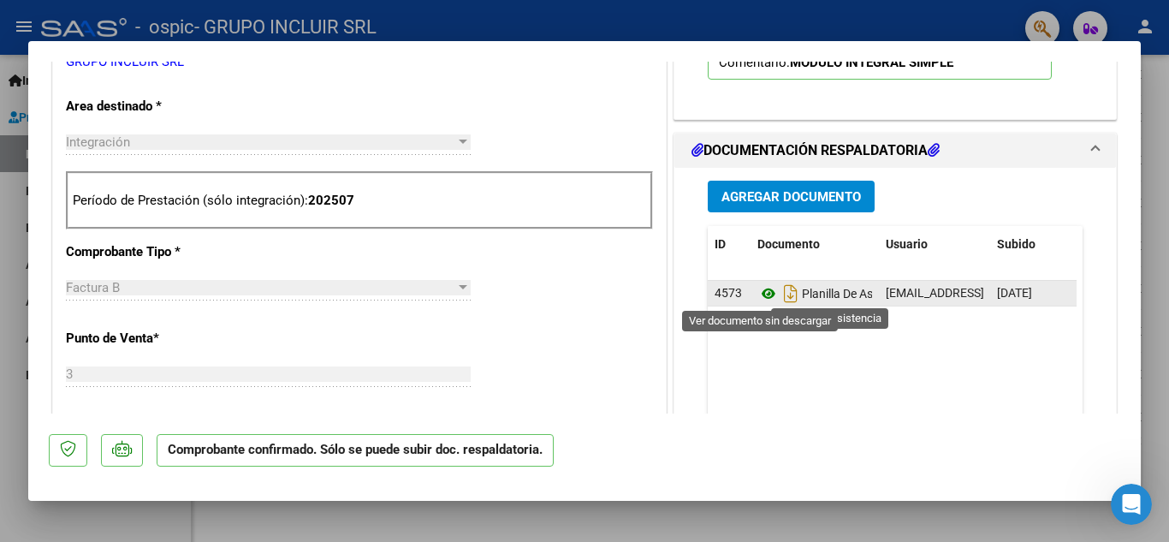
click at [764, 288] on icon at bounding box center [768, 293] width 22 height 21
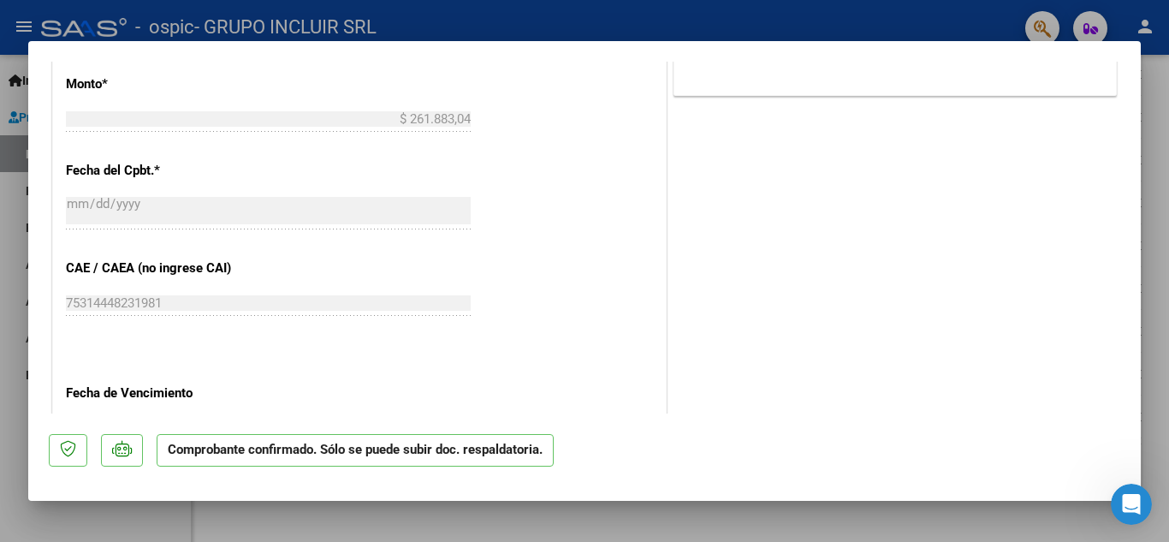
scroll to position [1271, 0]
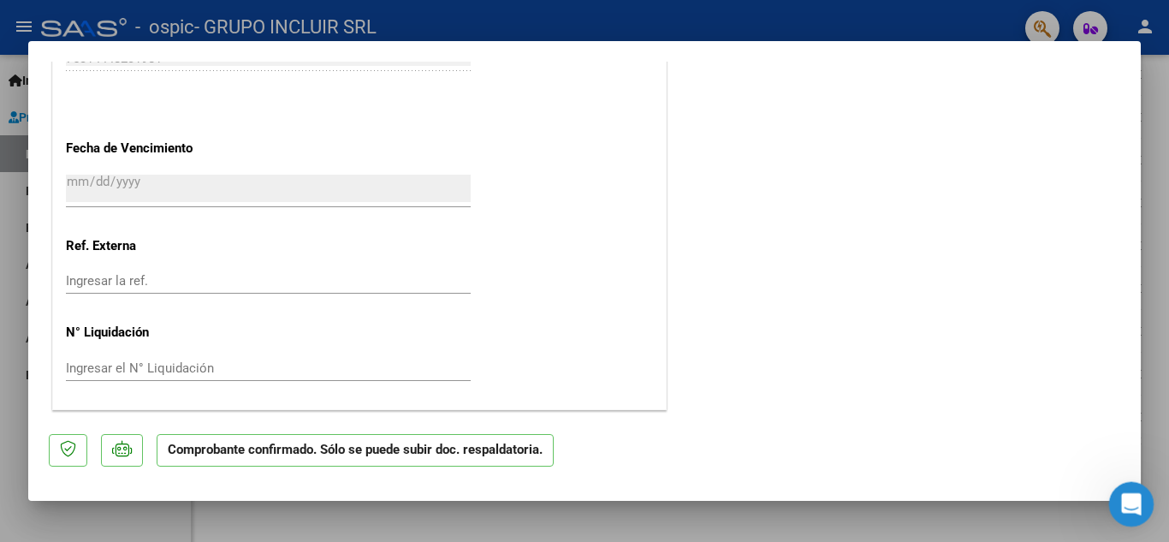
click at [1140, 488] on div "Abrir Intercom Messenger" at bounding box center [1128, 501] width 56 height 56
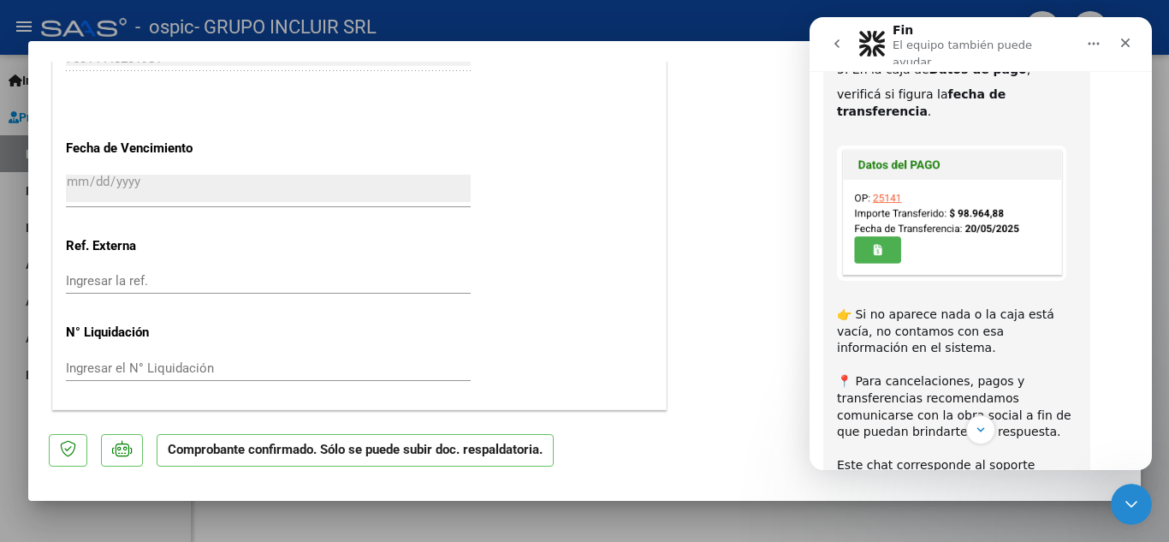
scroll to position [448, 0]
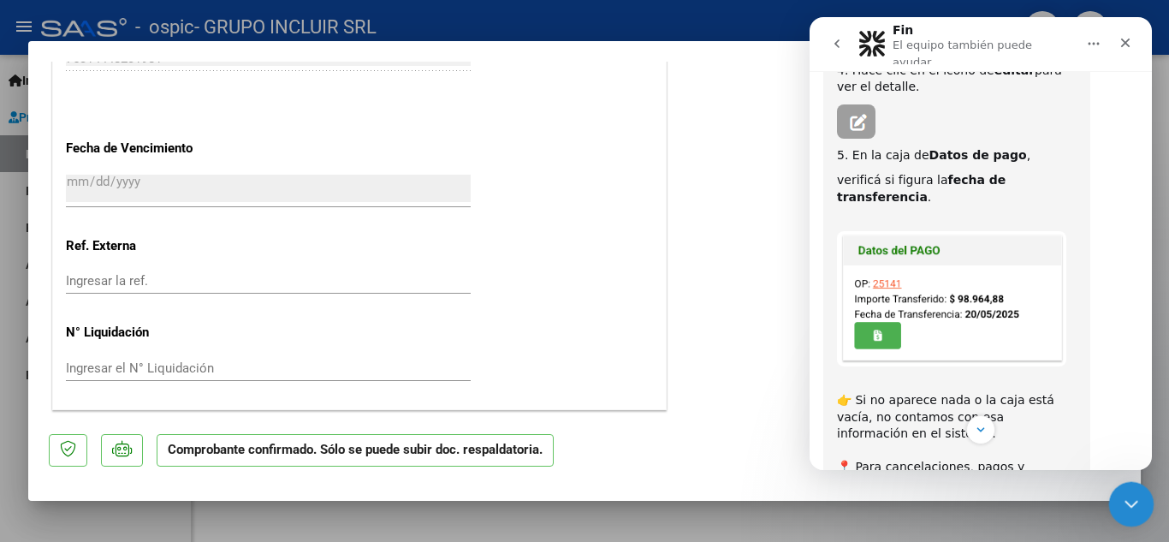
click at [1122, 490] on div "Cerrar Intercom Messenger" at bounding box center [1128, 501] width 41 height 41
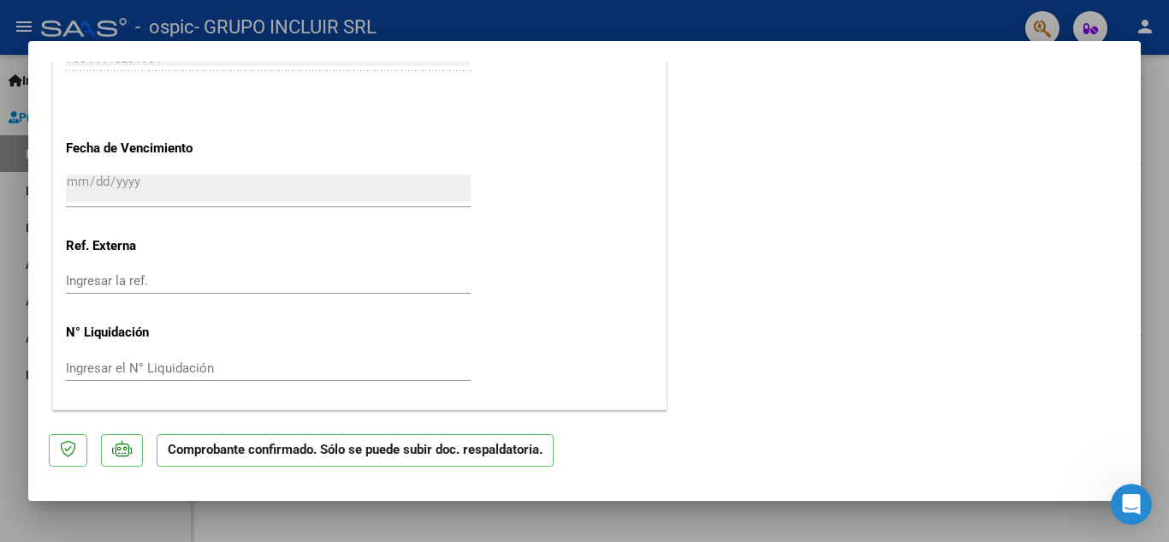
click at [530, 15] on div at bounding box center [584, 271] width 1169 height 542
type input "$ 0,00"
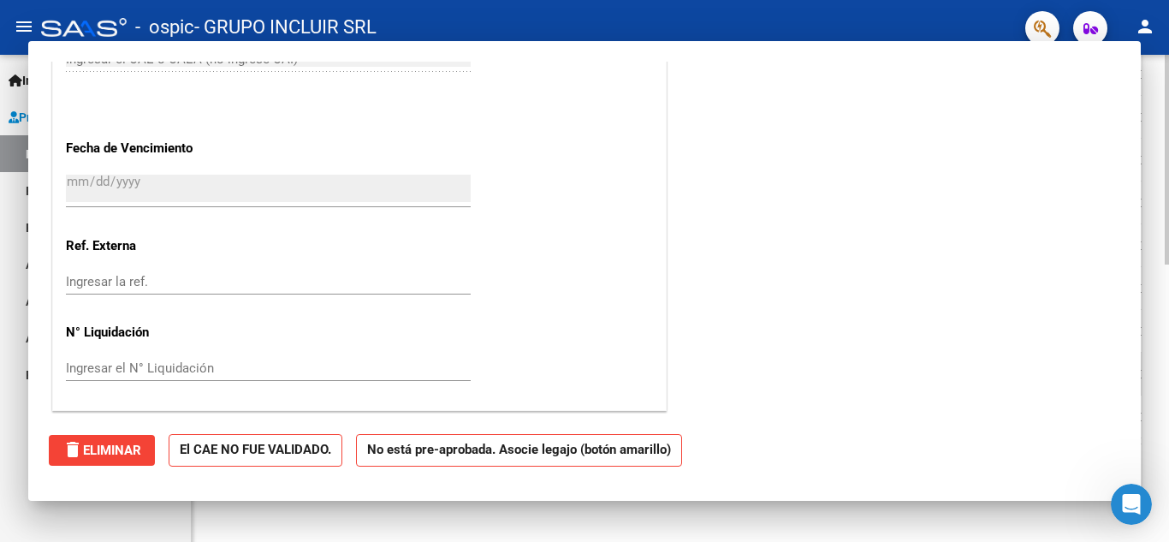
scroll to position [642, 0]
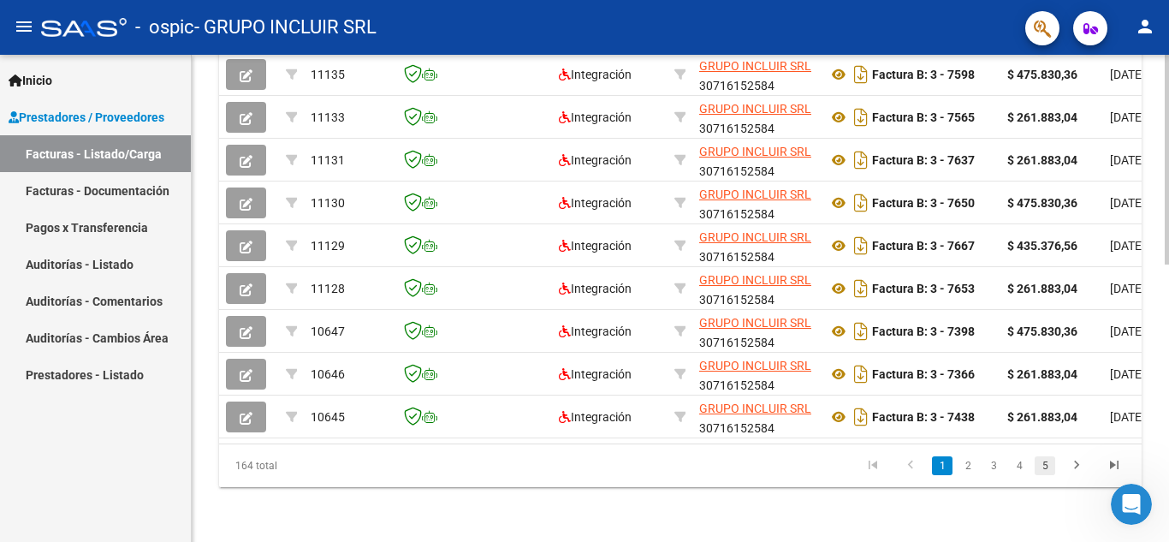
click at [1052, 464] on link "5" at bounding box center [1044, 465] width 21 height 19
click at [1046, 465] on link "7" at bounding box center [1044, 465] width 21 height 19
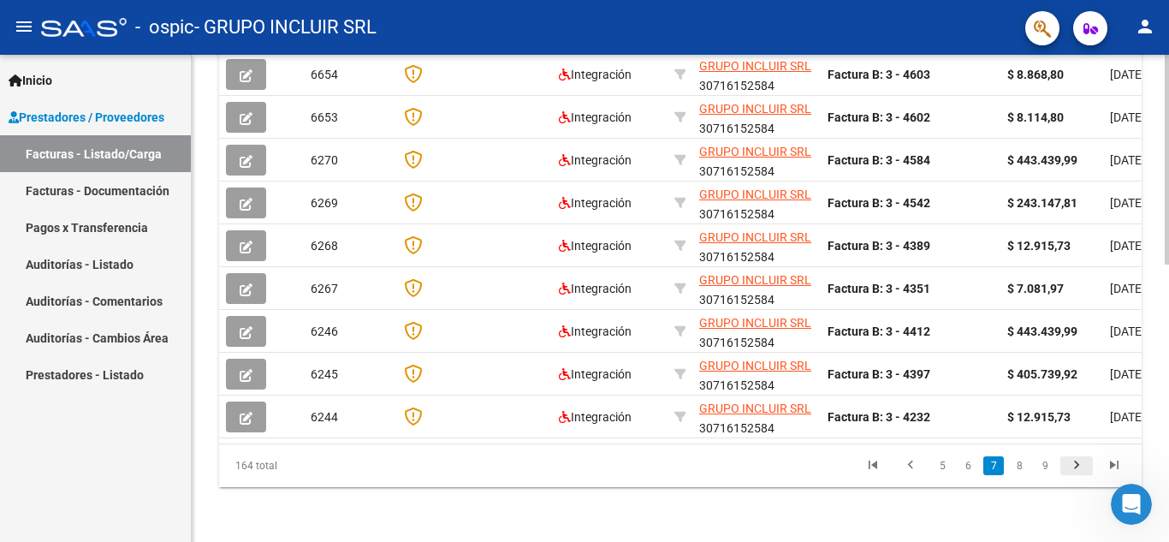
click at [1075, 469] on icon "go to next page" at bounding box center [1076, 467] width 22 height 21
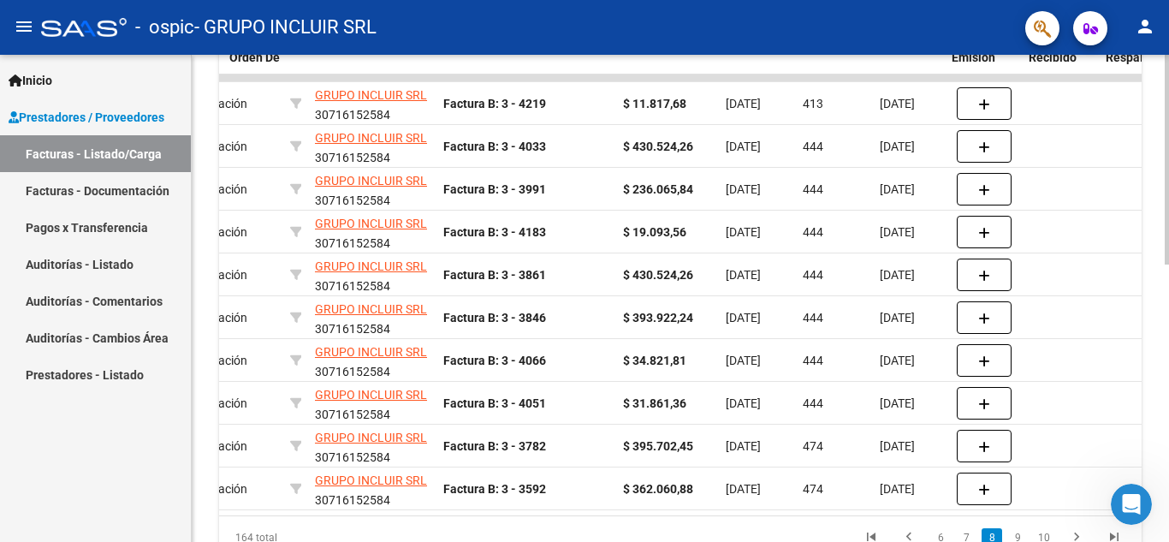
scroll to position [0, 0]
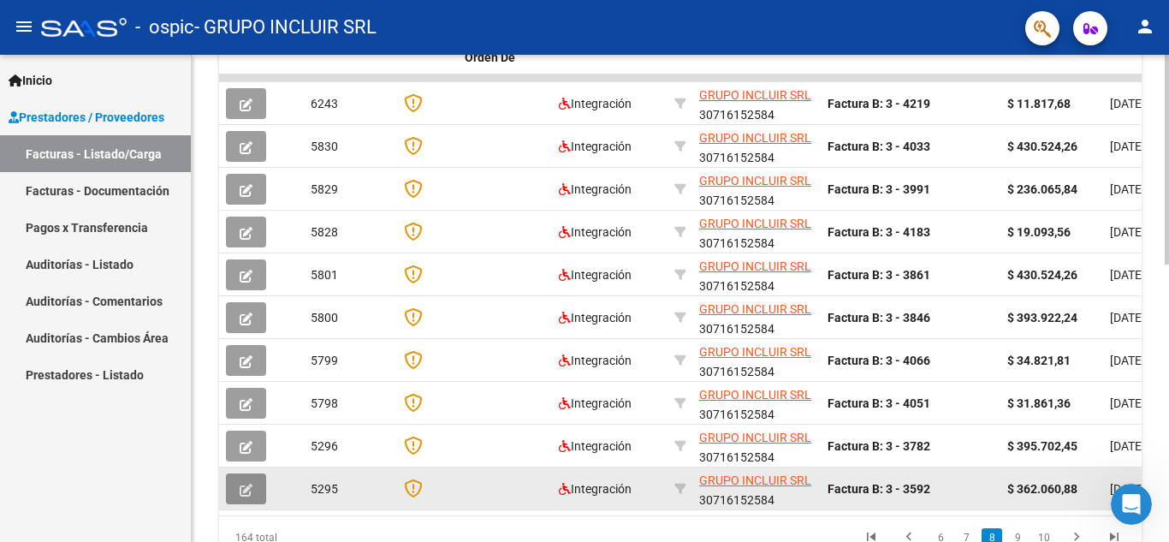
click at [257, 485] on button "button" at bounding box center [246, 488] width 40 height 31
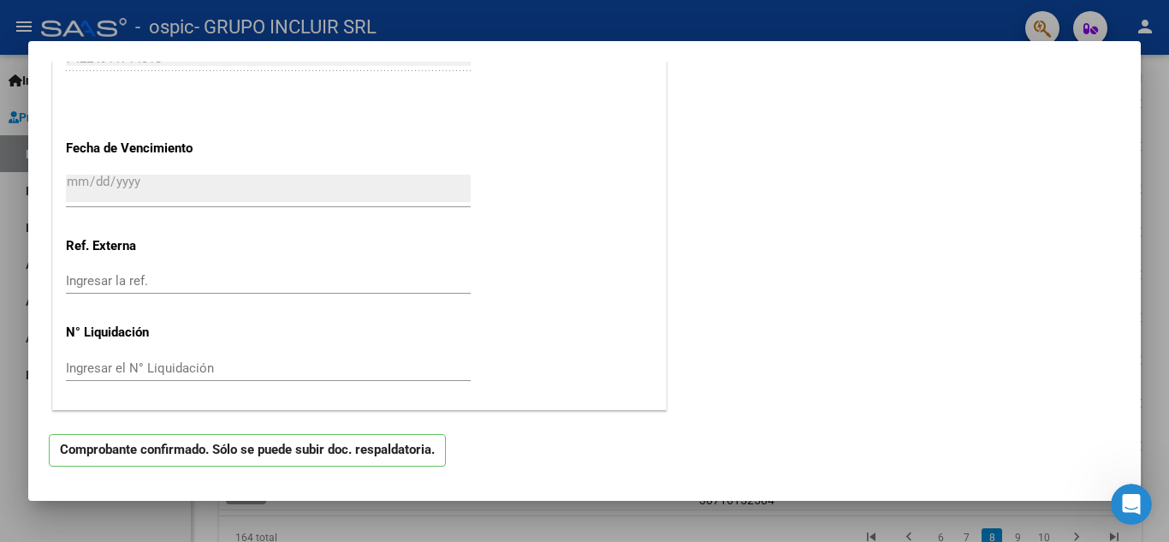
scroll to position [851, 0]
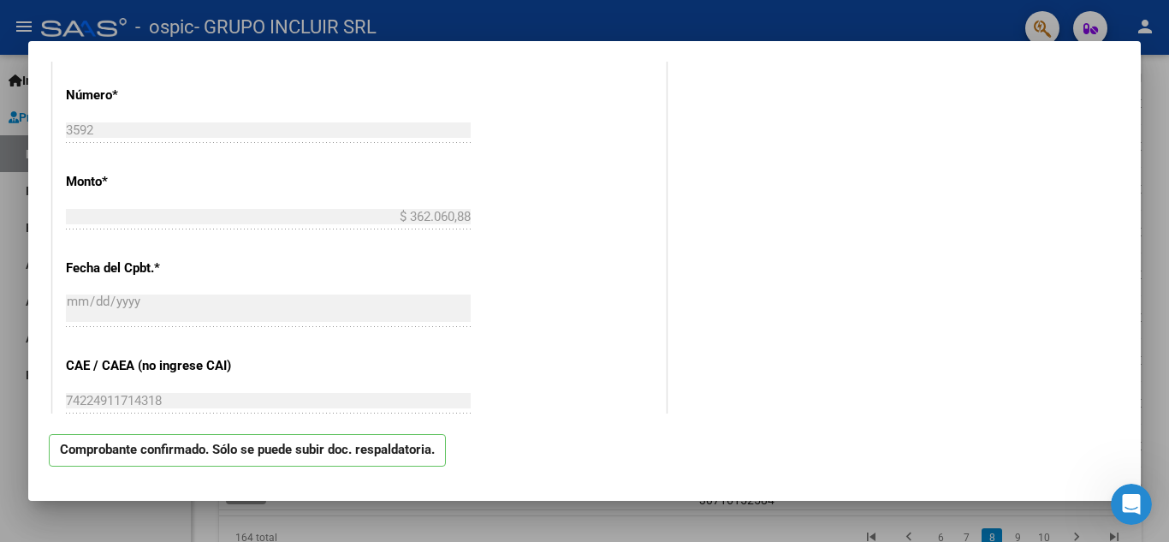
click at [8, 99] on div at bounding box center [584, 271] width 1169 height 542
type input "$ 0,00"
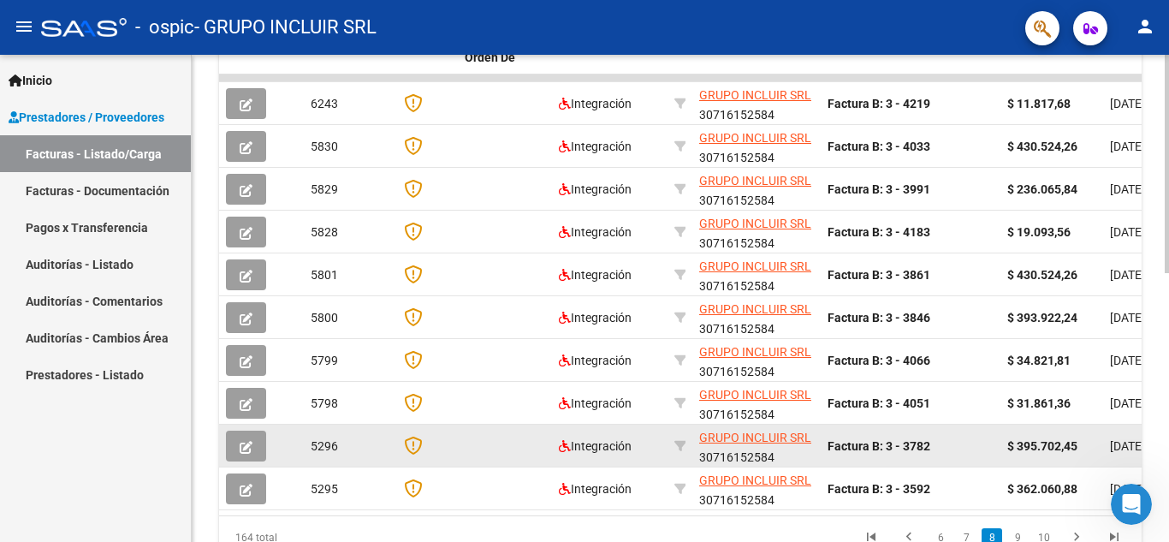
scroll to position [600, 0]
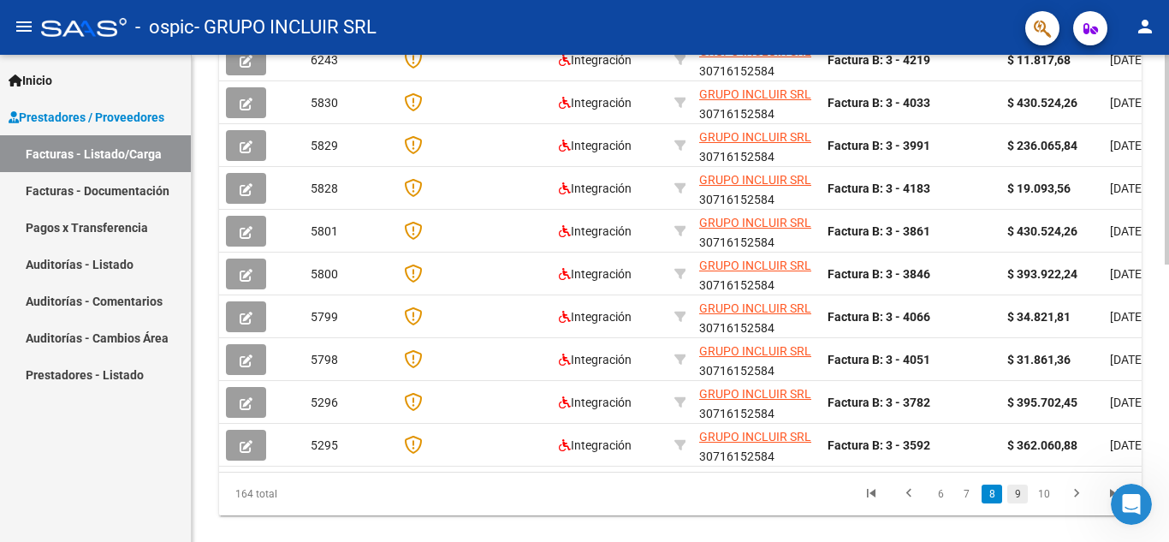
click at [1017, 503] on link "9" at bounding box center [1017, 493] width 21 height 19
click at [1039, 503] on link "11" at bounding box center [1044, 493] width 22 height 19
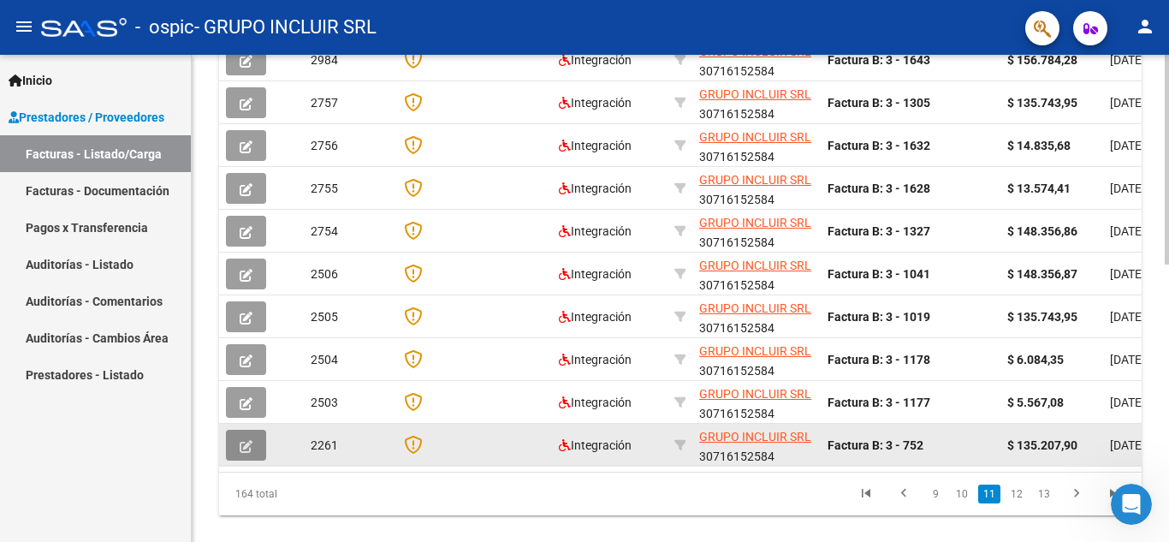
click at [249, 447] on icon "button" at bounding box center [246, 446] width 13 height 13
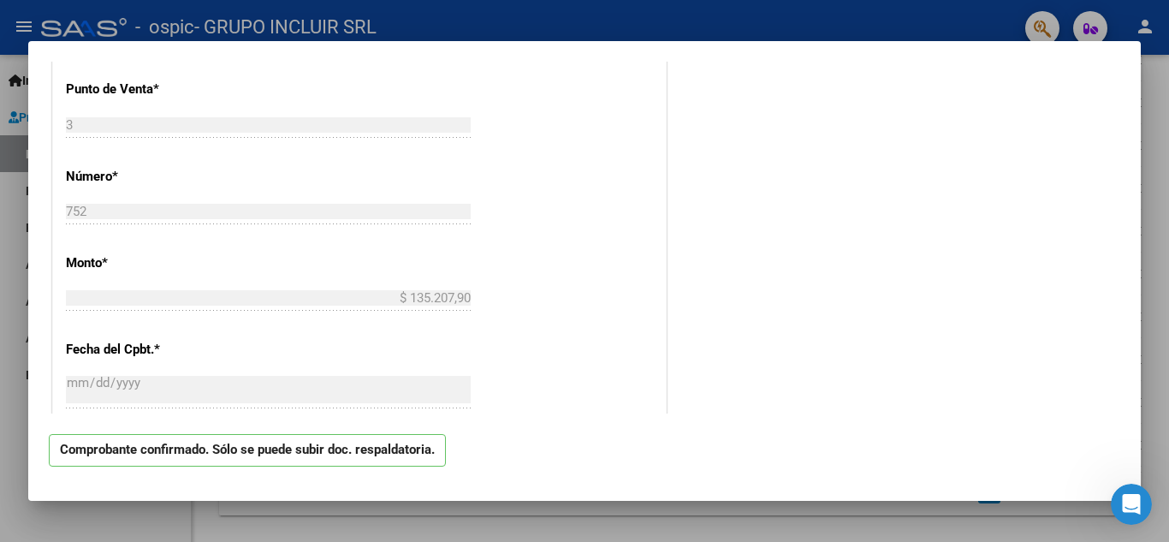
scroll to position [1194, 0]
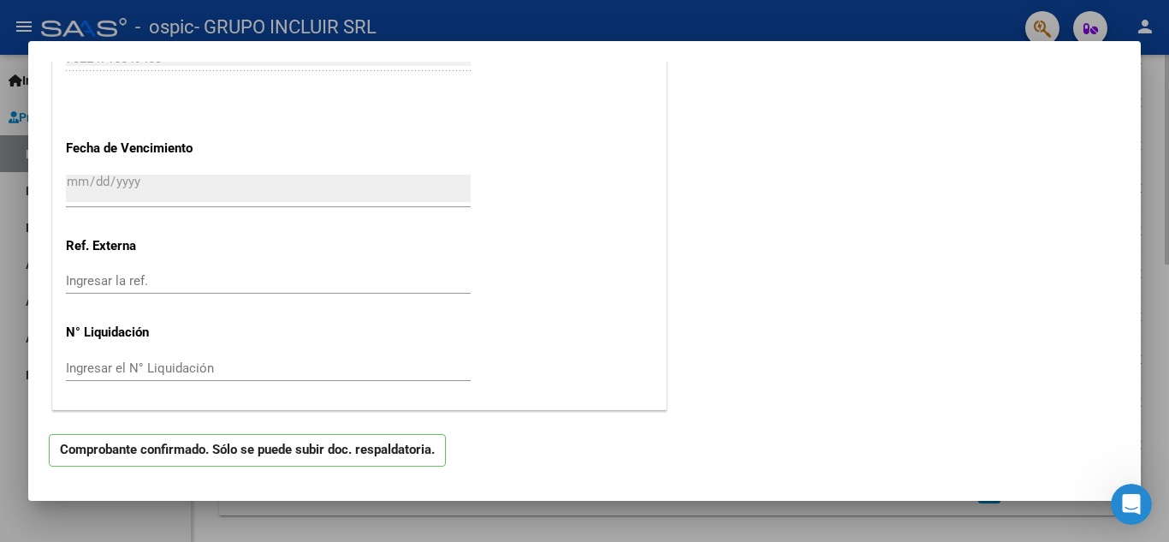
drag, startPoint x: 821, startPoint y: 533, endPoint x: 810, endPoint y: 512, distance: 24.1
click at [821, 533] on div at bounding box center [584, 271] width 1169 height 542
type input "$ 0,00"
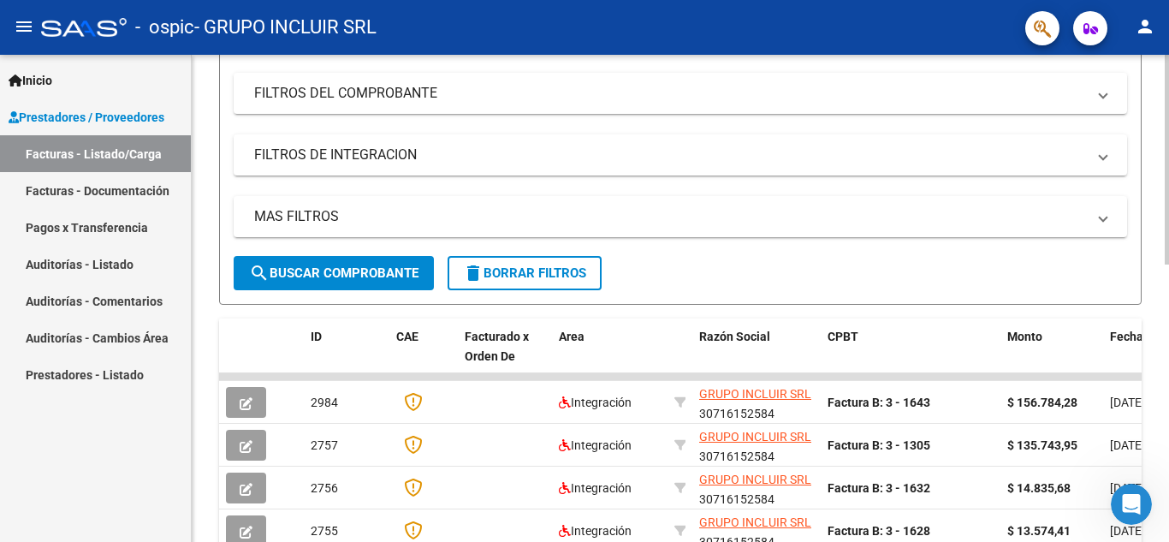
scroll to position [600, 0]
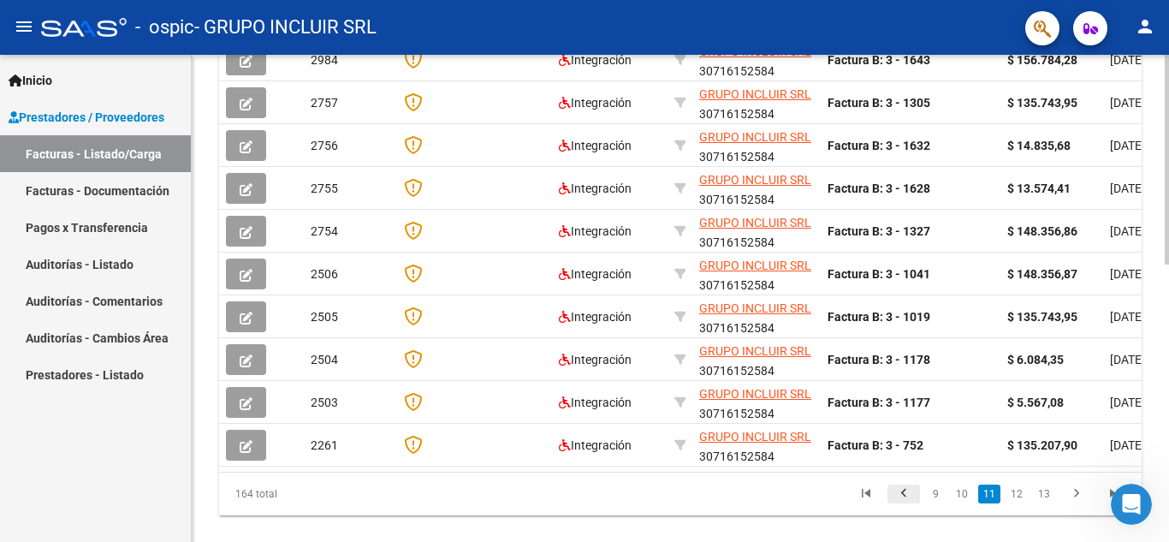
click at [909, 506] on icon "go to previous page" at bounding box center [903, 495] width 22 height 21
click at [909, 506] on icon "go to previous page" at bounding box center [905, 495] width 22 height 21
click at [909, 505] on icon "go to previous page" at bounding box center [907, 494] width 22 height 21
click at [909, 506] on icon "go to previous page" at bounding box center [909, 495] width 22 height 21
click at [909, 506] on icon "go to previous page" at bounding box center [910, 495] width 22 height 21
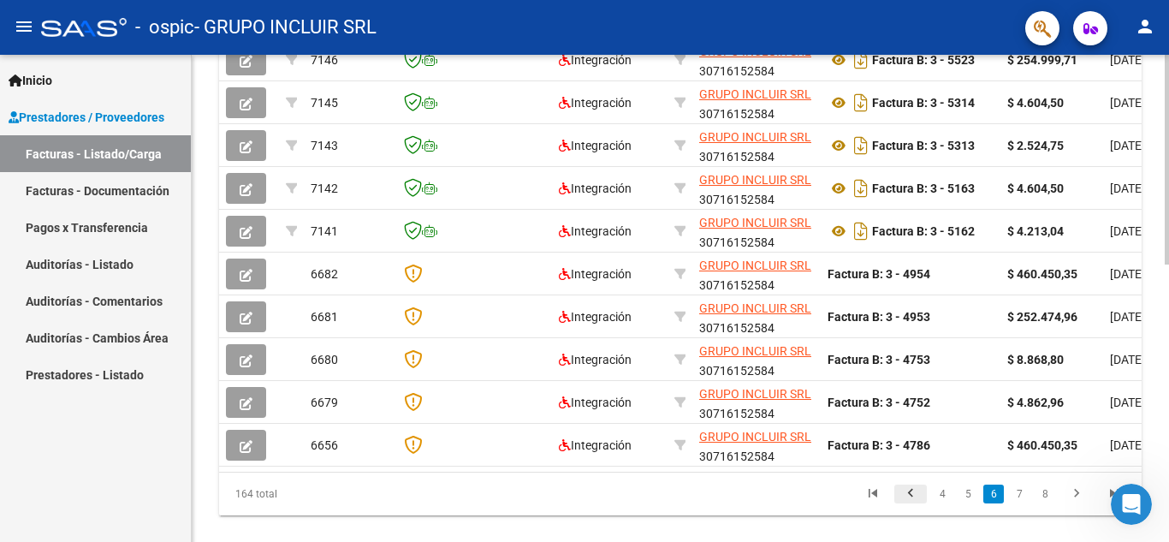
click at [909, 506] on icon "go to previous page" at bounding box center [910, 495] width 22 height 21
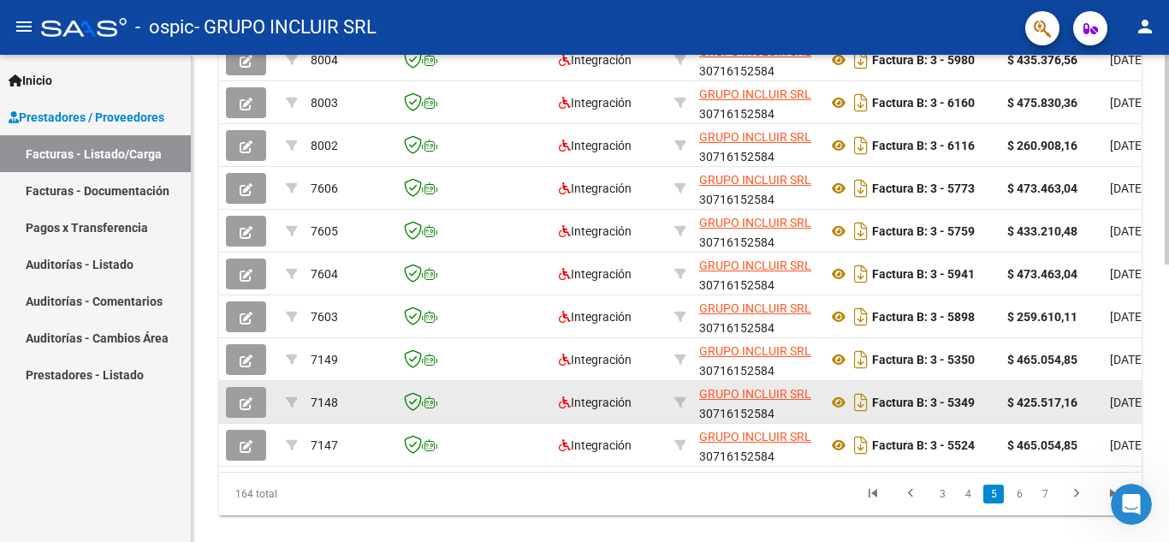
scroll to position [642, 0]
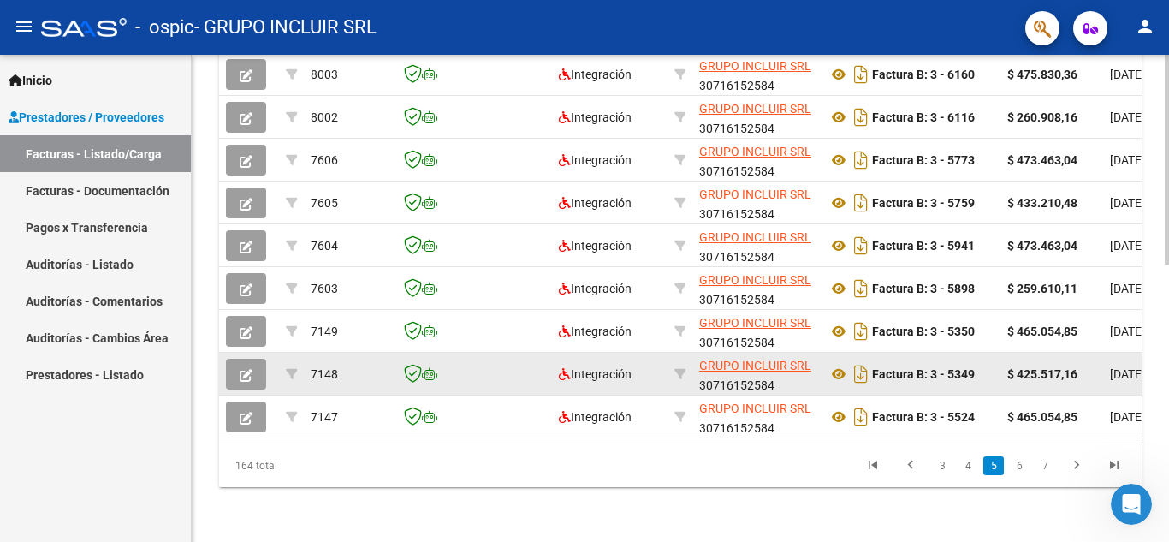
click at [252, 359] on button "button" at bounding box center [246, 373] width 40 height 31
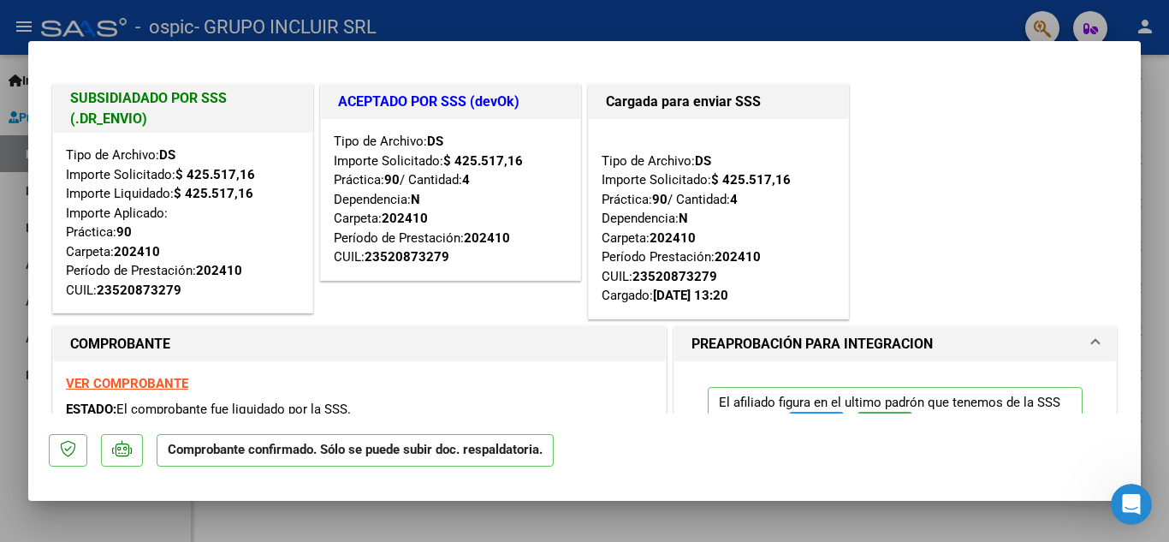
scroll to position [86, 0]
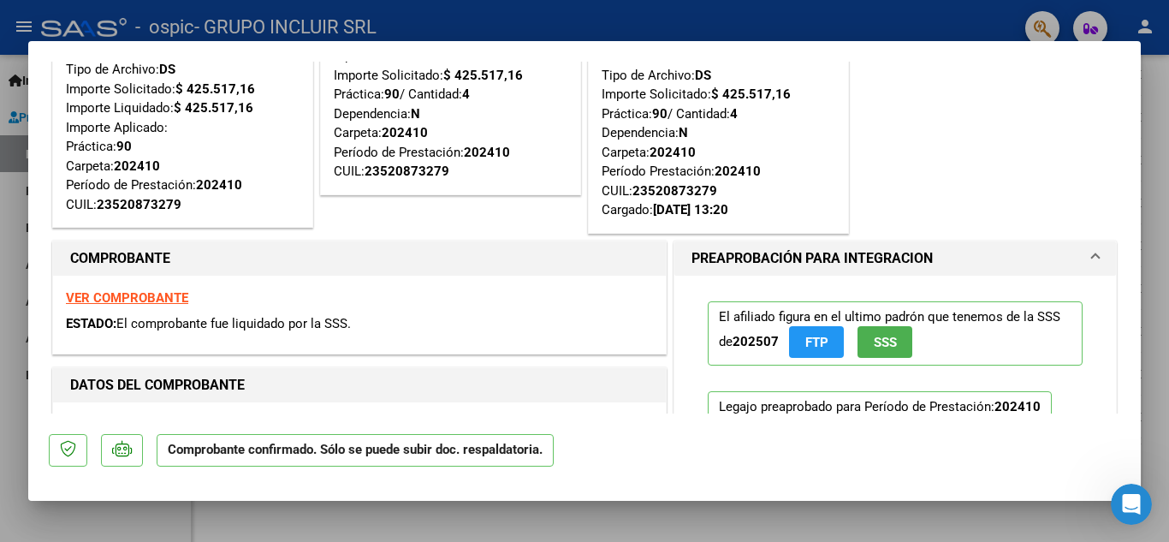
click at [1092, 262] on span at bounding box center [1095, 258] width 7 height 21
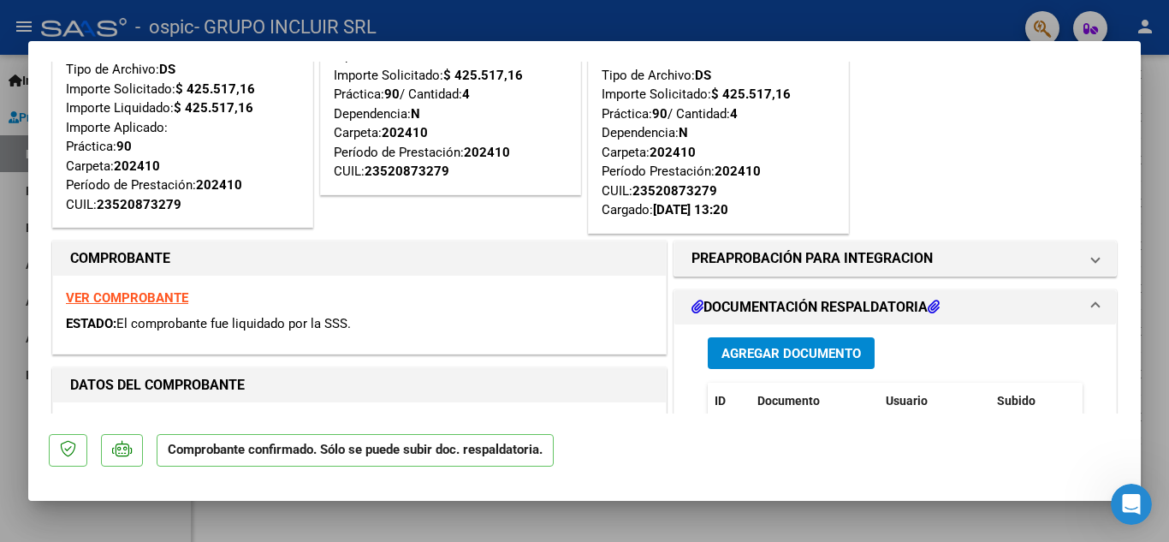
click at [1092, 305] on span at bounding box center [1095, 307] width 7 height 21
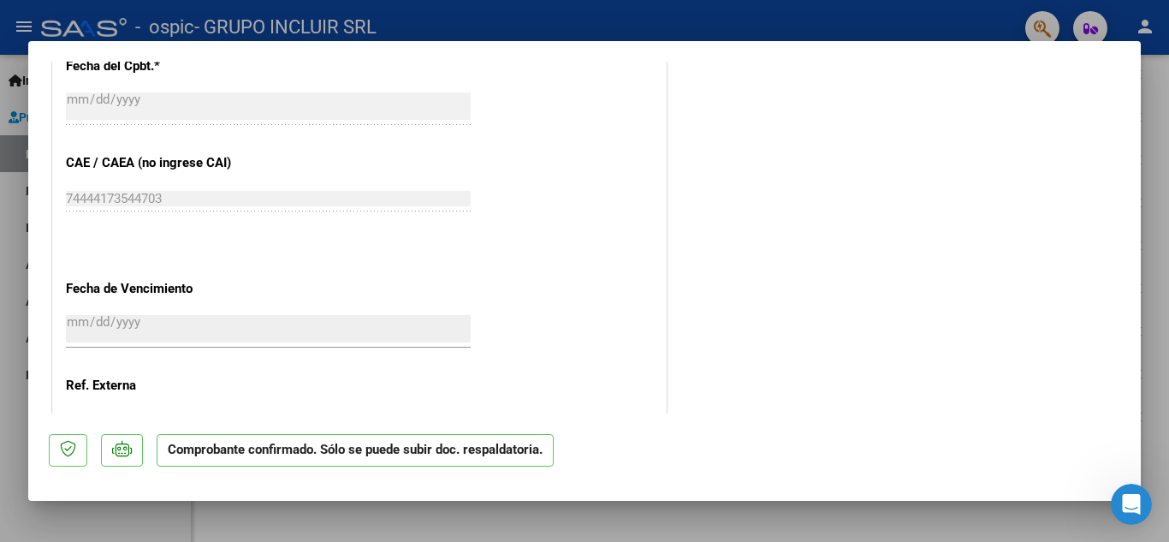
scroll to position [1253, 0]
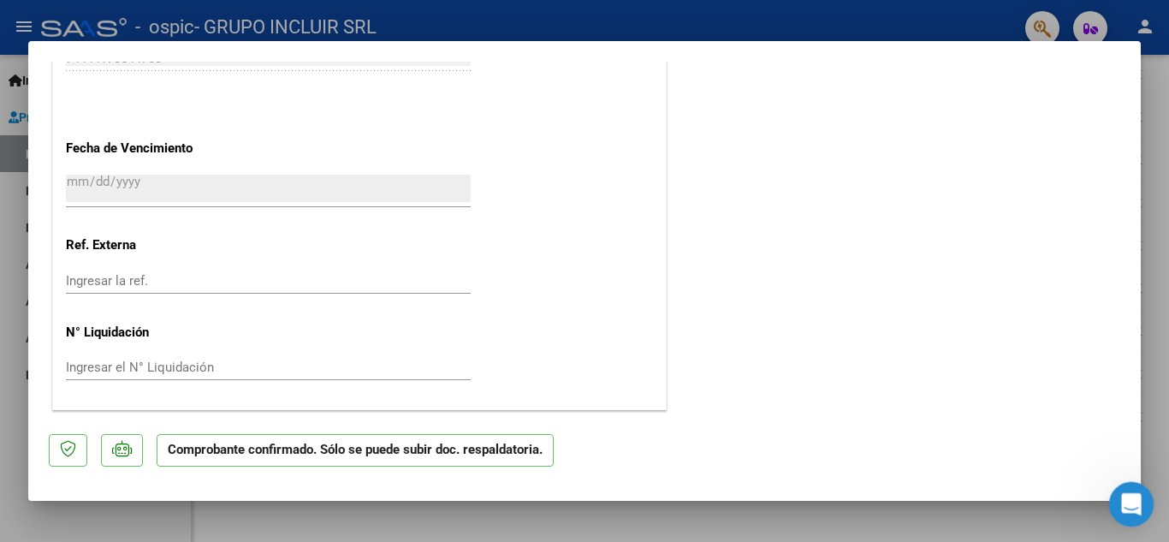
click at [1124, 498] on icon "Abrir Intercom Messenger" at bounding box center [1129, 502] width 28 height 28
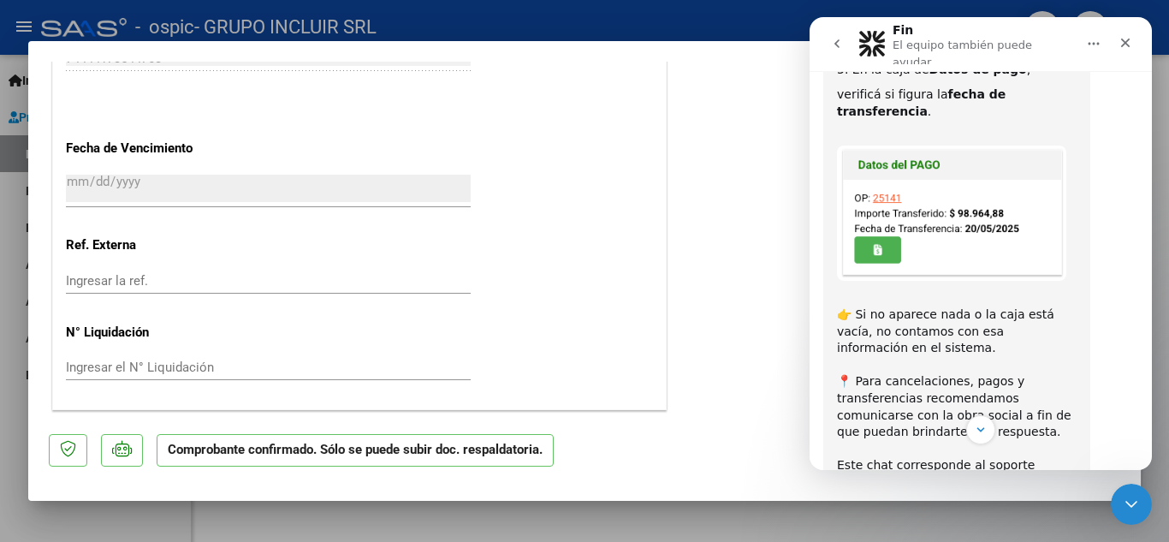
scroll to position [705, 0]
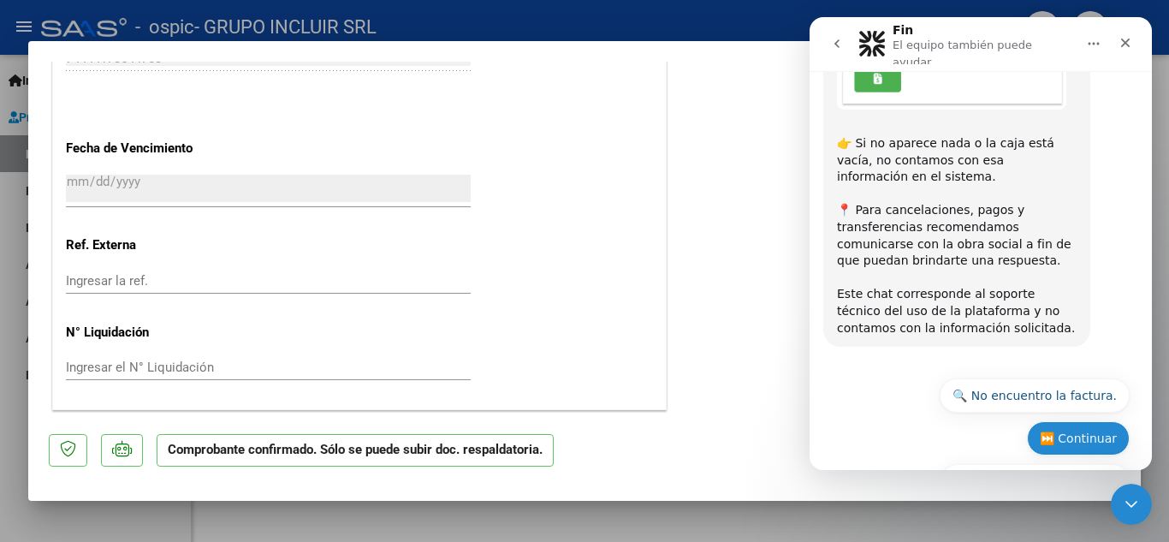
click at [1092, 421] on button "⏭️ Continuar" at bounding box center [1078, 438] width 103 height 34
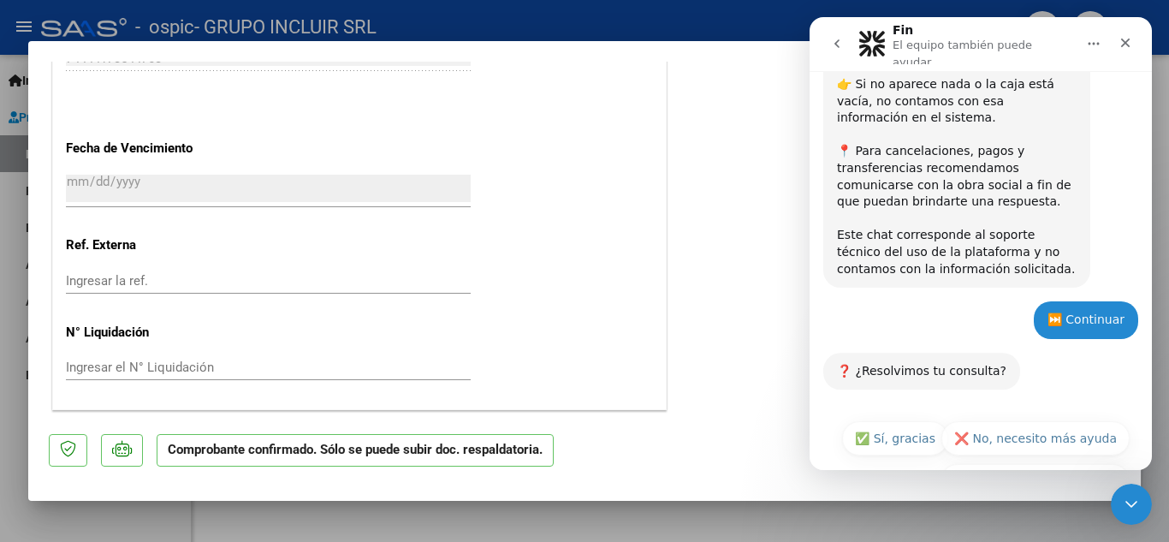
scroll to position [764, 0]
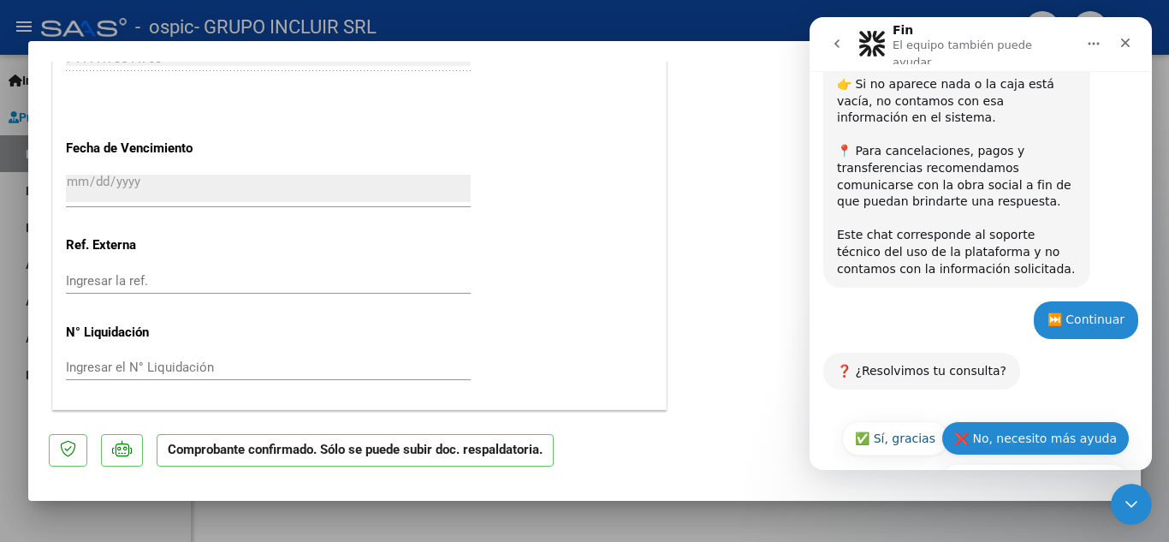
click at [1034, 421] on button "❌ No, necesito más ayuda" at bounding box center [1035, 438] width 188 height 34
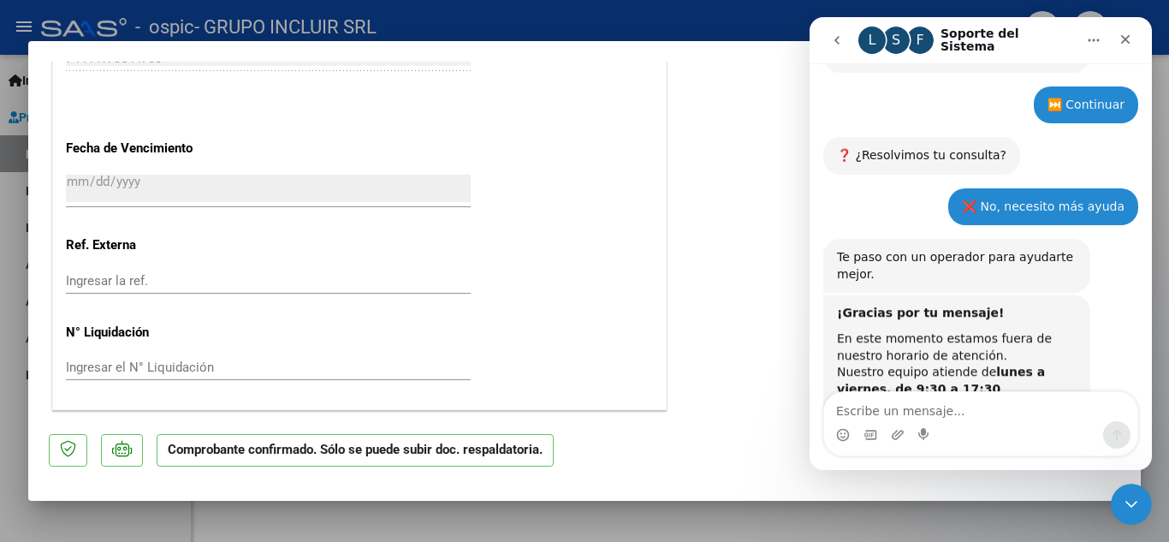
scroll to position [1033, 0]
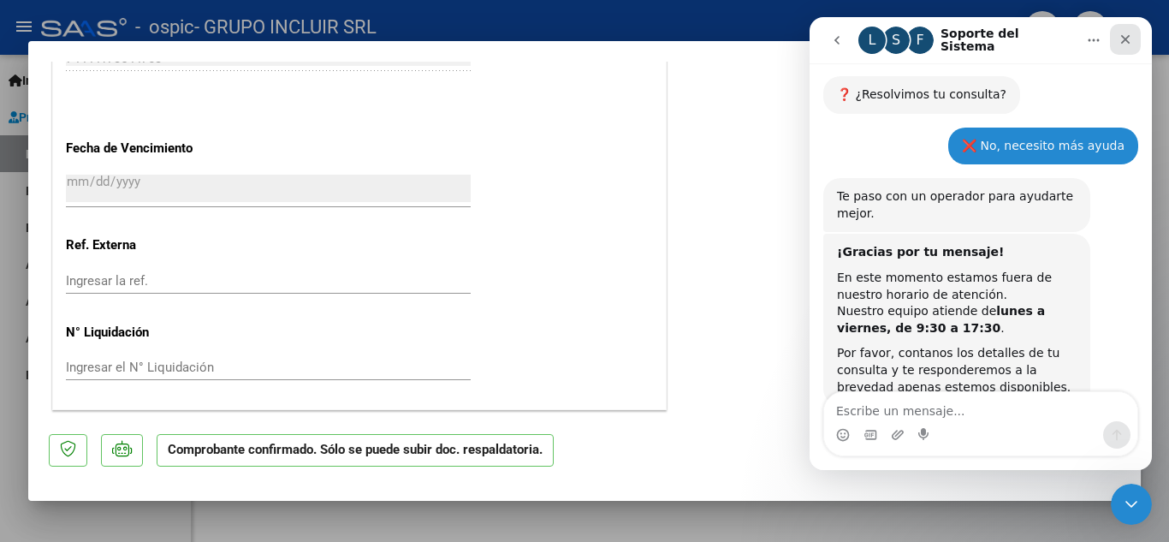
click at [1127, 41] on icon "Cerrar" at bounding box center [1125, 39] width 9 height 9
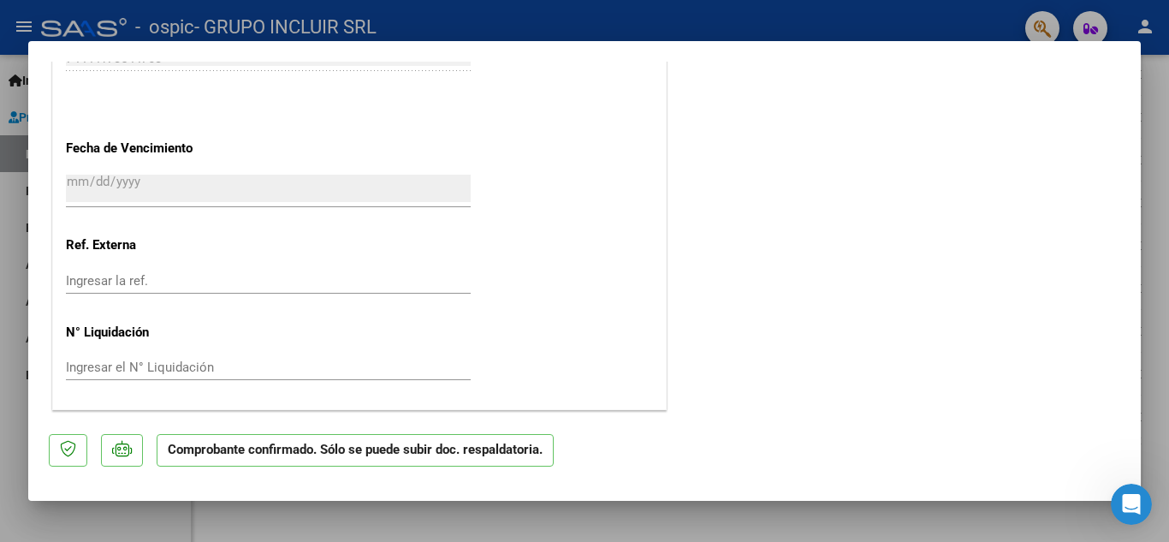
click at [9, 253] on div at bounding box center [584, 271] width 1169 height 542
type input "$ 0,00"
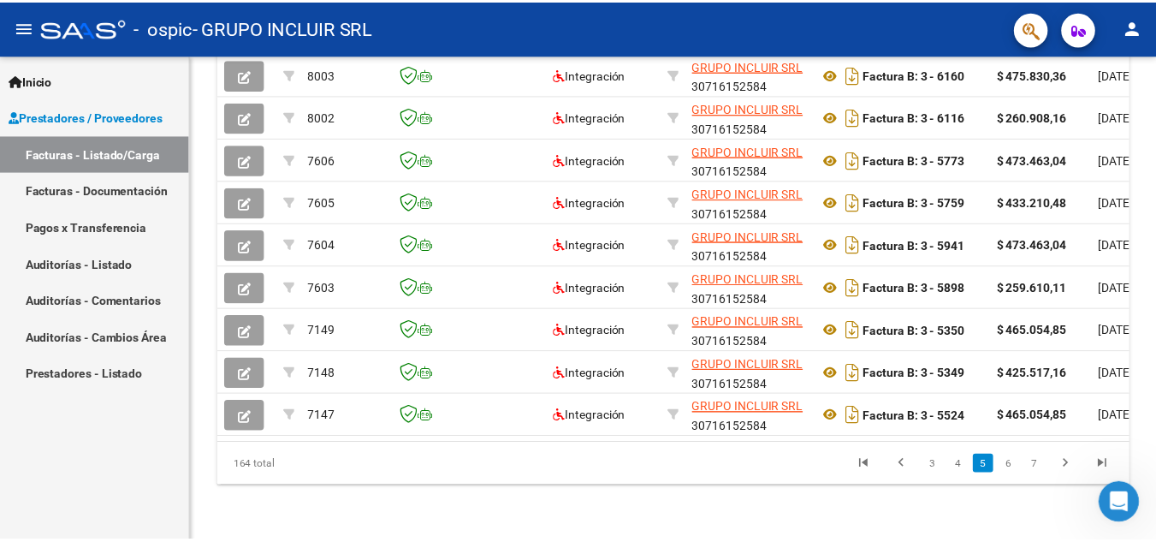
scroll to position [642, 0]
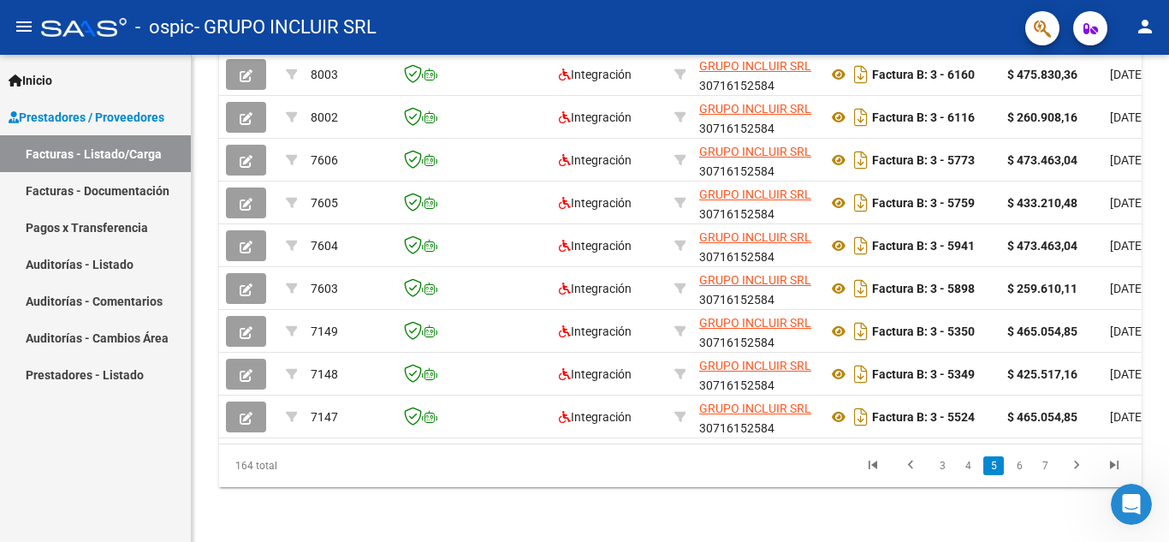
click at [1149, 24] on mat-icon "person" at bounding box center [1145, 26] width 21 height 21
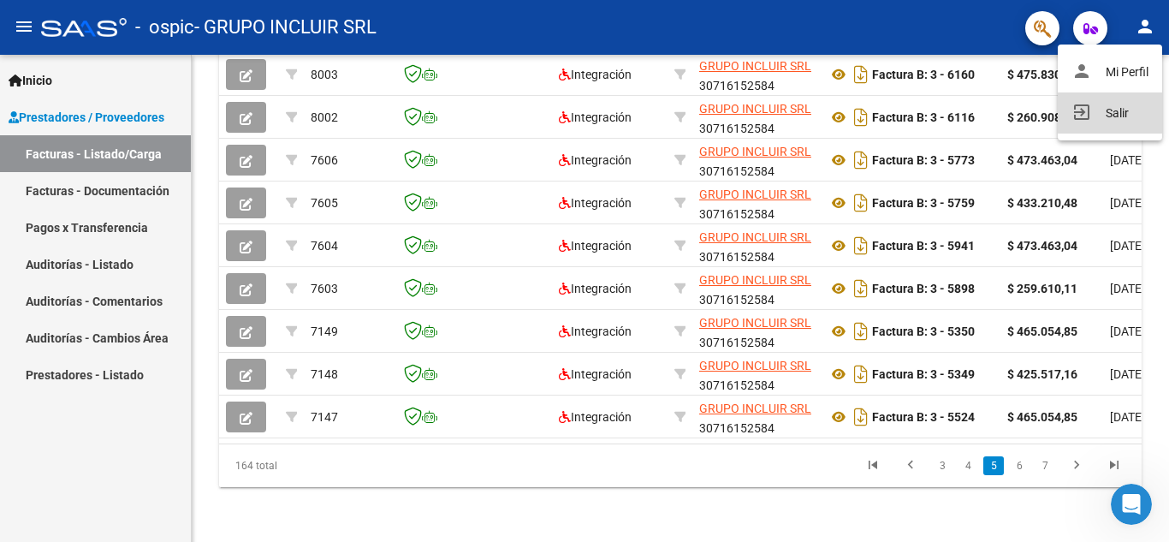
click at [1116, 112] on button "exit_to_app Salir" at bounding box center [1110, 112] width 104 height 41
